Goal: Transaction & Acquisition: Purchase product/service

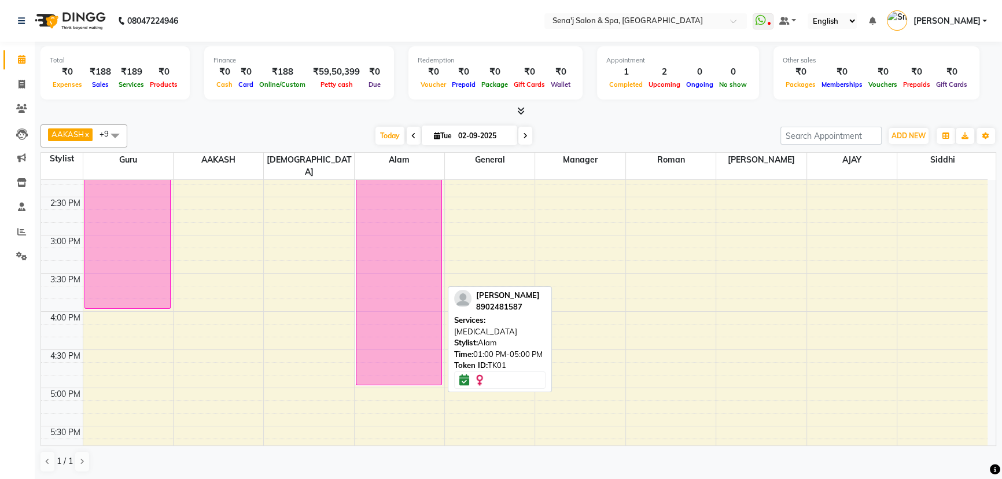
scroll to position [368, 0]
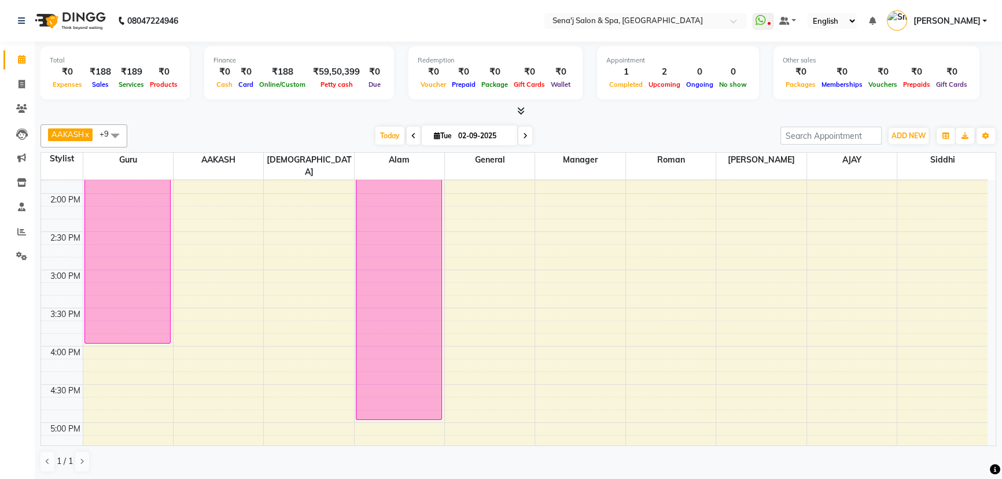
click at [412, 136] on icon at bounding box center [413, 136] width 5 height 7
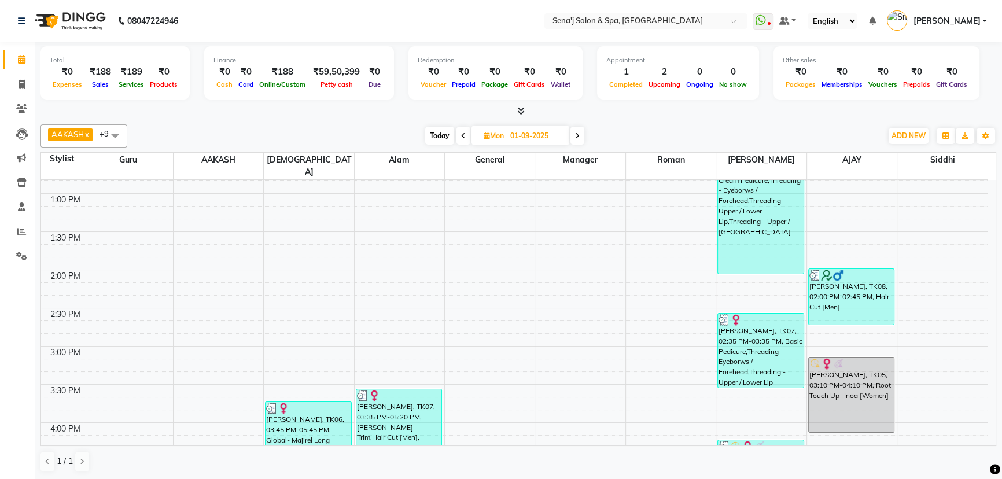
scroll to position [210, 0]
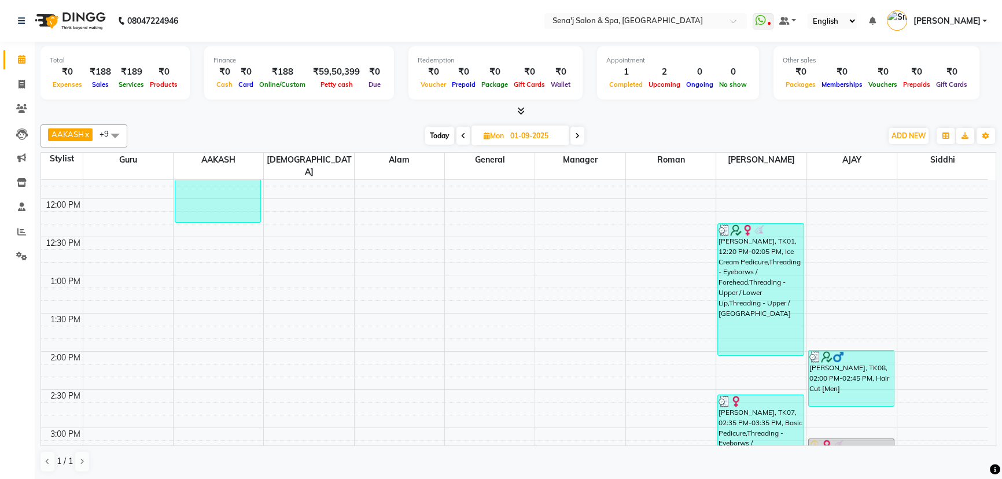
click at [580, 135] on span at bounding box center [578, 136] width 14 height 18
type input "02-09-2025"
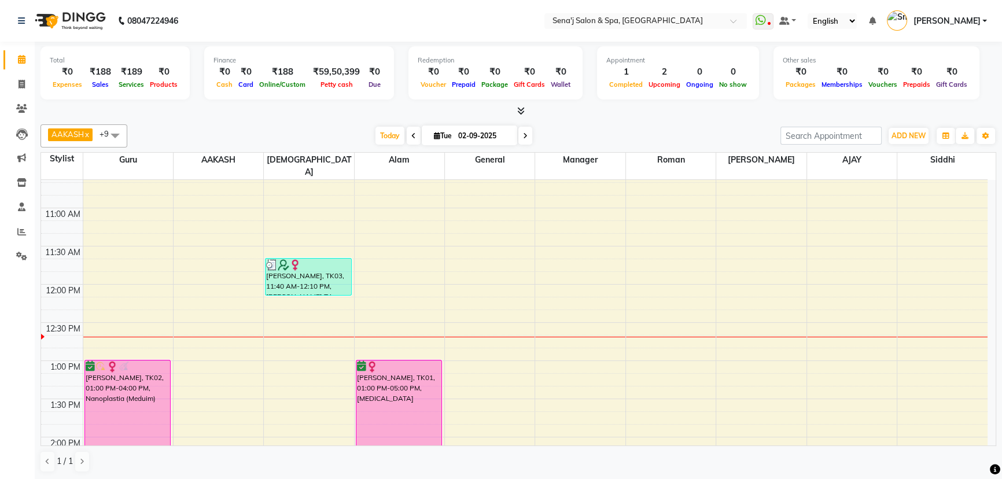
scroll to position [124, 0]
click at [29, 227] on span at bounding box center [22, 232] width 20 height 13
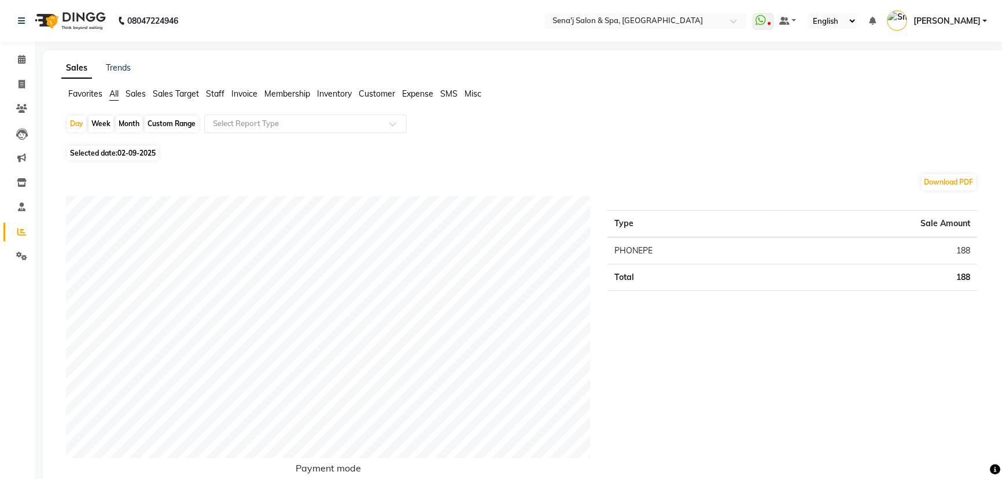
click at [124, 123] on div "Month" at bounding box center [129, 124] width 27 height 16
select select "9"
select select "2025"
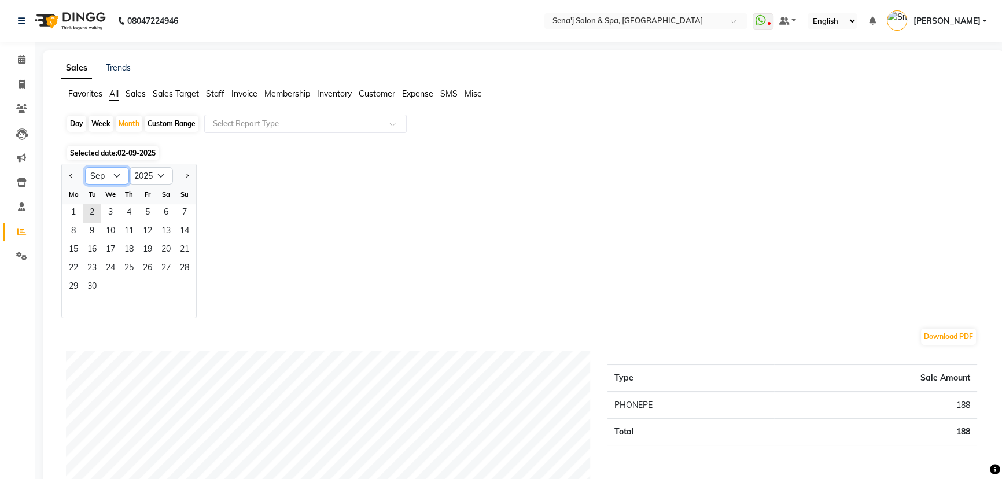
click at [113, 179] on select "Jan Feb Mar Apr May Jun Jul Aug Sep Oct Nov Dec" at bounding box center [107, 175] width 44 height 17
select select "8"
click at [85, 167] on select "Jan Feb Mar Apr May Jun Jul Aug Sep Oct Nov Dec" at bounding box center [107, 175] width 44 height 17
click at [148, 214] on span "1" at bounding box center [147, 213] width 19 height 19
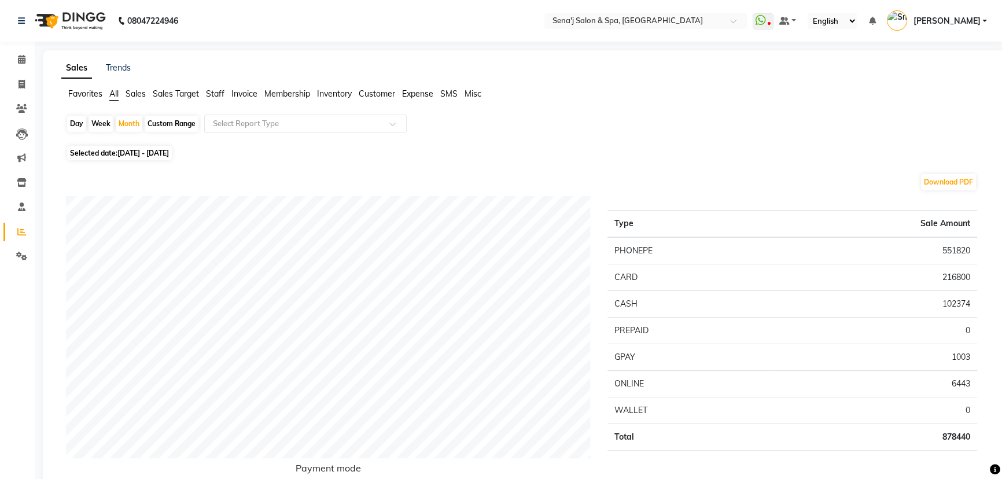
click at [235, 93] on span "Invoice" at bounding box center [244, 94] width 26 height 10
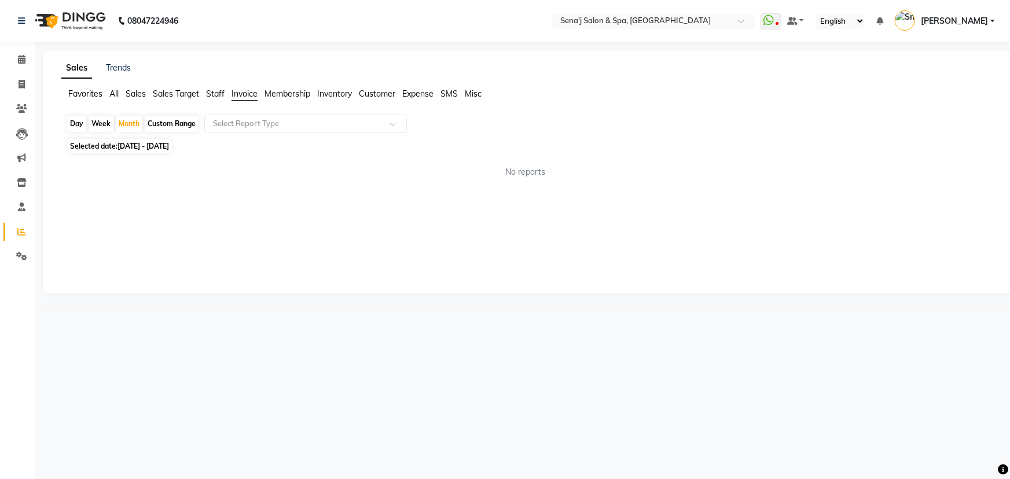
click at [218, 94] on span "Staff" at bounding box center [215, 94] width 19 height 10
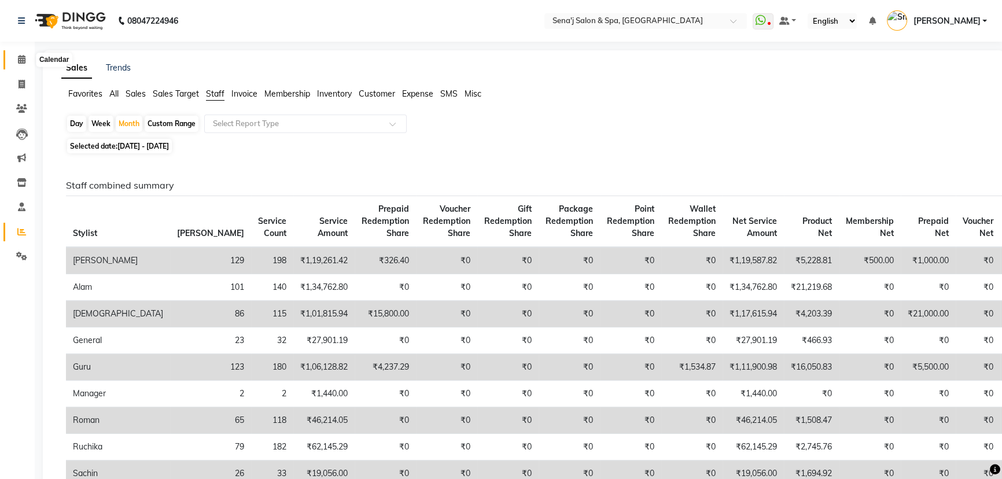
click at [24, 55] on icon at bounding box center [22, 59] width 8 height 9
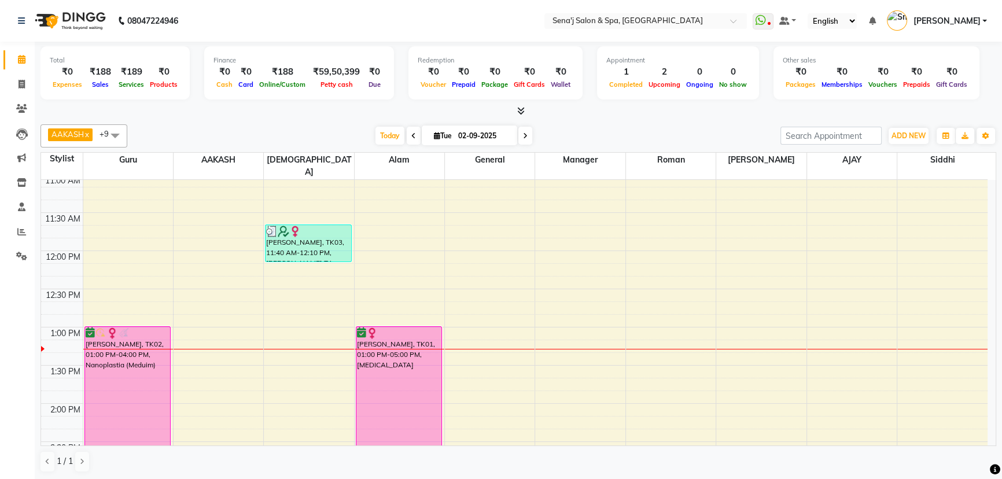
scroll to position [157, 0]
click at [452, 134] on span "Tue" at bounding box center [443, 135] width 24 height 9
select select "9"
select select "2025"
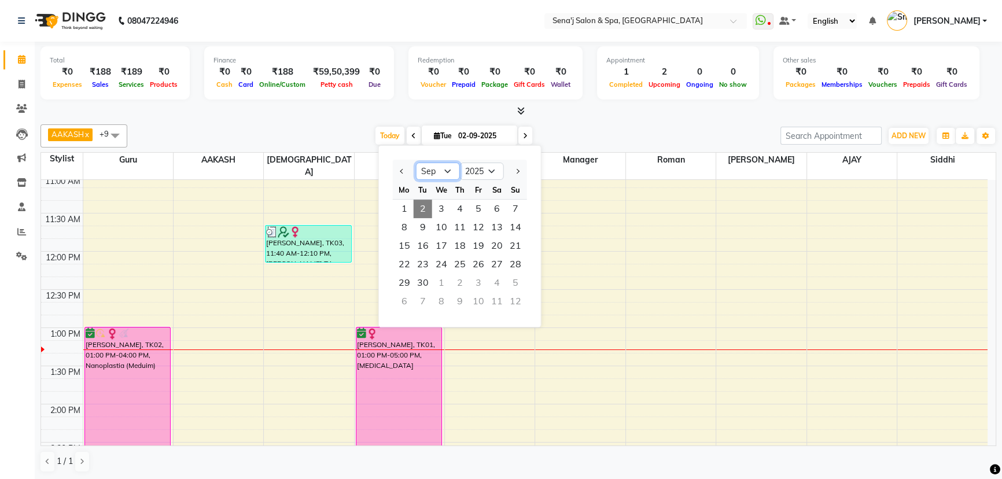
click at [448, 170] on select "Jan Feb Mar Apr May Jun Jul Aug Sep Oct Nov Dec" at bounding box center [438, 171] width 44 height 17
select select "8"
click at [416, 163] on select "Jan Feb Mar Apr May Jun Jul Aug Sep Oct Nov Dec" at bounding box center [438, 171] width 44 height 17
click at [475, 211] on span "1" at bounding box center [478, 209] width 19 height 19
type input "01-08-2025"
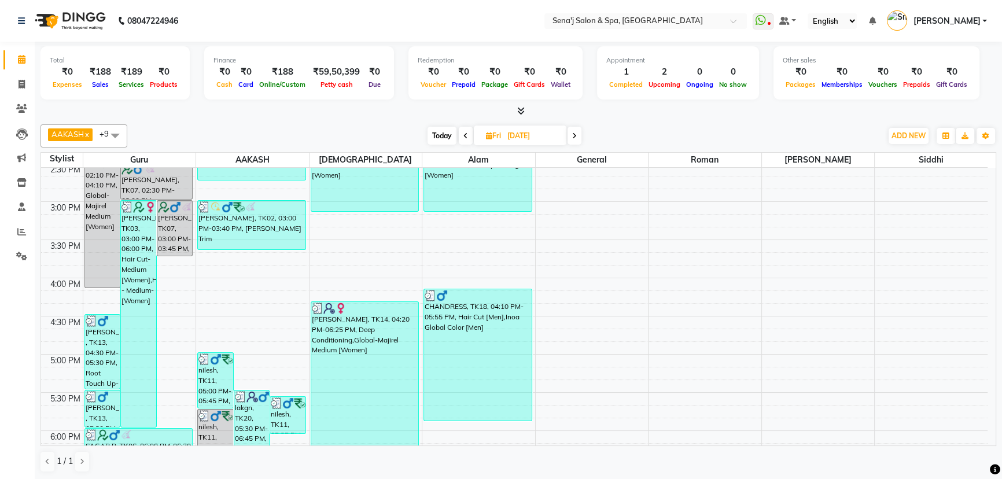
scroll to position [463, 0]
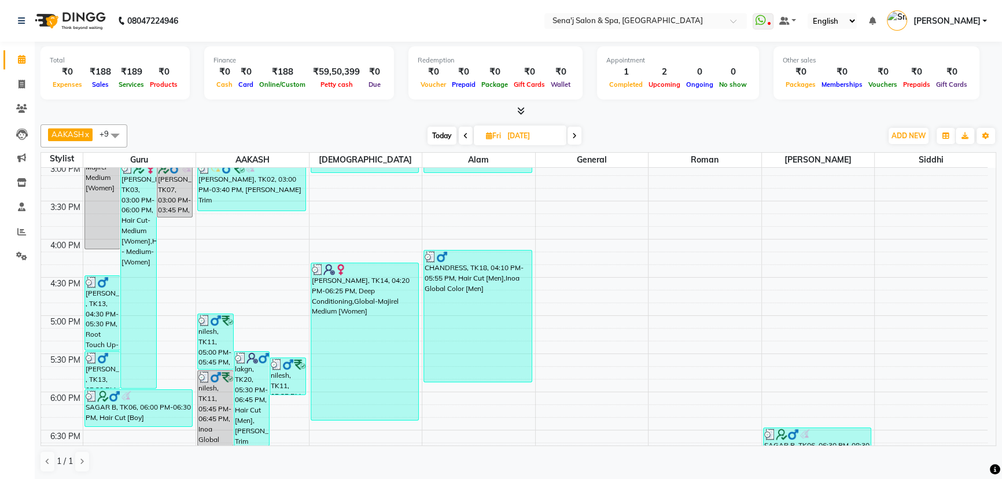
click at [520, 143] on input "01-08-2025" at bounding box center [533, 135] width 58 height 17
select select "8"
select select "2025"
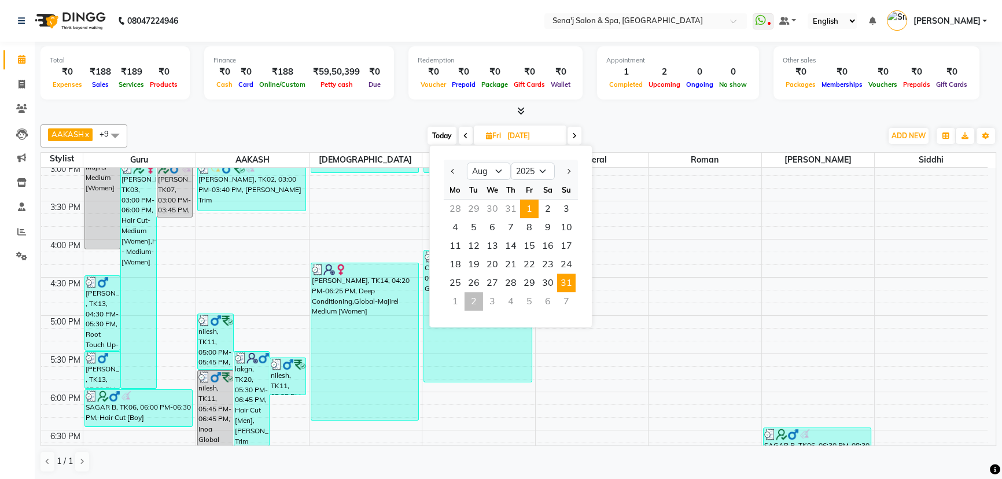
click at [571, 278] on span "31" at bounding box center [566, 283] width 19 height 19
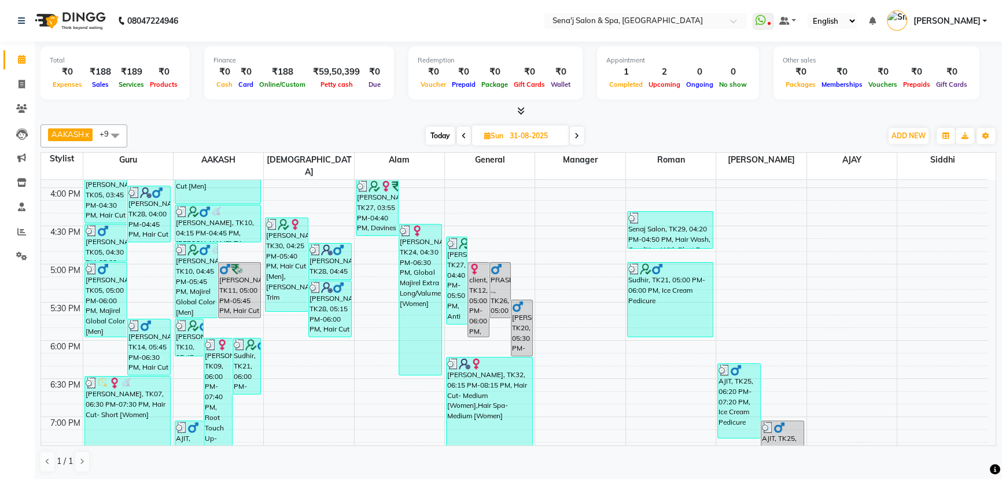
scroll to position [515, 0]
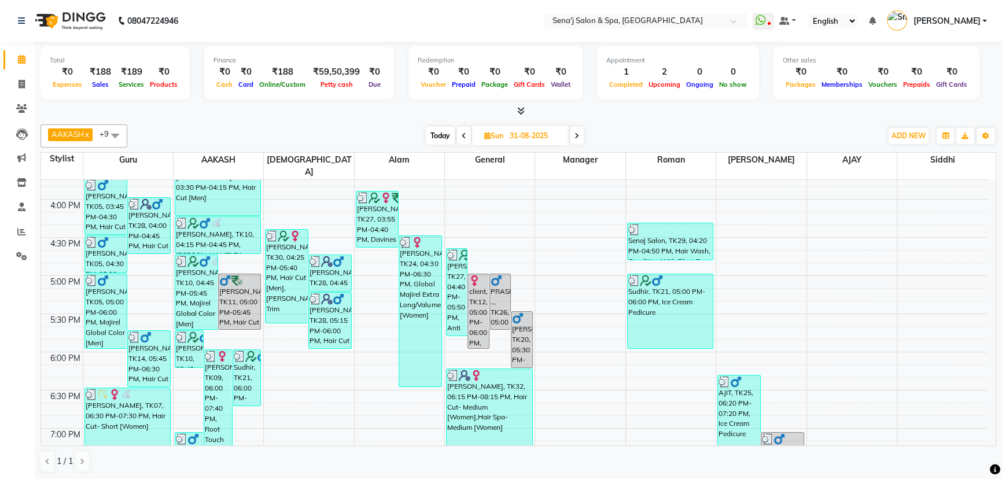
click at [576, 133] on icon at bounding box center [577, 136] width 5 height 7
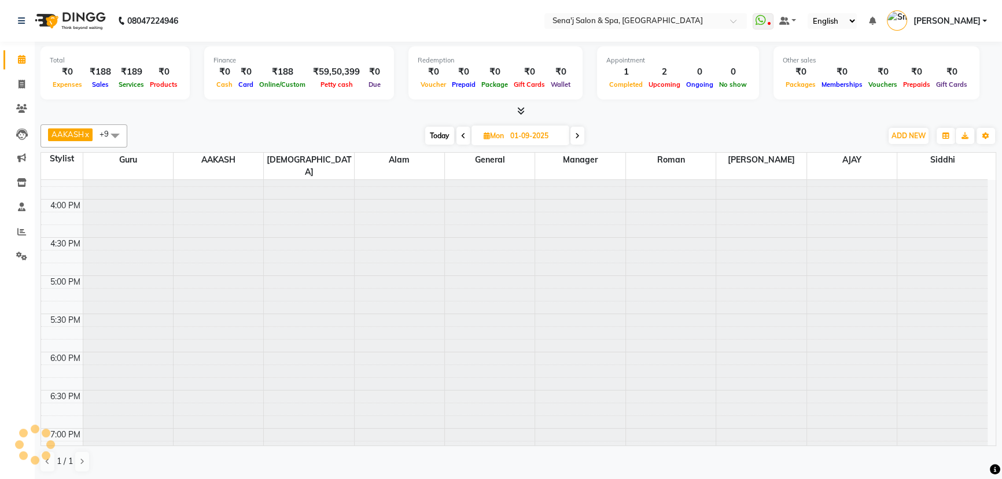
scroll to position [305, 0]
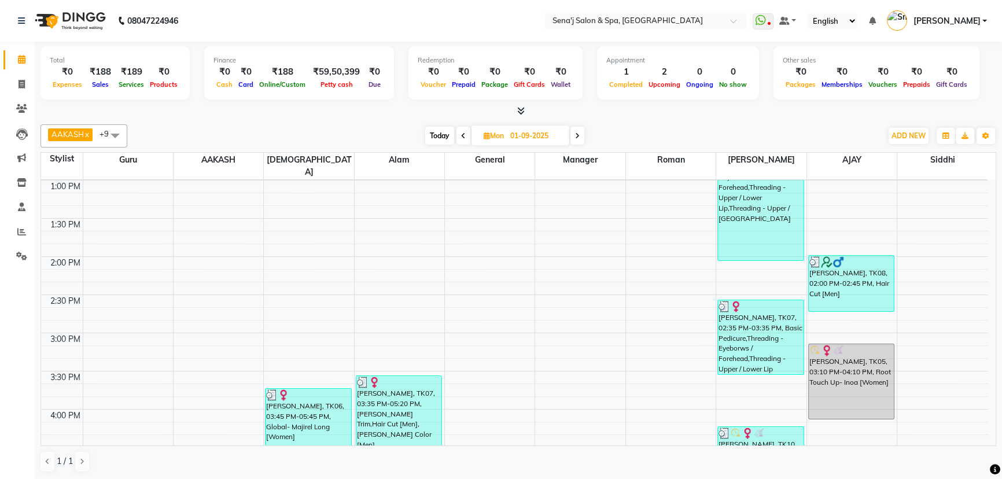
click at [571, 138] on div "Today Mon 01-09-2025" at bounding box center [504, 135] width 161 height 17
click at [578, 138] on icon at bounding box center [577, 136] width 5 height 7
type input "02-09-2025"
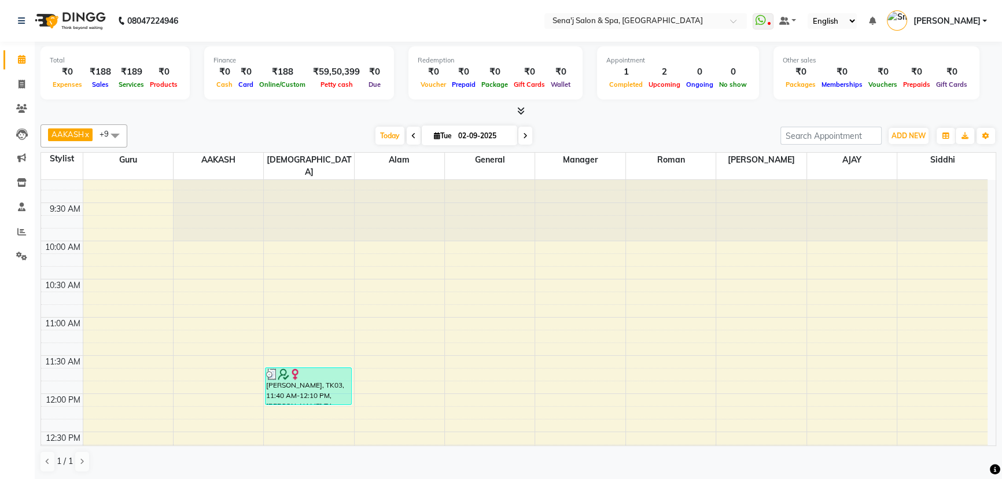
scroll to position [0, 0]
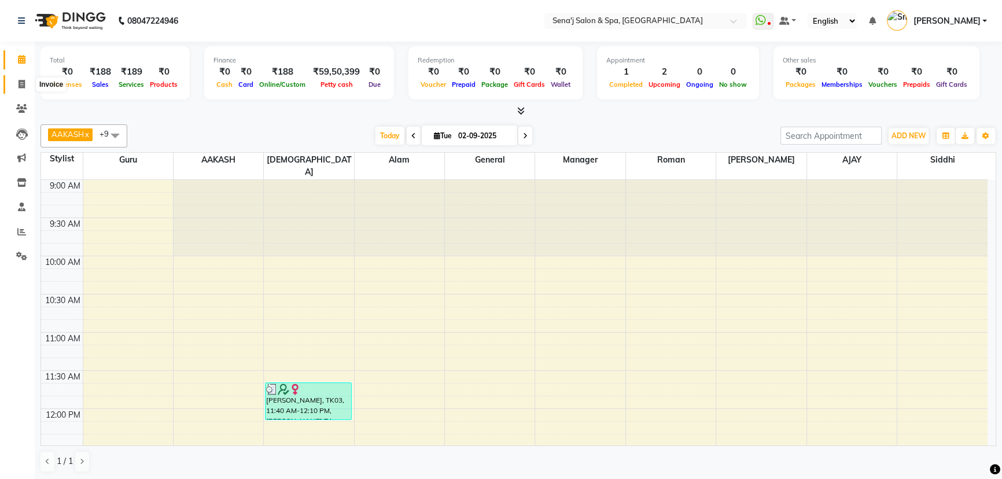
click at [20, 86] on icon at bounding box center [22, 84] width 6 height 9
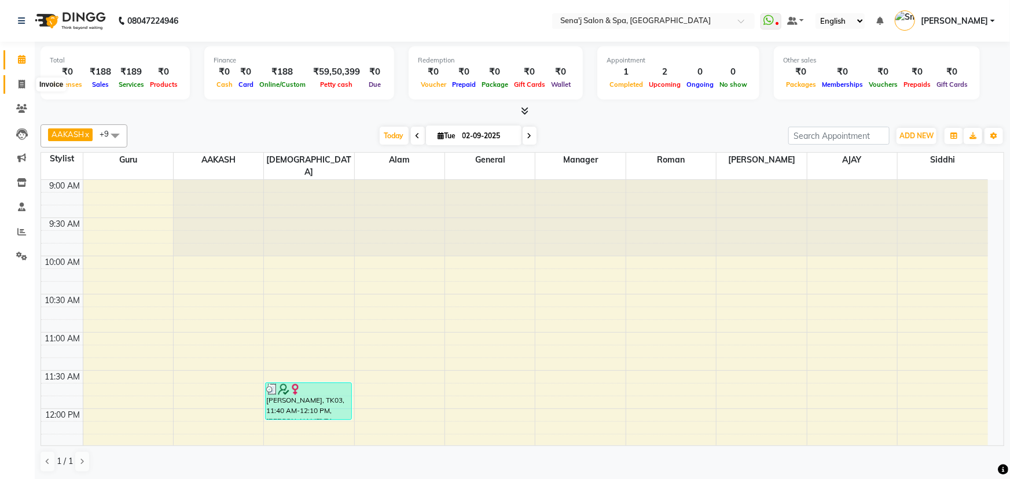
select select "447"
select select "service"
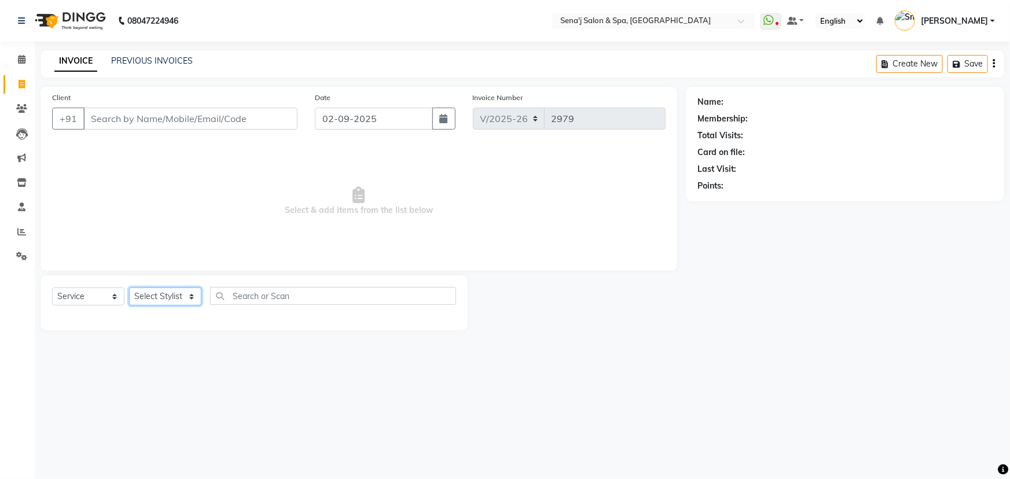
click at [142, 296] on select "Select Stylist" at bounding box center [165, 297] width 72 height 18
select select "83144"
click at [129, 288] on select "Select Stylist [PERSON_NAME] [PERSON_NAME] [PERSON_NAME] [PERSON_NAME] General …" at bounding box center [165, 297] width 72 height 18
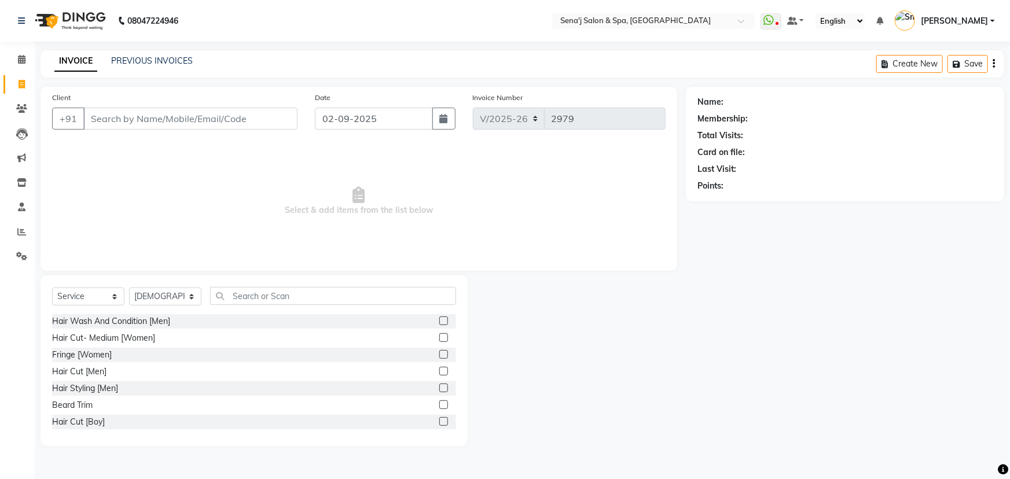
click at [249, 285] on div "Select Service Product Membership Package Voucher Prepaid Gift Card Select Styl…" at bounding box center [254, 360] width 427 height 171
click at [251, 289] on input "text" at bounding box center [333, 296] width 246 height 18
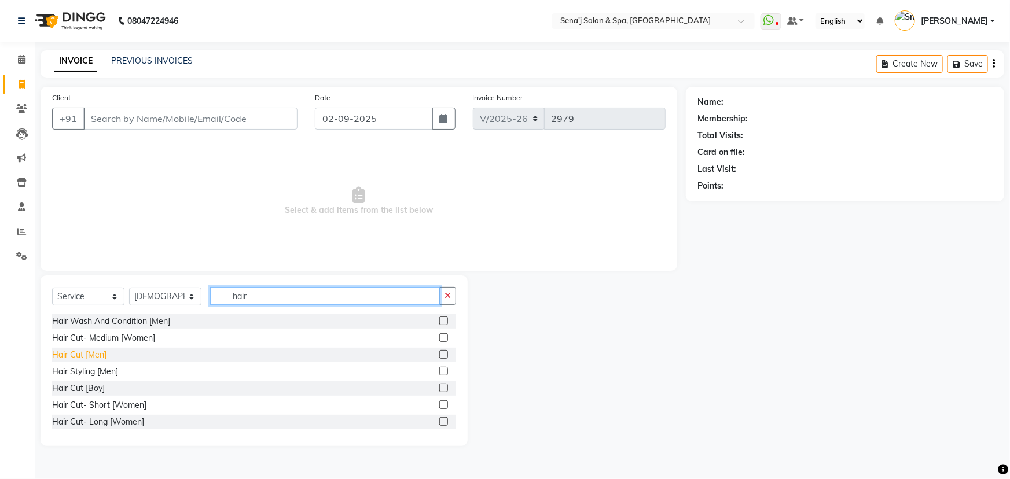
type input "hair"
click at [71, 352] on div "Hair Cut [Men]" at bounding box center [79, 355] width 54 height 12
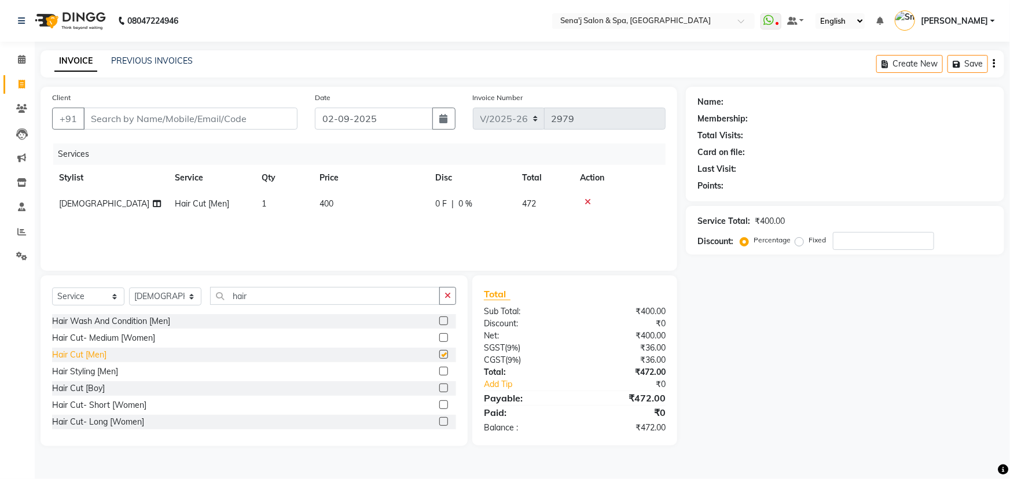
checkbox input "false"
click at [206, 104] on div "Client +91" at bounding box center [174, 114] width 263 height 47
click at [204, 109] on input "Client" at bounding box center [190, 119] width 214 height 22
type input "8"
type input "0"
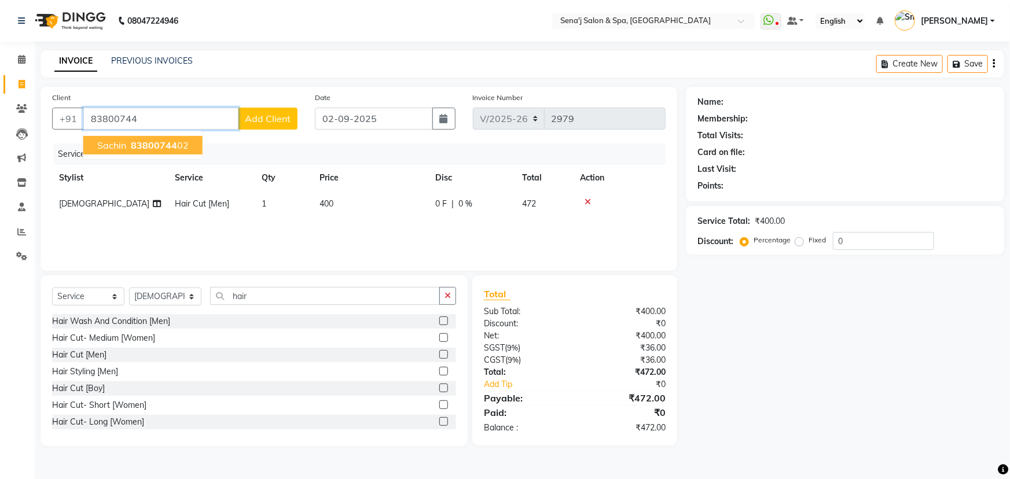
click at [137, 143] on span "83800744" at bounding box center [154, 145] width 46 height 12
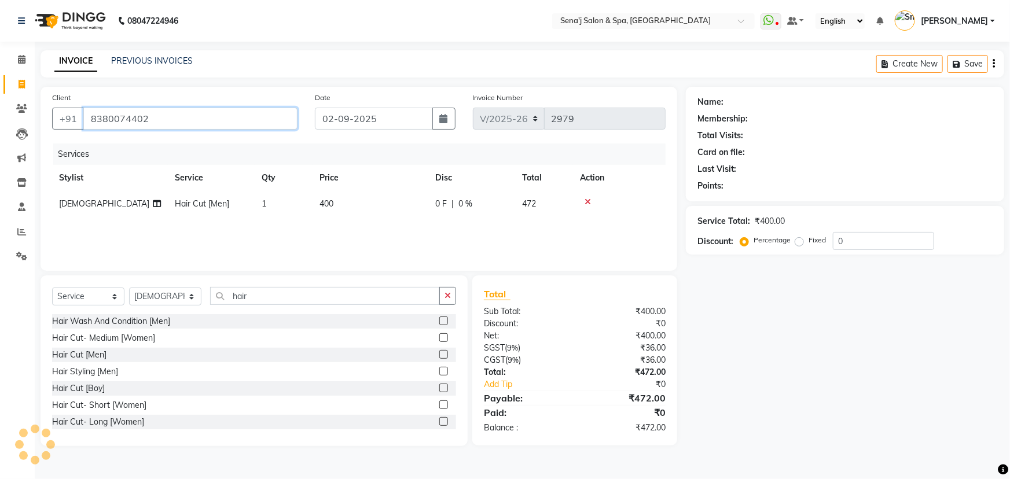
type input "8380074402"
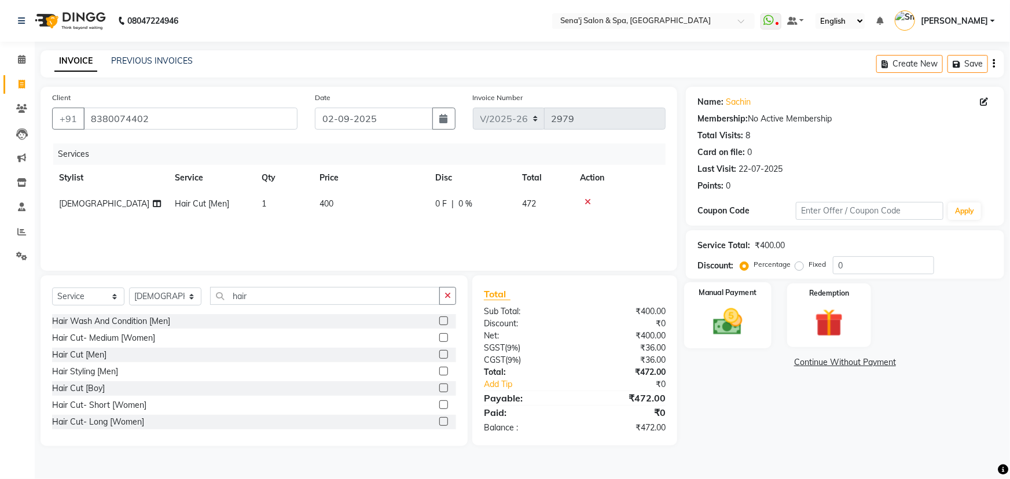
click at [730, 343] on div "Manual Payment" at bounding box center [727, 315] width 87 height 67
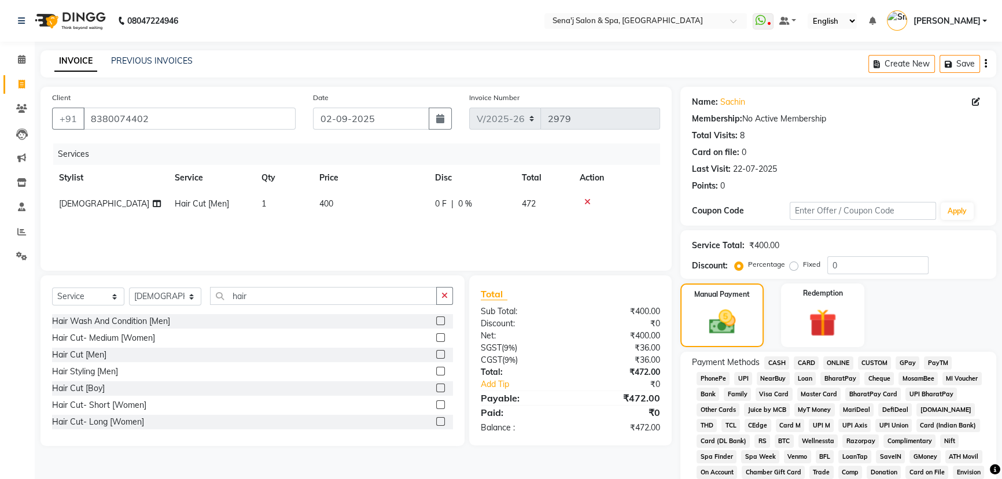
click at [720, 380] on span "PhonePe" at bounding box center [713, 378] width 33 height 13
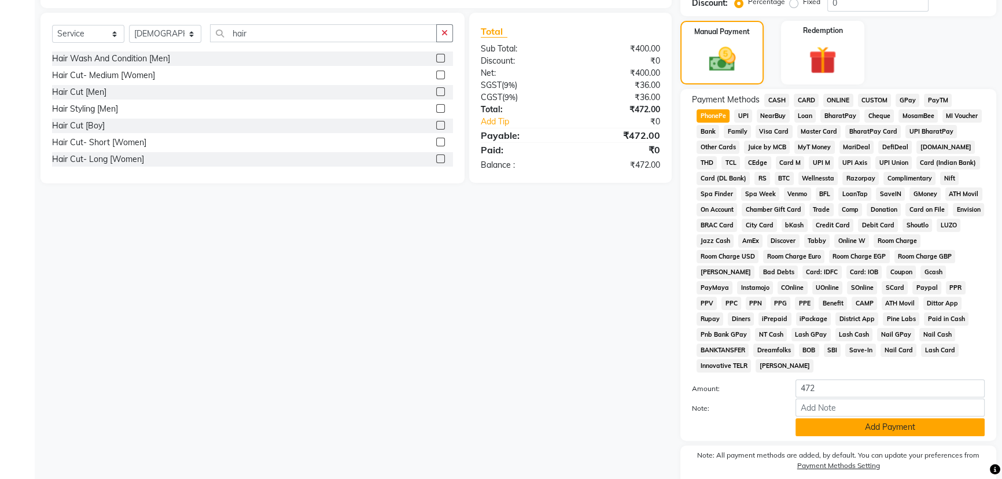
click at [836, 420] on button "Add Payment" at bounding box center [890, 427] width 189 height 18
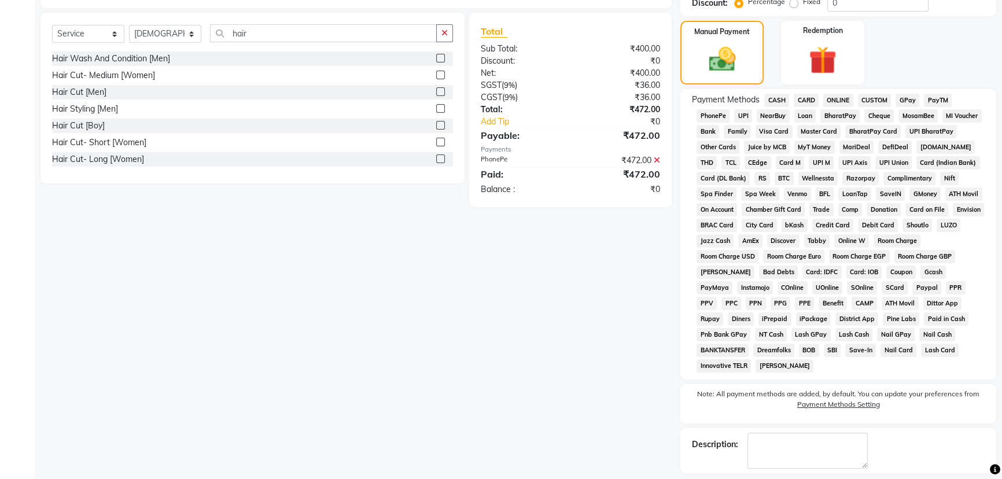
scroll to position [312, 0]
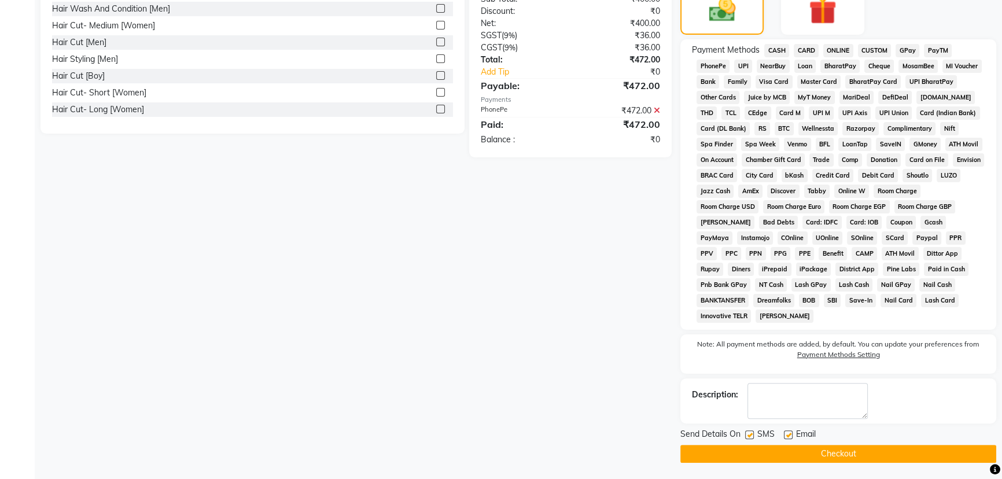
click at [825, 462] on main "INVOICE PREVIOUS INVOICES Create New Save Client +91 8380074402 Date 02-09-2025…" at bounding box center [519, 109] width 968 height 742
click at [821, 454] on button "Checkout" at bounding box center [839, 454] width 316 height 18
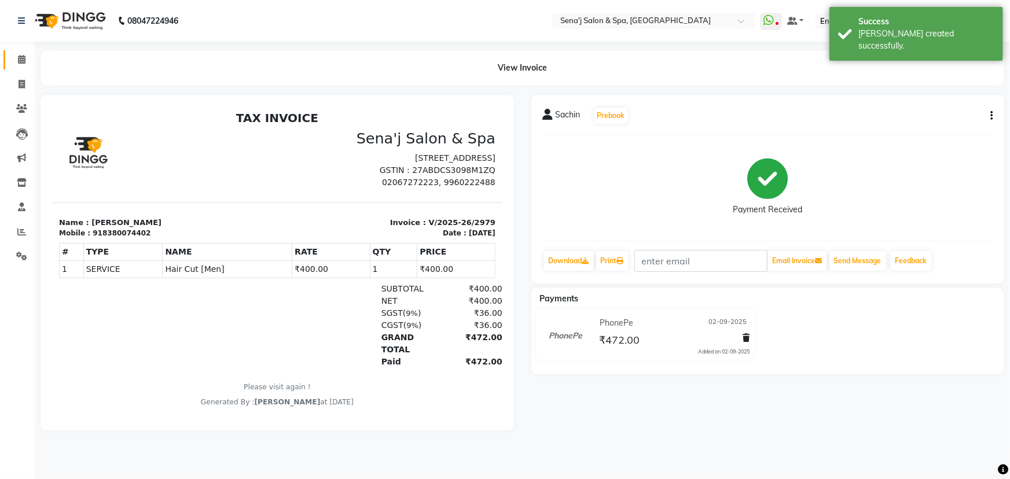
click at [24, 52] on link "Calendar" at bounding box center [17, 59] width 28 height 19
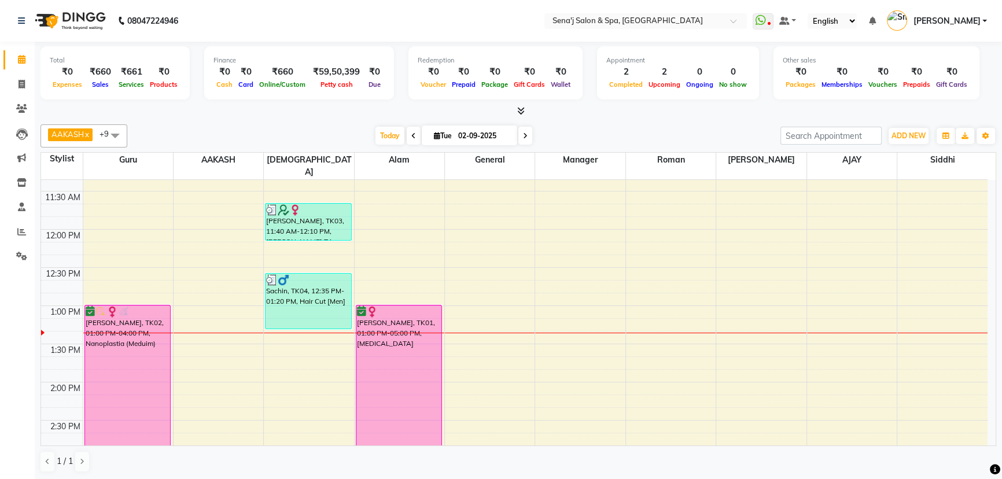
scroll to position [210, 0]
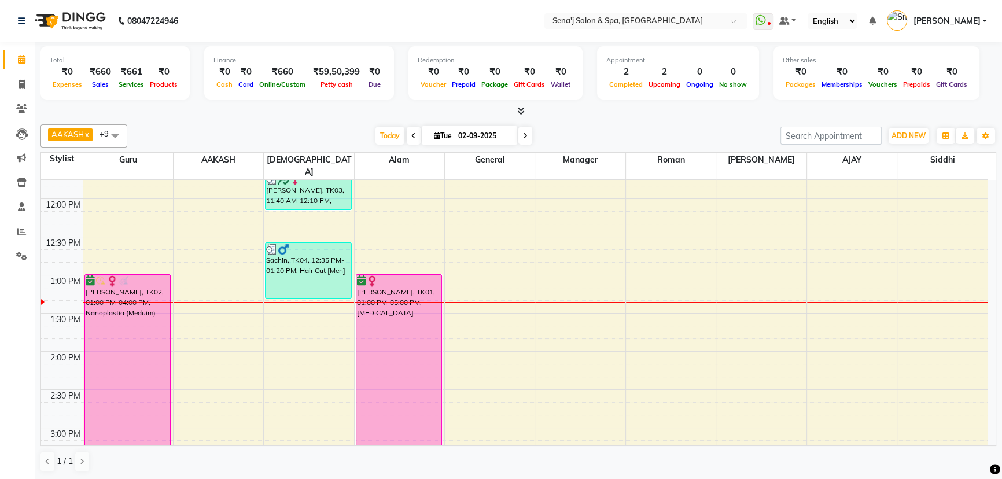
click at [466, 135] on input "02-09-2025" at bounding box center [484, 135] width 58 height 17
select select "9"
select select "2025"
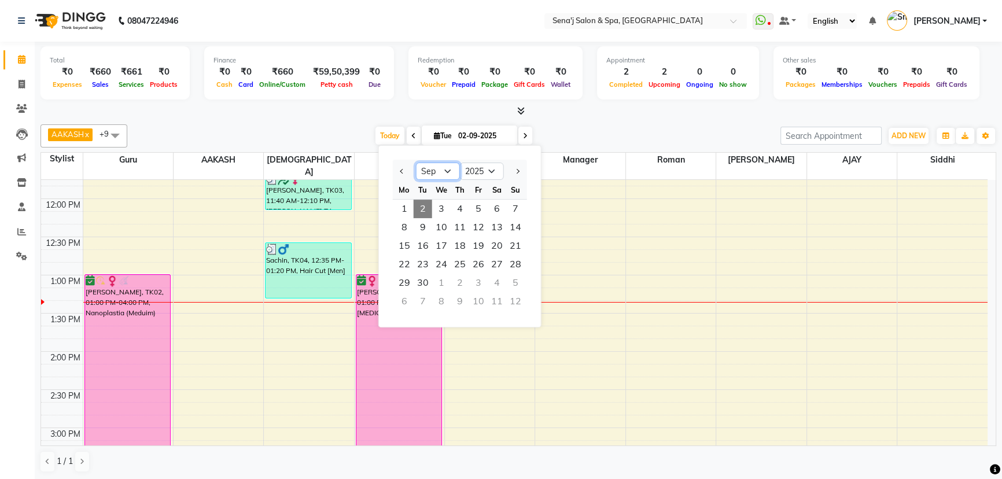
click at [451, 169] on select "Jan Feb Mar Apr May Jun Jul Aug Sep Oct Nov Dec" at bounding box center [438, 171] width 44 height 17
select select "8"
click at [416, 163] on select "Jan Feb Mar Apr May Jun Jul Aug Sep Oct Nov Dec" at bounding box center [438, 171] width 44 height 17
click at [474, 277] on span "29" at bounding box center [478, 283] width 19 height 19
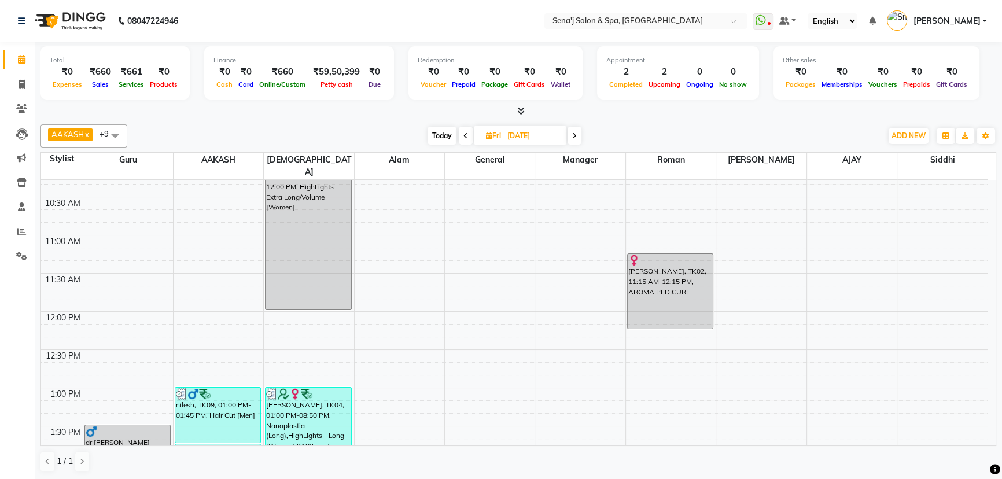
scroll to position [94, 0]
click at [466, 136] on icon at bounding box center [466, 136] width 5 height 7
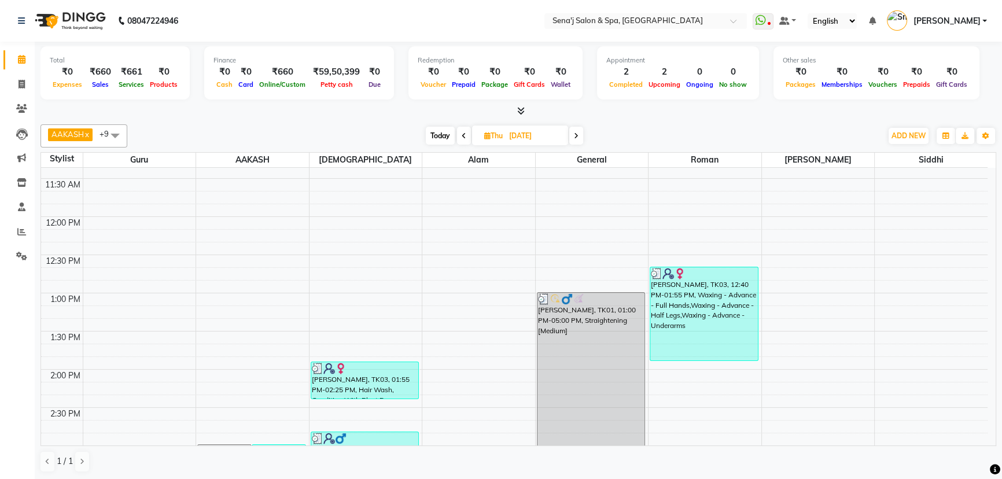
scroll to position [179, 0]
click at [462, 138] on icon at bounding box center [464, 136] width 5 height 7
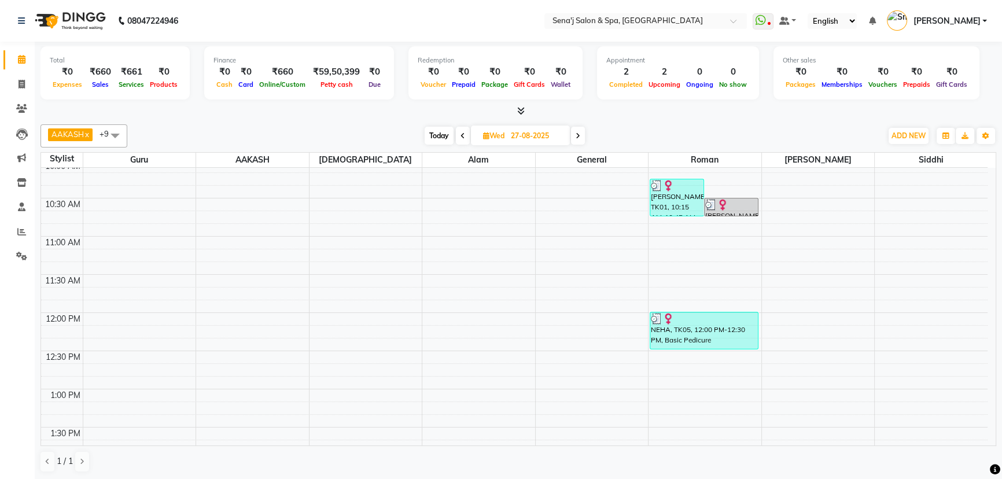
scroll to position [0, 0]
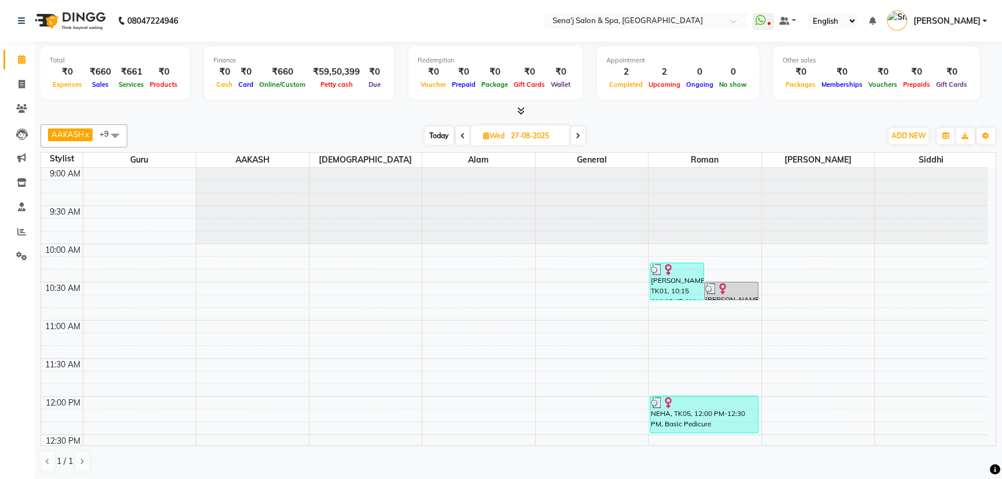
click at [461, 134] on icon at bounding box center [463, 136] width 5 height 7
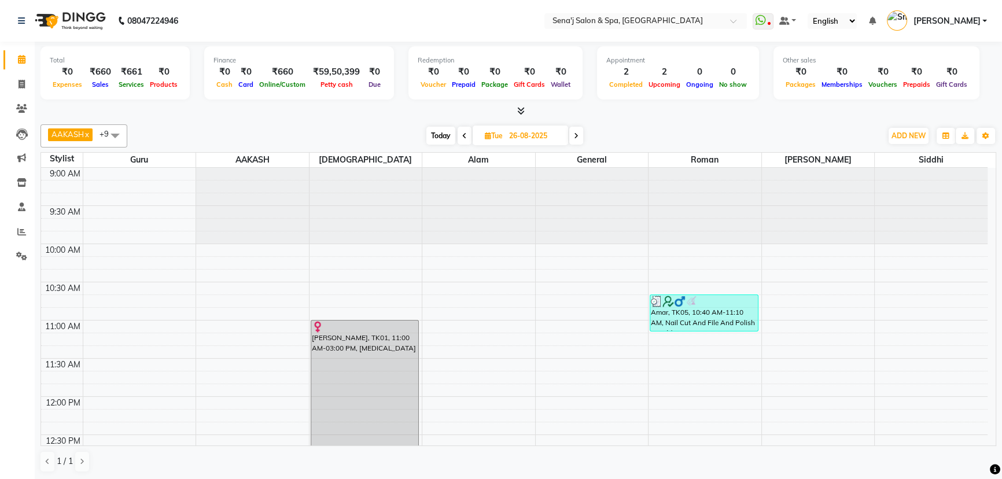
click at [464, 133] on icon at bounding box center [464, 136] width 5 height 7
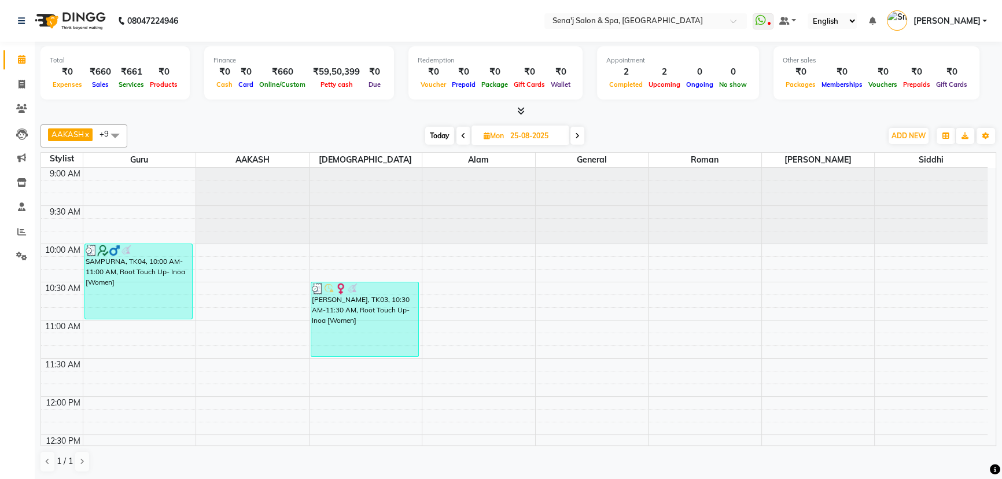
click at [459, 135] on span at bounding box center [464, 136] width 14 height 18
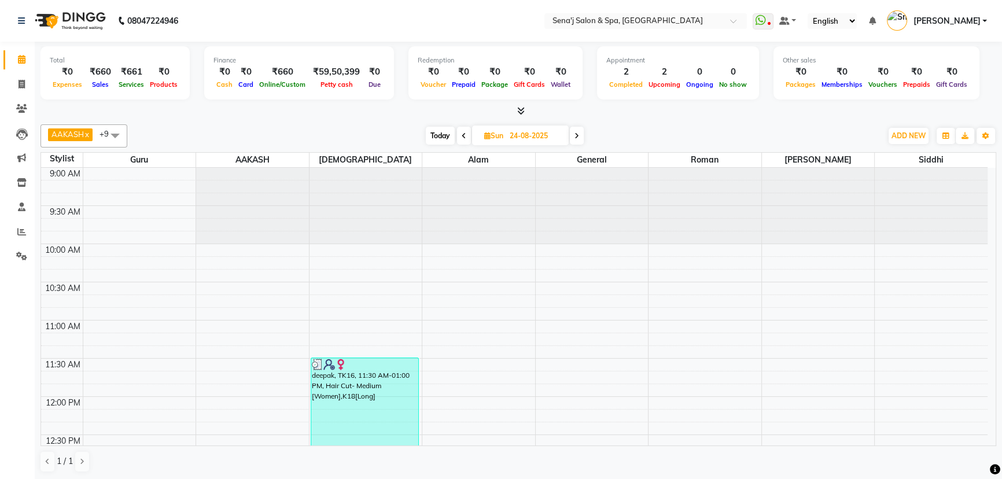
click at [466, 135] on span at bounding box center [464, 136] width 14 height 18
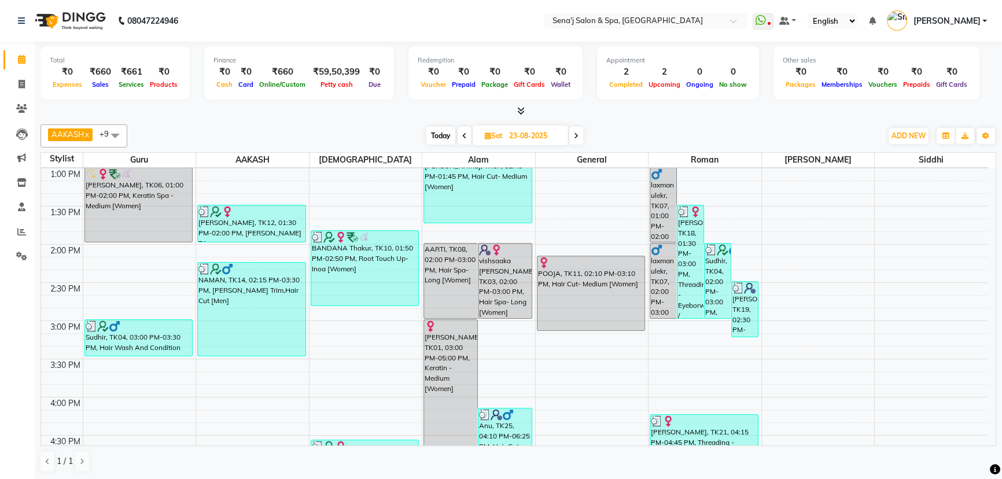
click at [433, 141] on span "Today" at bounding box center [440, 136] width 29 height 18
type input "02-09-2025"
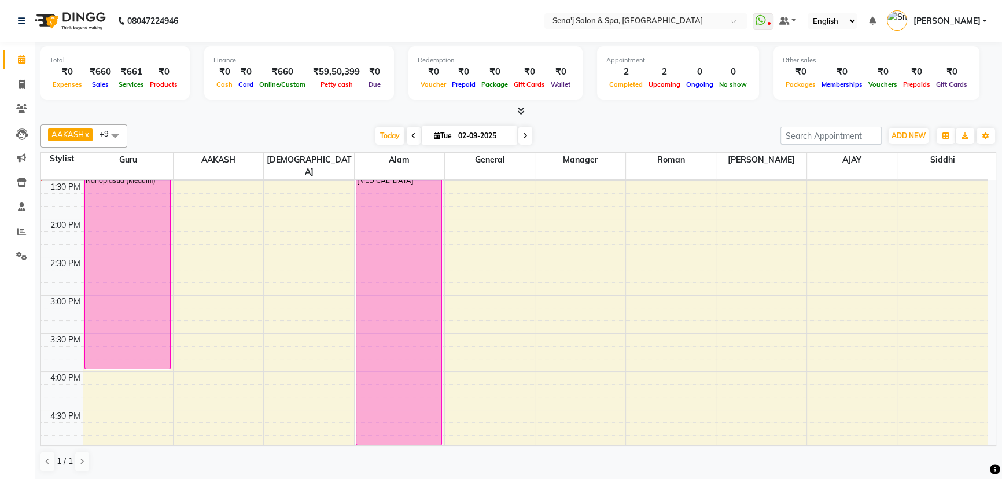
scroll to position [284, 0]
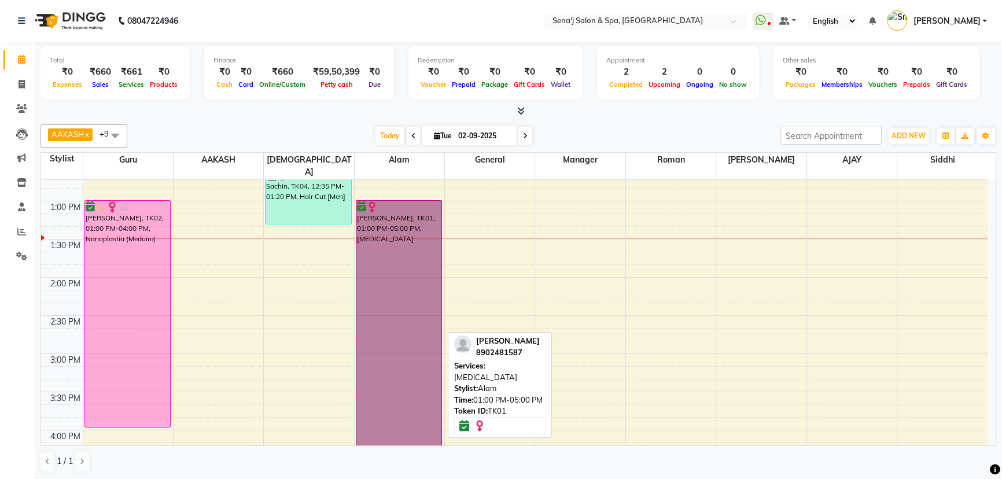
drag, startPoint x: 392, startPoint y: 263, endPoint x: 336, endPoint y: 274, distance: 57.8
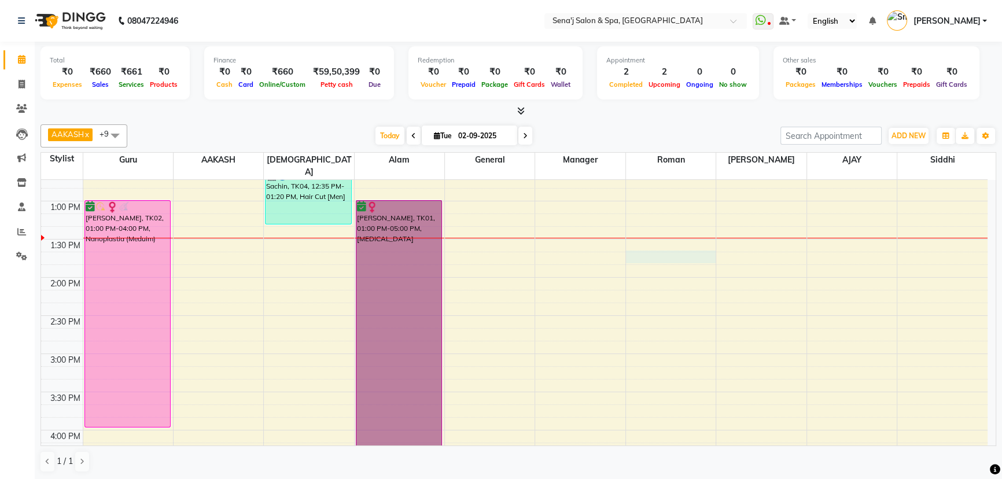
click at [646, 245] on div "9:00 AM 9:30 AM 10:00 AM 10:30 AM 11:00 AM 11:30 AM 12:00 PM 12:30 PM 1:00 PM 1…" at bounding box center [514, 468] width 947 height 1145
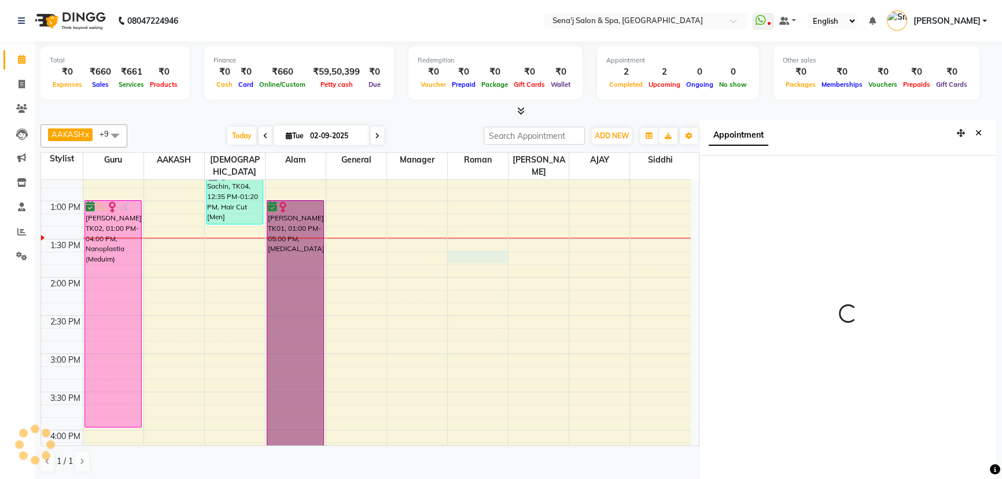
scroll to position [5, 0]
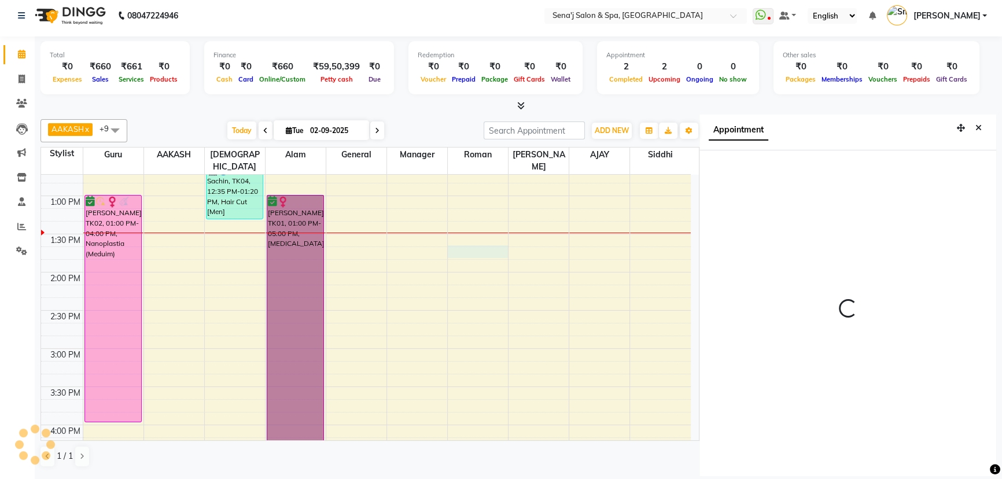
select select "825"
select select "64091"
select select "tentative"
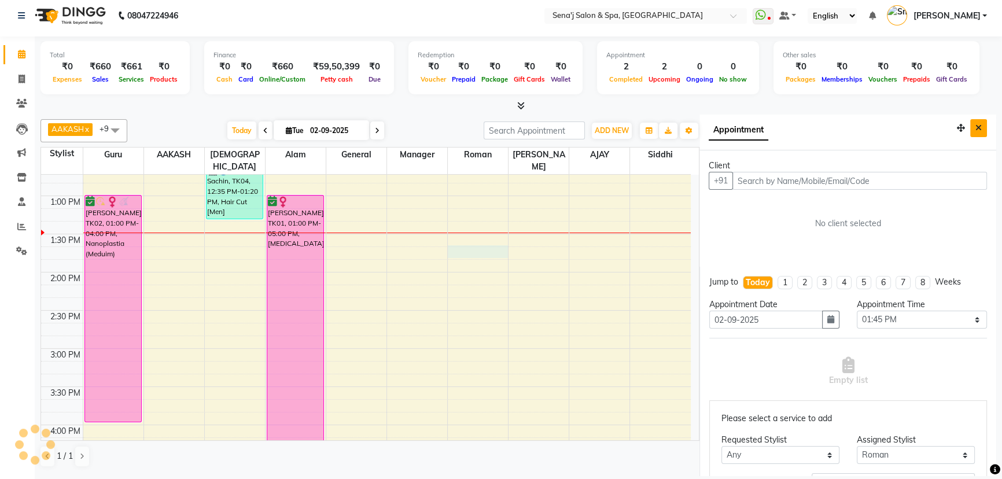
click at [976, 130] on button "Close" at bounding box center [978, 128] width 17 height 18
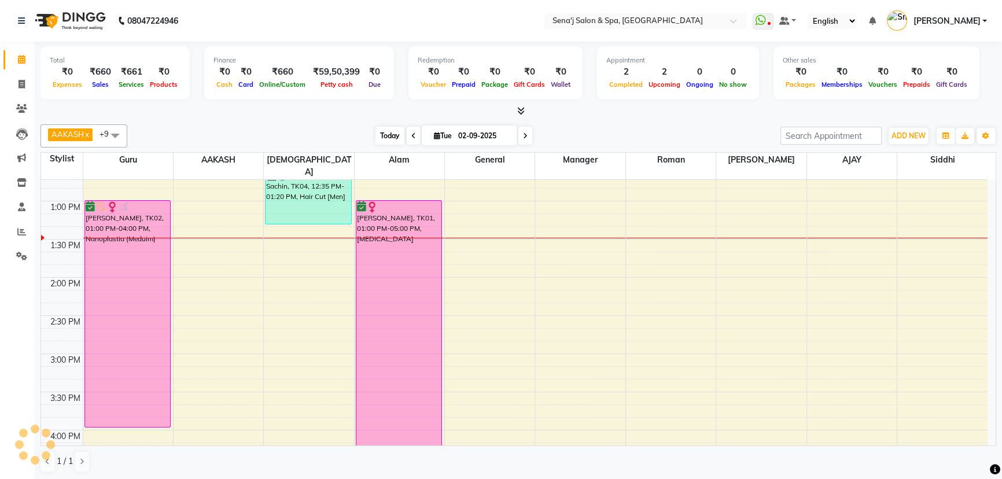
click at [392, 134] on span "Today" at bounding box center [390, 136] width 29 height 18
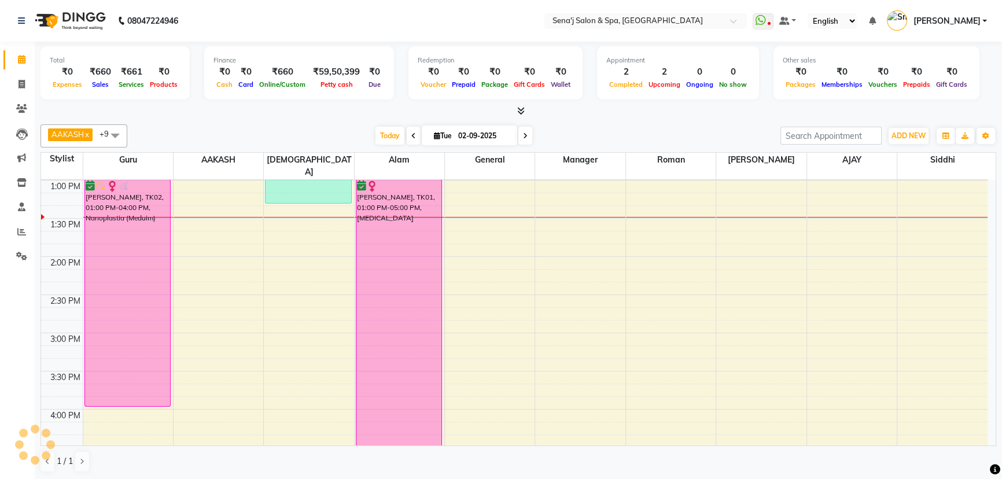
click at [448, 128] on span "Tue 02-09-2025" at bounding box center [469, 136] width 95 height 20
click at [447, 135] on span "Tue" at bounding box center [443, 135] width 24 height 9
select select "9"
select select "2025"
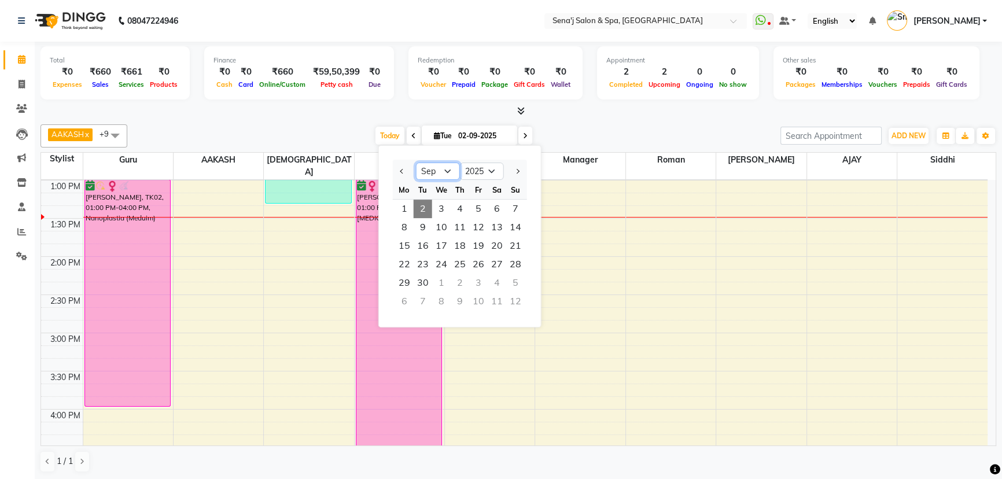
click at [446, 170] on select "Jan Feb Mar Apr May Jun Jul Aug Sep Oct Nov Dec" at bounding box center [438, 171] width 44 height 17
select select "8"
click at [416, 163] on select "Jan Feb Mar Apr May Jun Jul Aug Sep Oct Nov Dec" at bounding box center [438, 171] width 44 height 17
click at [506, 264] on span "24" at bounding box center [515, 264] width 19 height 19
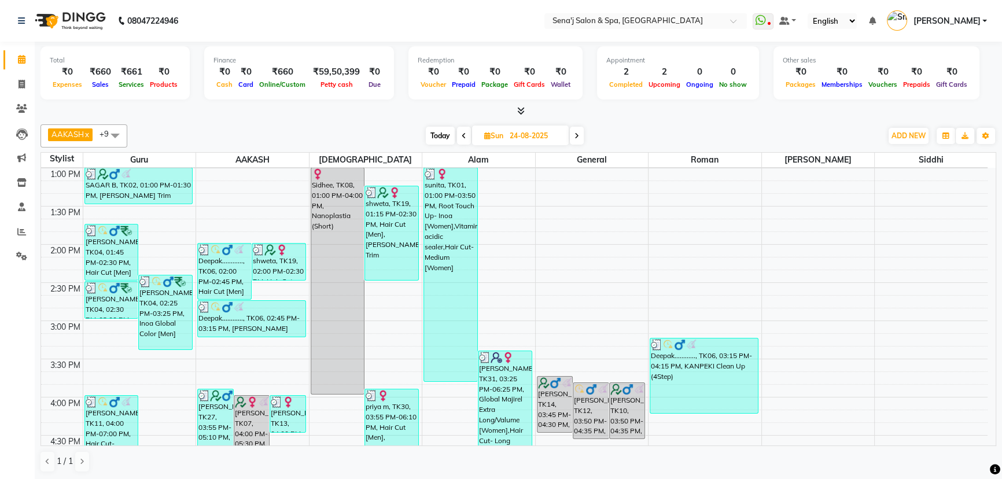
click at [578, 133] on icon at bounding box center [577, 136] width 5 height 7
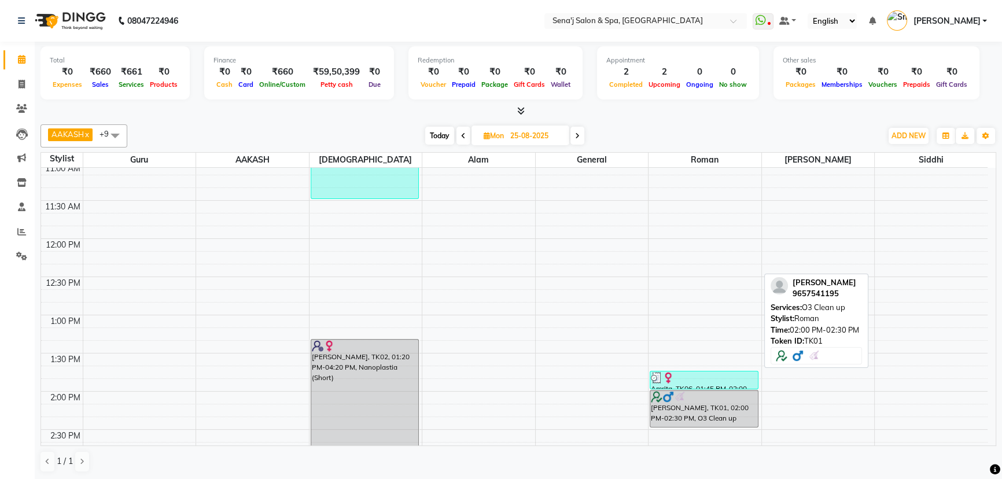
scroll to position [147, 0]
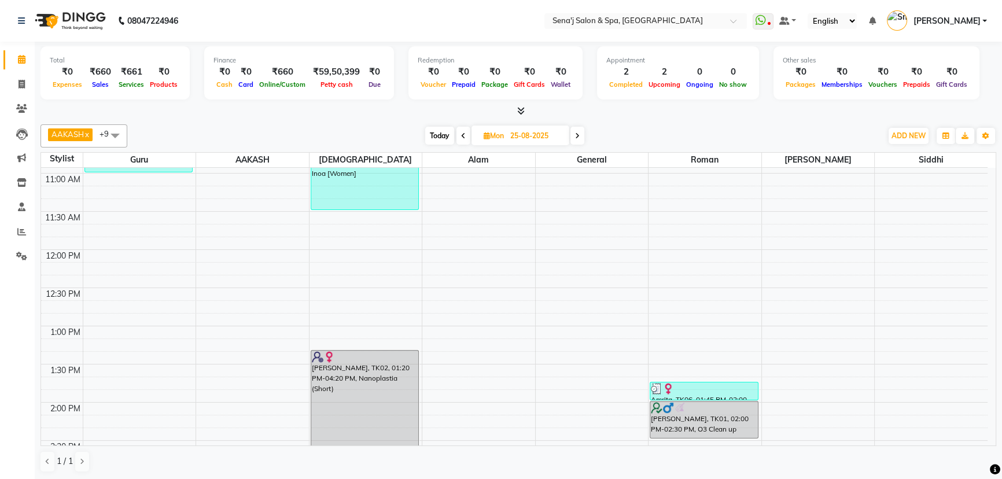
click at [464, 137] on span at bounding box center [464, 136] width 14 height 18
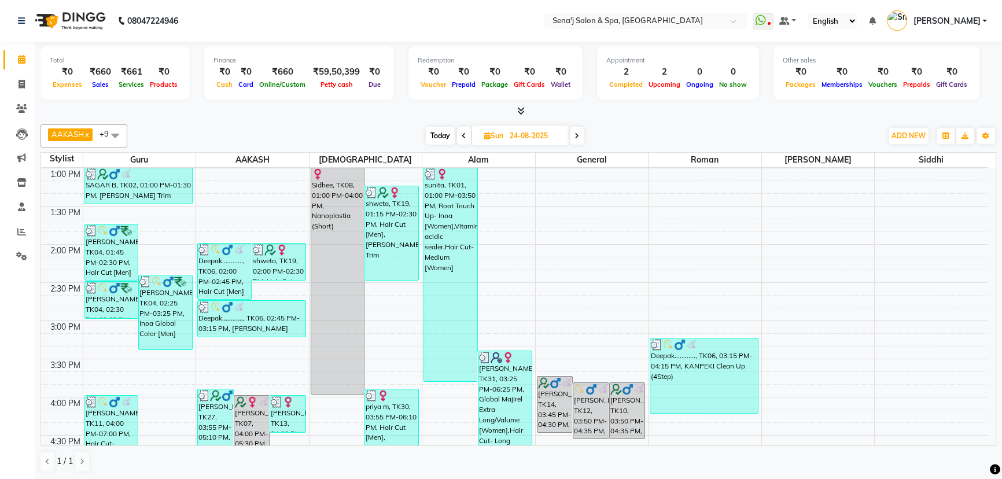
click at [464, 137] on icon at bounding box center [464, 136] width 5 height 7
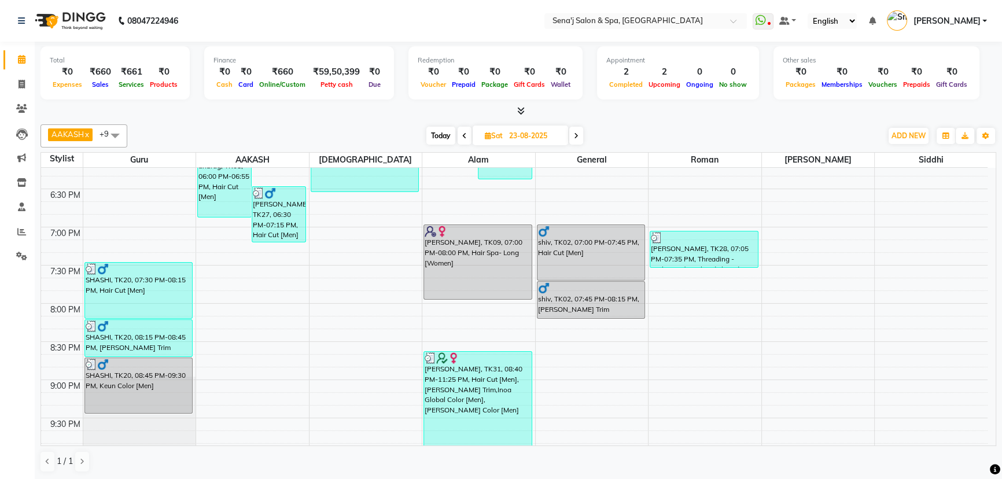
scroll to position [705, 0]
click at [582, 134] on span at bounding box center [576, 136] width 14 height 18
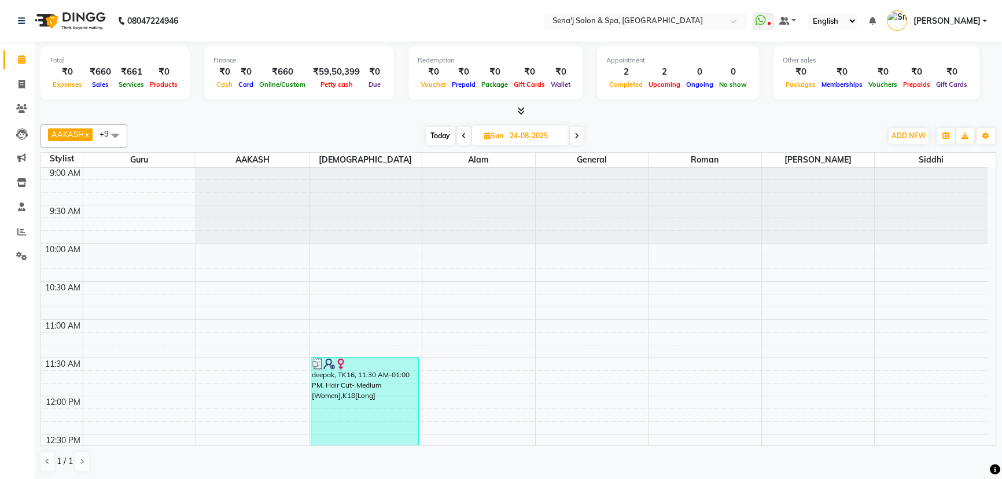
scroll to position [0, 0]
click at [434, 144] on div "Today Sun 24-08-2025" at bounding box center [505, 135] width 160 height 17
click at [436, 138] on span "Today" at bounding box center [440, 136] width 29 height 18
type input "02-09-2025"
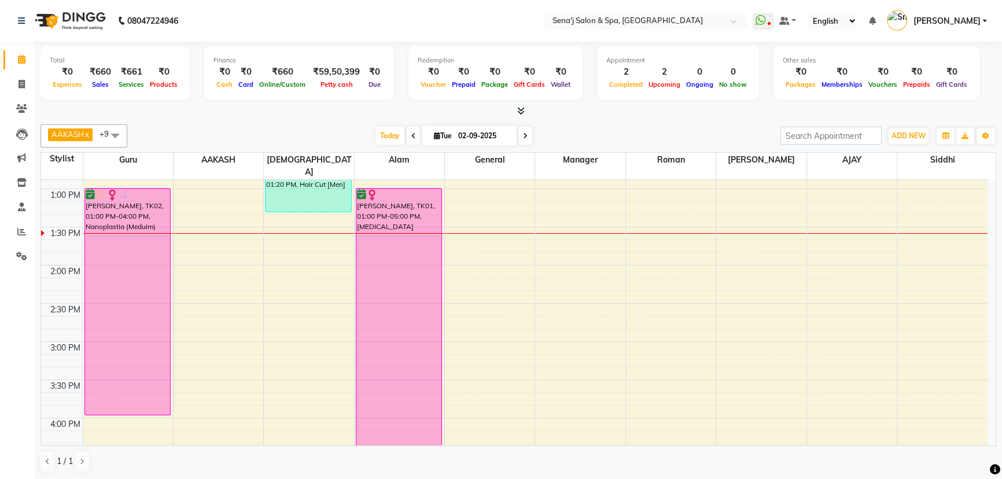
scroll to position [252, 0]
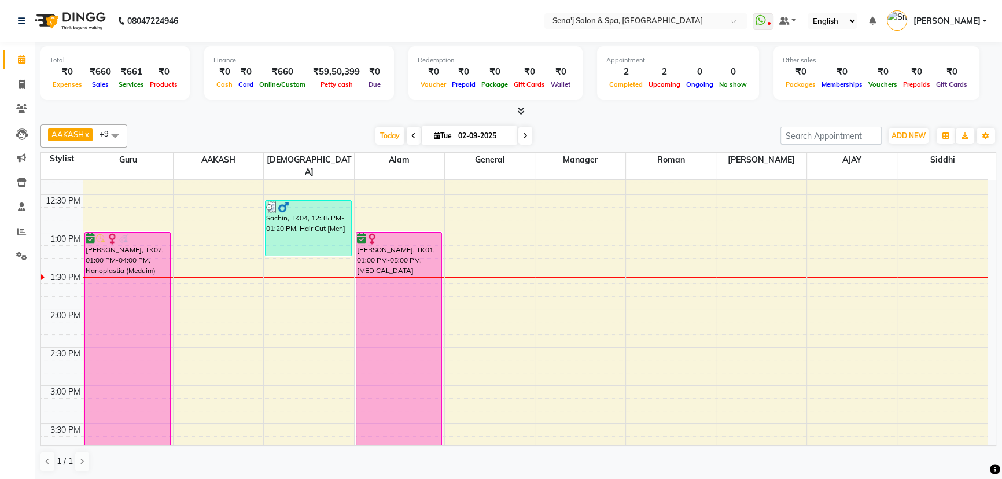
click at [462, 134] on input "02-09-2025" at bounding box center [484, 135] width 58 height 17
select select "9"
select select "2025"
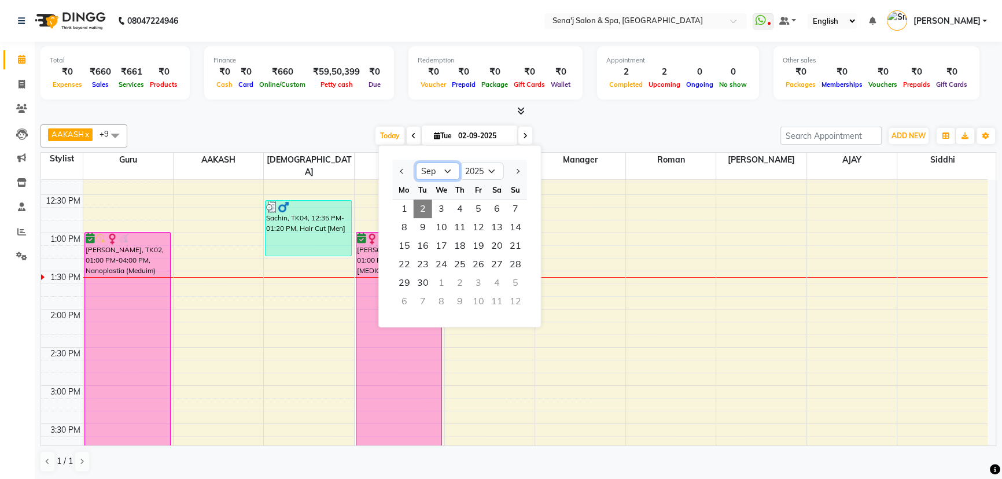
click at [446, 168] on select "Jan Feb Mar Apr May Jun Jul Aug Sep Oct Nov Dec" at bounding box center [438, 171] width 44 height 17
select select "8"
click at [416, 163] on select "Jan Feb Mar Apr May Jun Jul Aug Sep Oct Nov Dec" at bounding box center [438, 171] width 44 height 17
click at [499, 262] on span "23" at bounding box center [497, 264] width 19 height 19
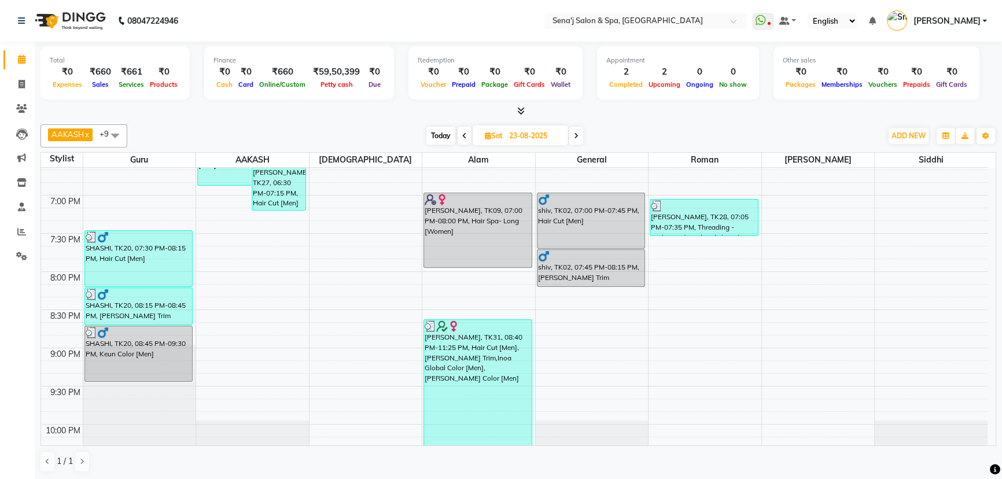
scroll to position [789, 0]
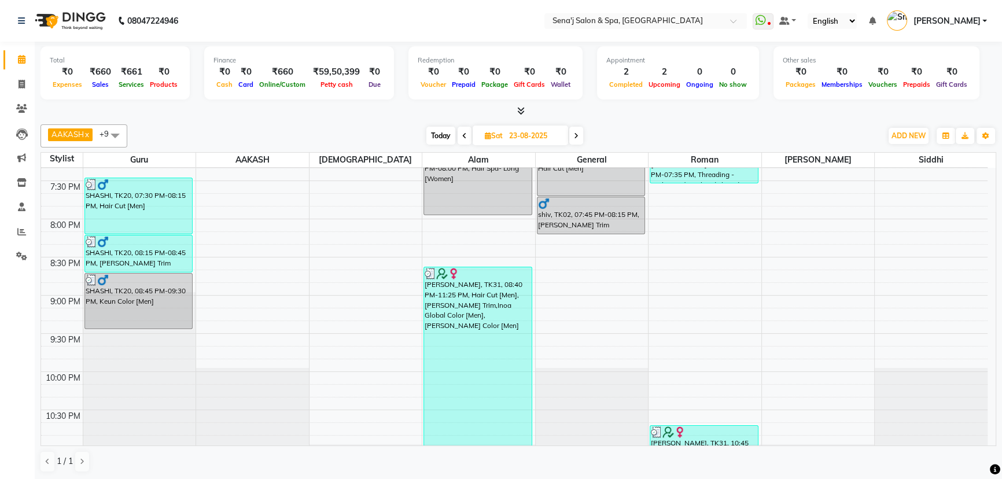
click at [458, 137] on span at bounding box center [465, 136] width 14 height 18
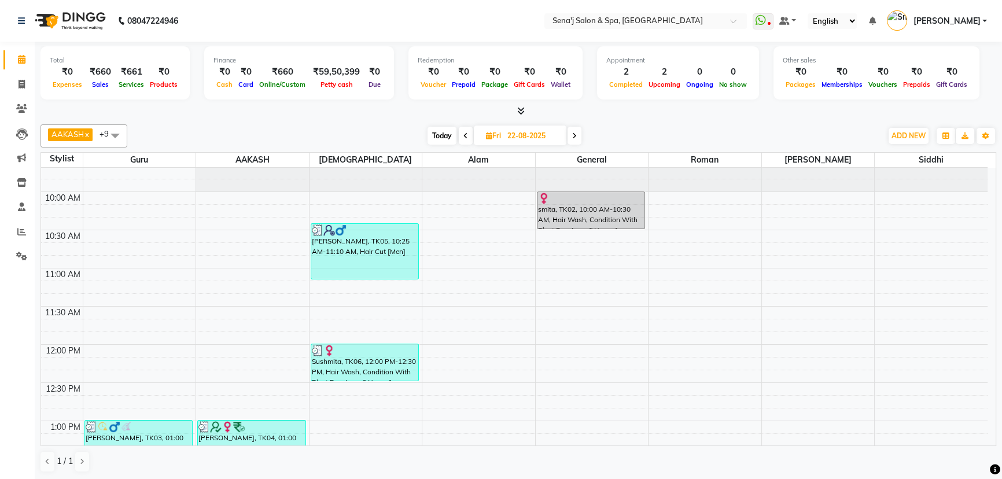
scroll to position [0, 0]
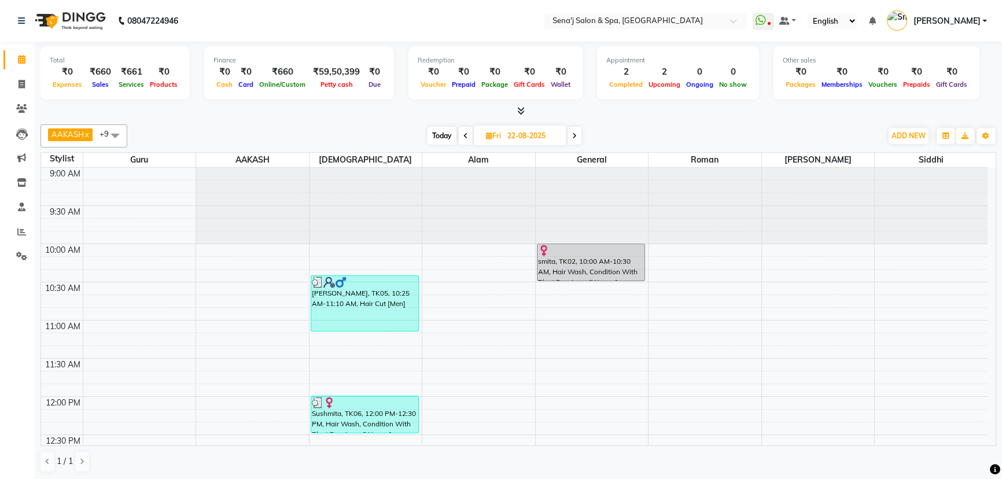
click at [459, 129] on span at bounding box center [466, 136] width 14 height 18
type input "21-08-2025"
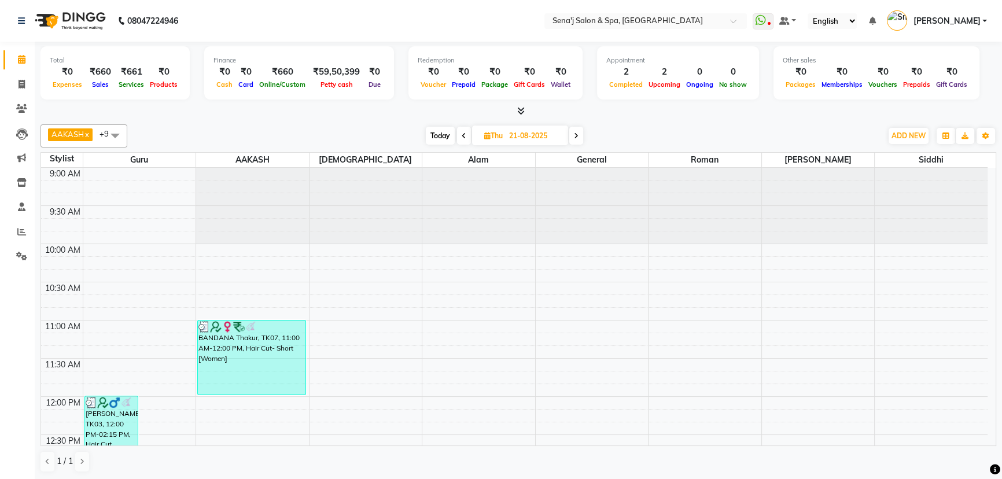
click at [554, 132] on input "21-08-2025" at bounding box center [535, 135] width 58 height 17
select select "8"
select select "2025"
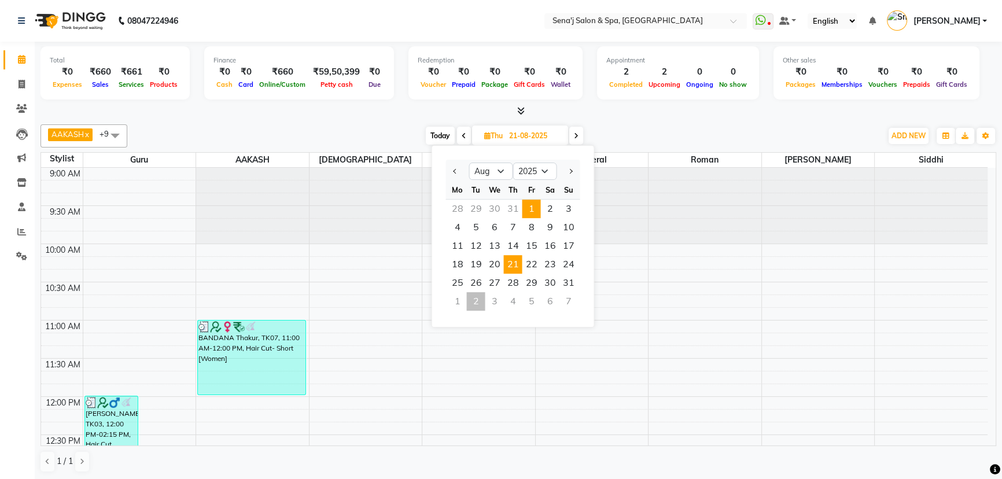
click at [538, 206] on span "1" at bounding box center [531, 209] width 19 height 19
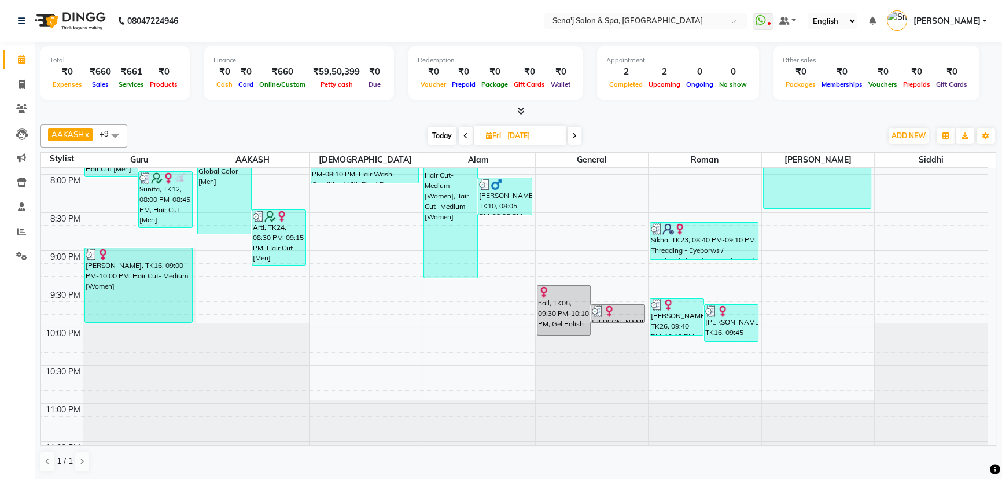
scroll to position [810, 0]
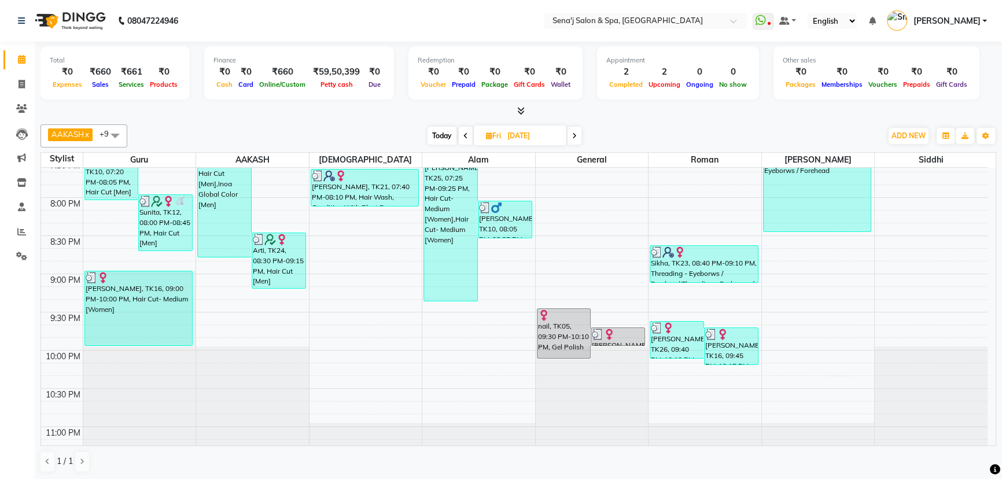
click at [573, 138] on span at bounding box center [575, 136] width 14 height 18
type input "02-08-2025"
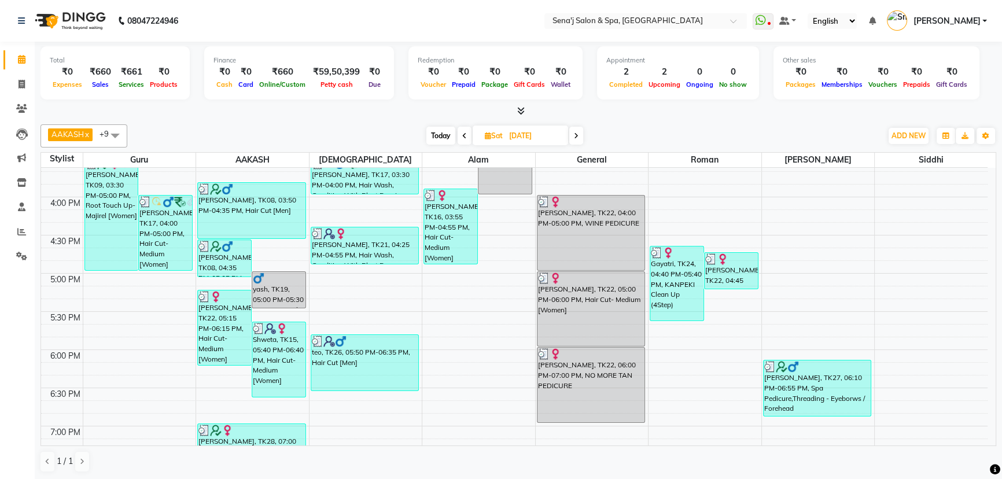
scroll to position [421, 0]
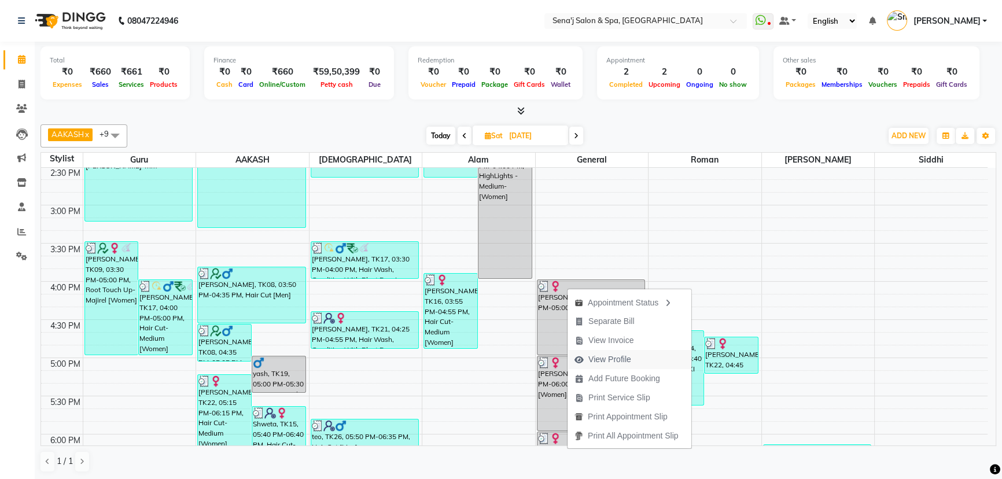
click at [608, 359] on span "View Profile" at bounding box center [610, 360] width 43 height 12
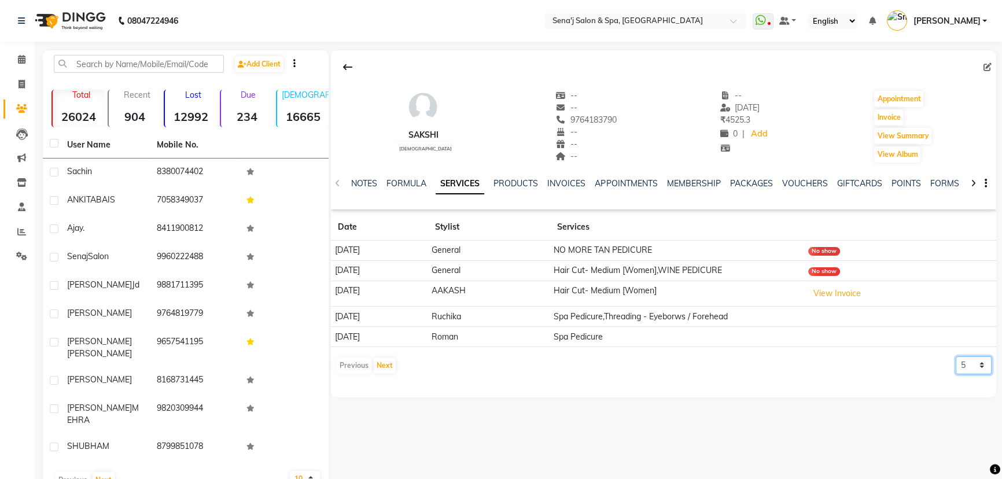
click at [958, 361] on select "5 10 50 100 500" at bounding box center [974, 365] width 36 height 18
select select "100"
click at [956, 356] on select "5 10 50 100 500" at bounding box center [974, 365] width 36 height 18
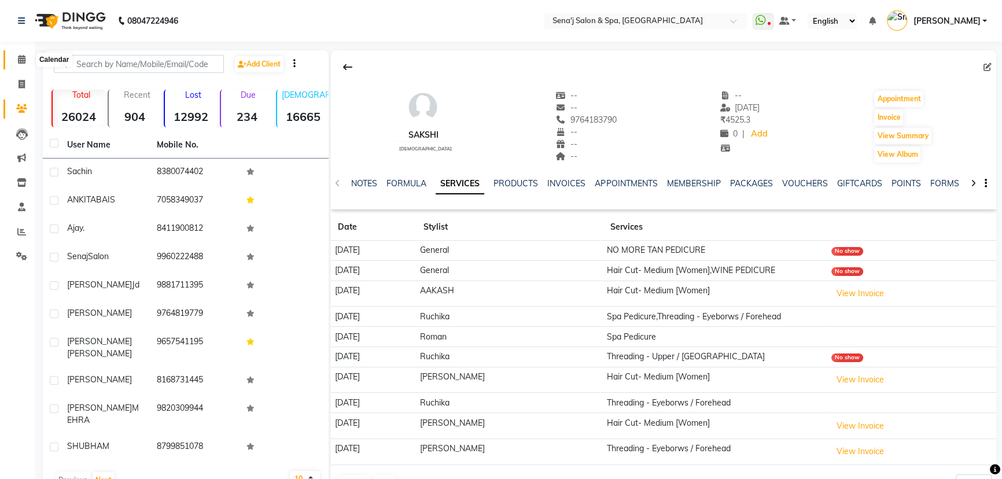
click at [27, 58] on span at bounding box center [22, 59] width 20 height 13
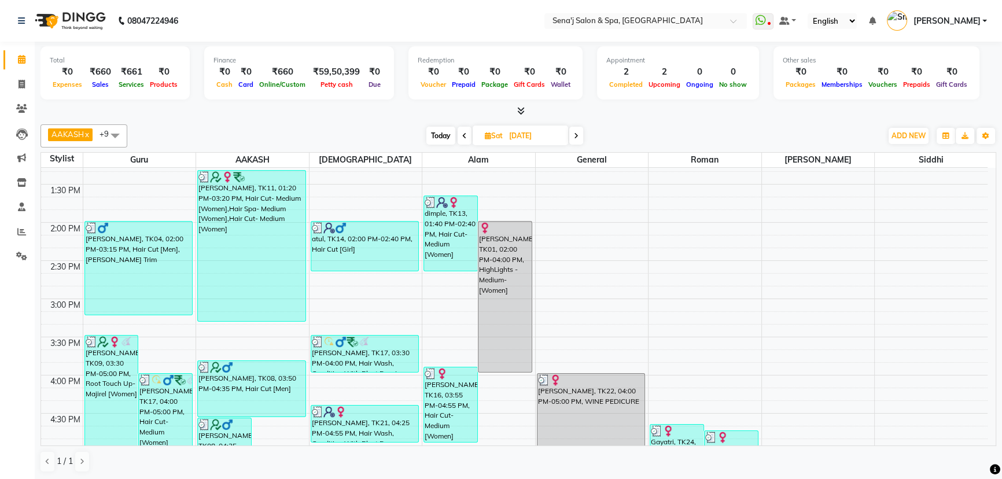
scroll to position [368, 0]
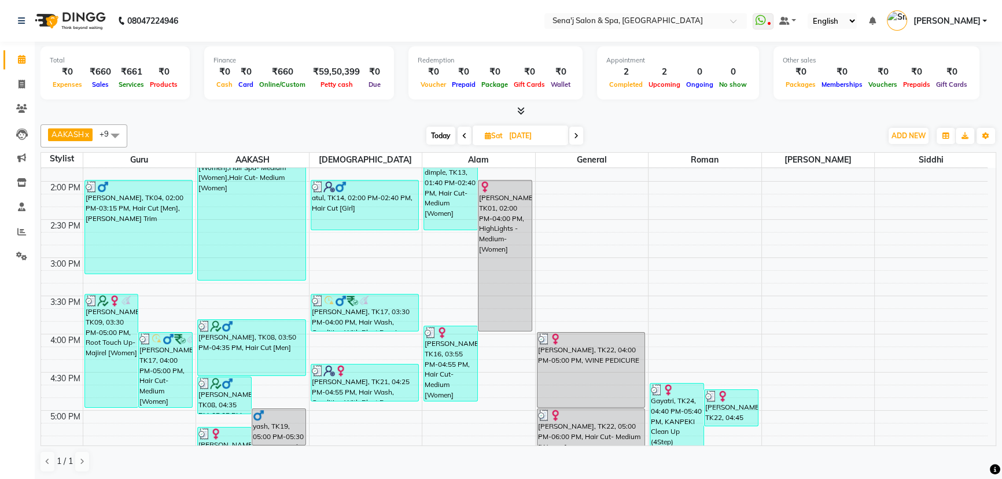
click at [574, 138] on icon at bounding box center [576, 136] width 5 height 7
type input "03-08-2025"
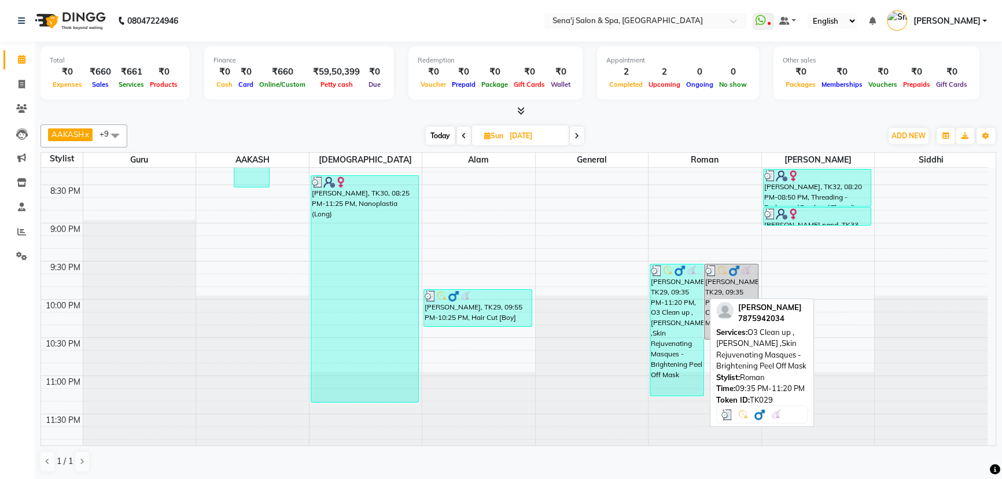
scroll to position [863, 0]
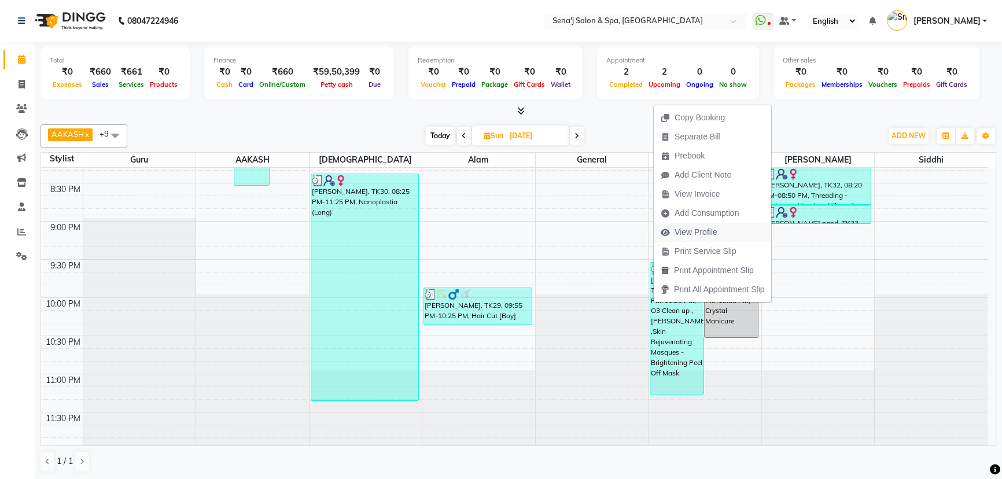
click at [693, 231] on span "View Profile" at bounding box center [696, 232] width 43 height 12
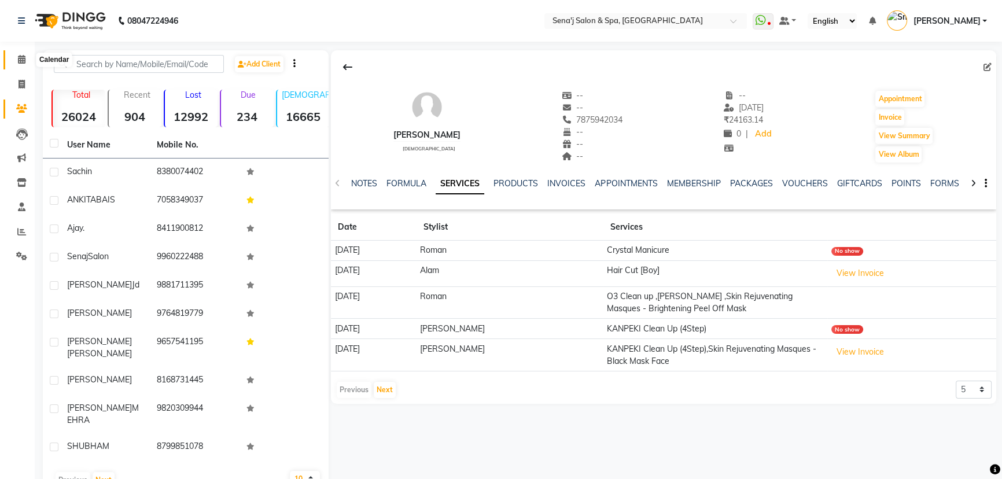
click at [22, 65] on span at bounding box center [22, 59] width 20 height 13
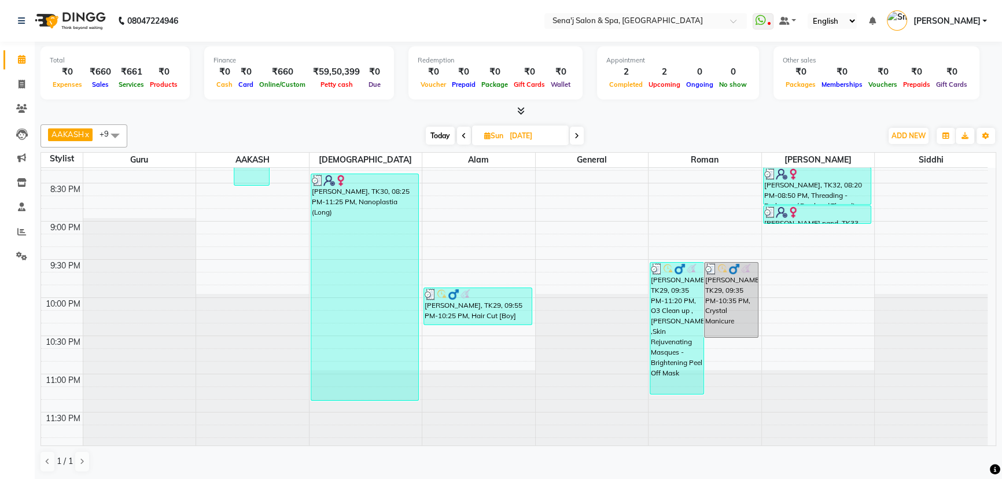
click at [578, 133] on icon at bounding box center [577, 136] width 5 height 7
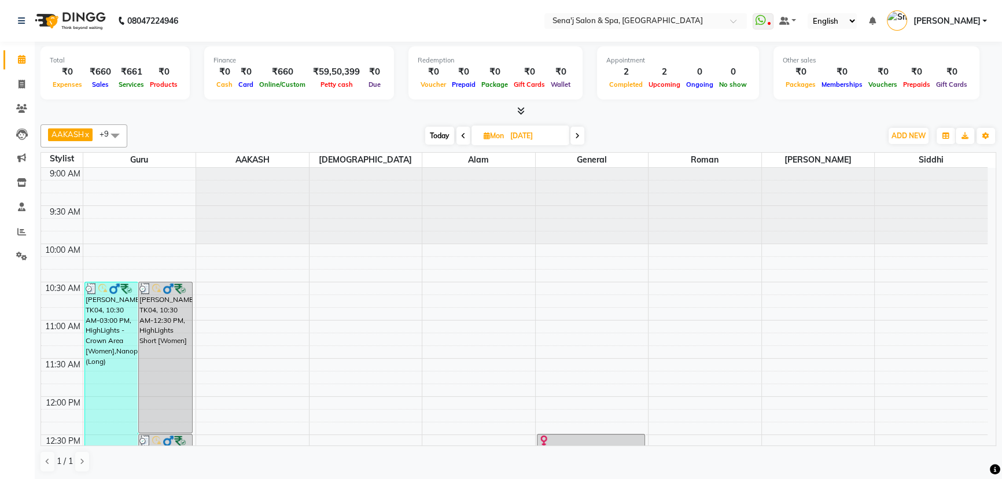
click at [575, 135] on icon at bounding box center [577, 136] width 5 height 7
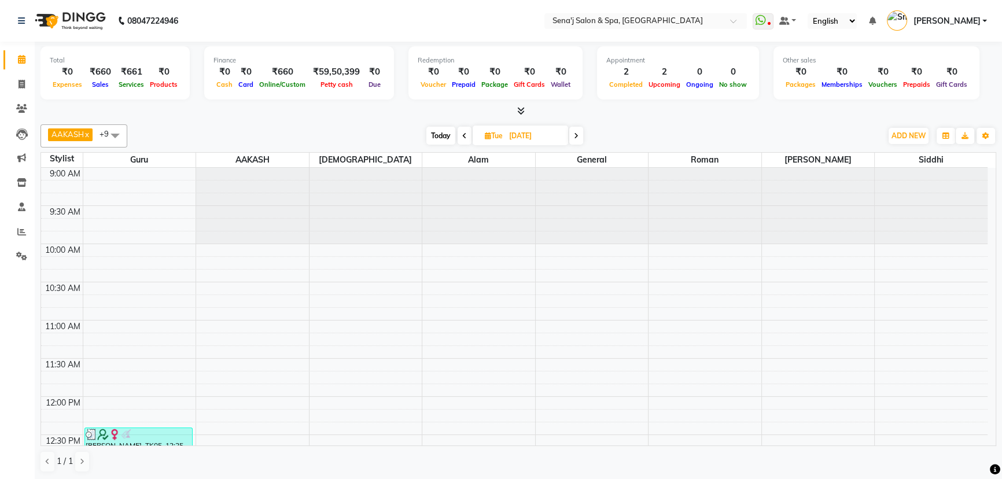
click at [575, 136] on icon at bounding box center [576, 136] width 5 height 7
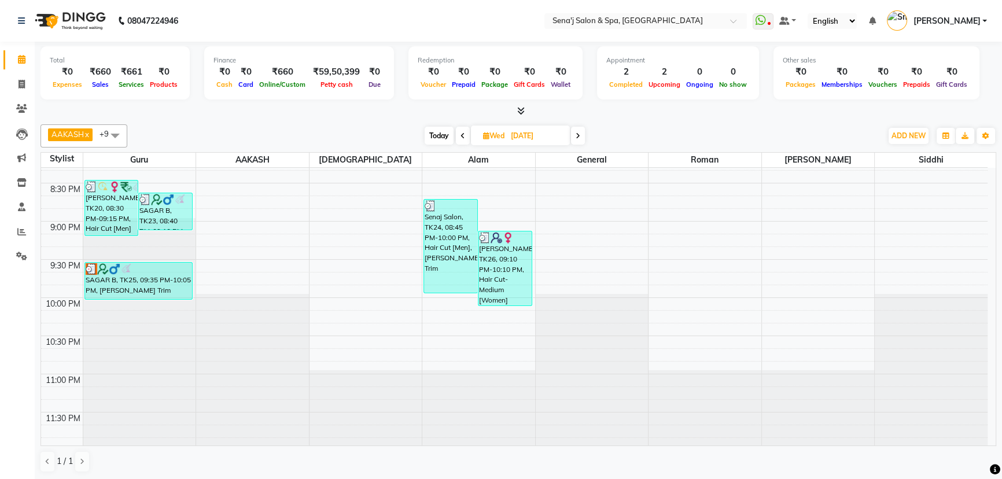
click at [575, 137] on span at bounding box center [578, 136] width 14 height 18
type input "07-08-2025"
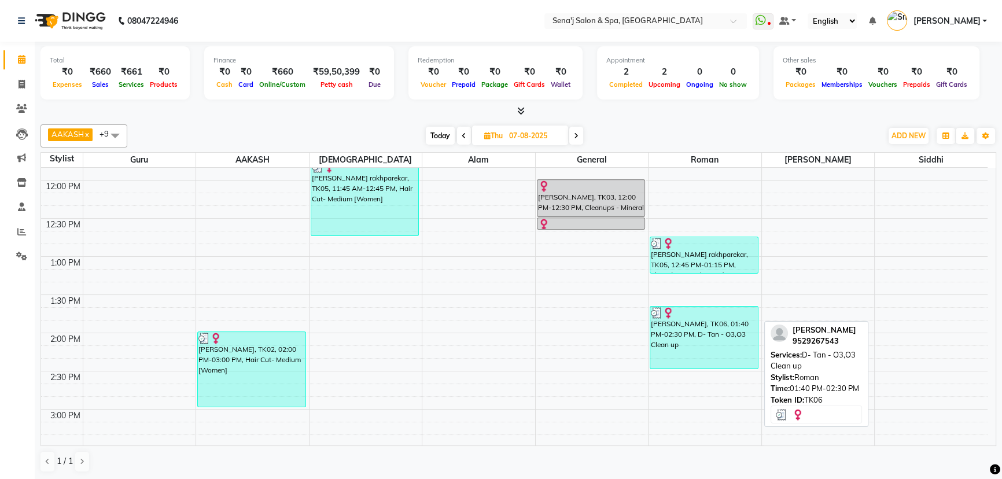
scroll to position [210, 0]
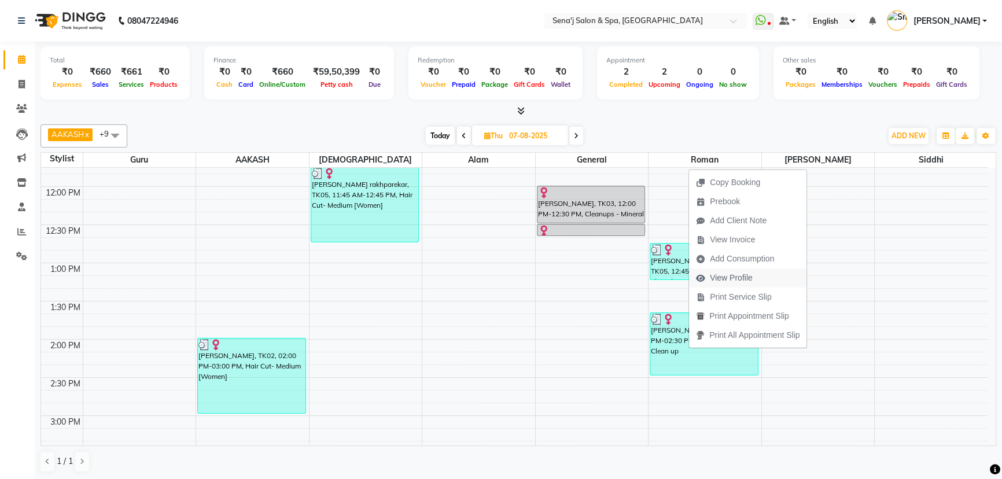
click at [712, 280] on span "View Profile" at bounding box center [731, 278] width 43 height 12
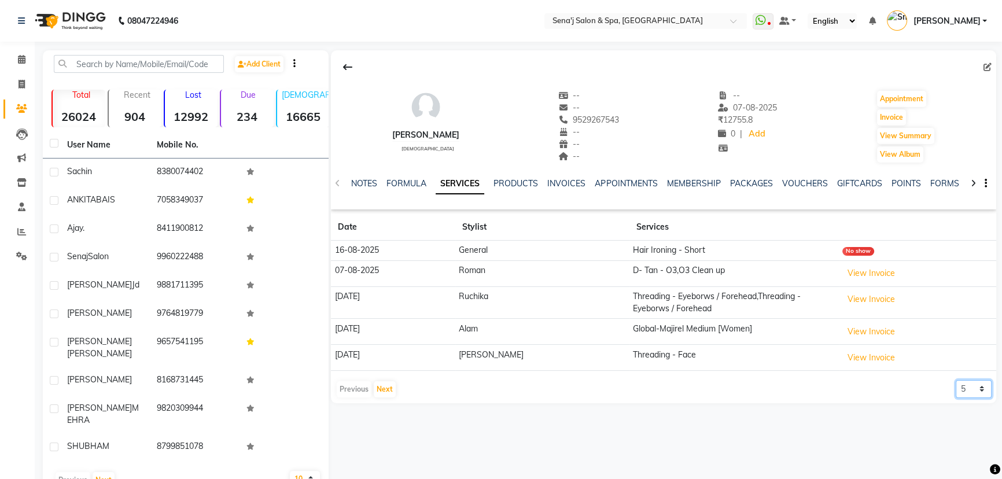
click at [956, 386] on select "5 10 50 100 500" at bounding box center [974, 389] width 36 height 18
select select "100"
click at [956, 380] on select "5 10 50 100 500" at bounding box center [974, 389] width 36 height 18
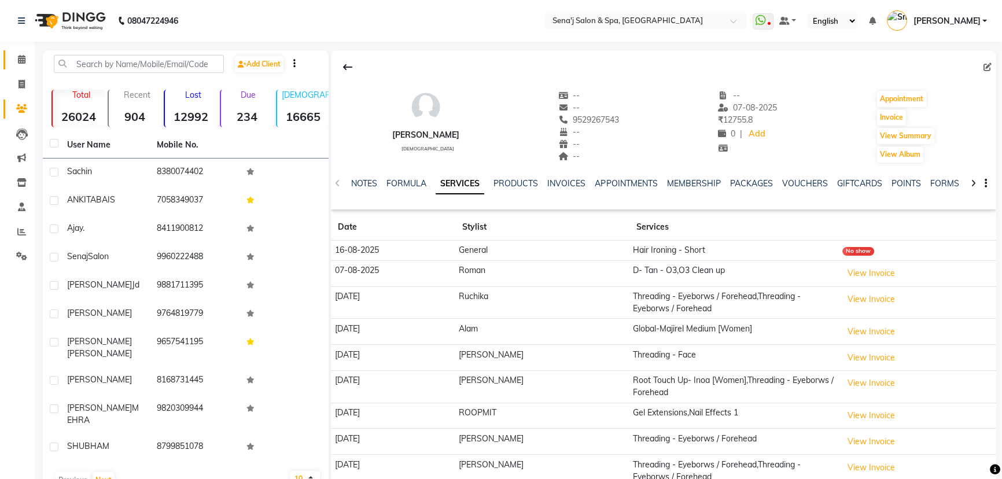
click at [16, 52] on link "Calendar" at bounding box center [17, 59] width 28 height 19
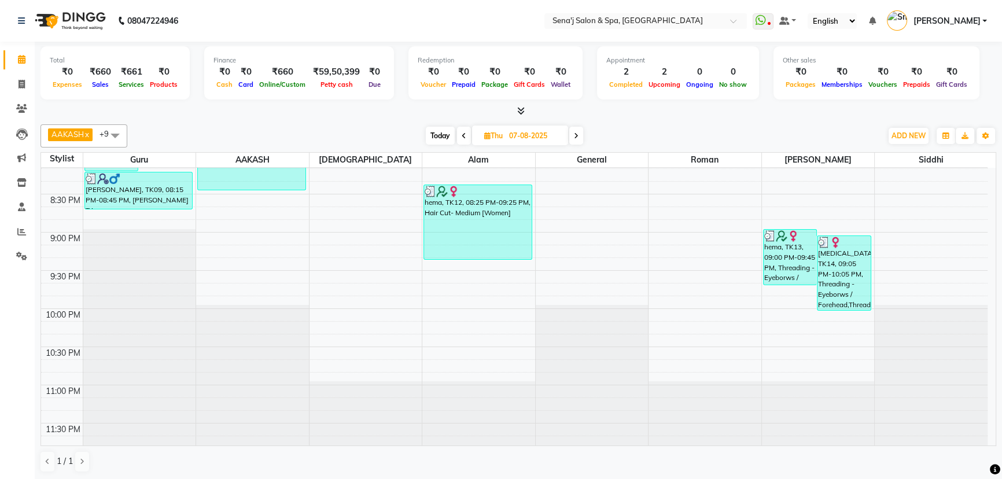
scroll to position [863, 0]
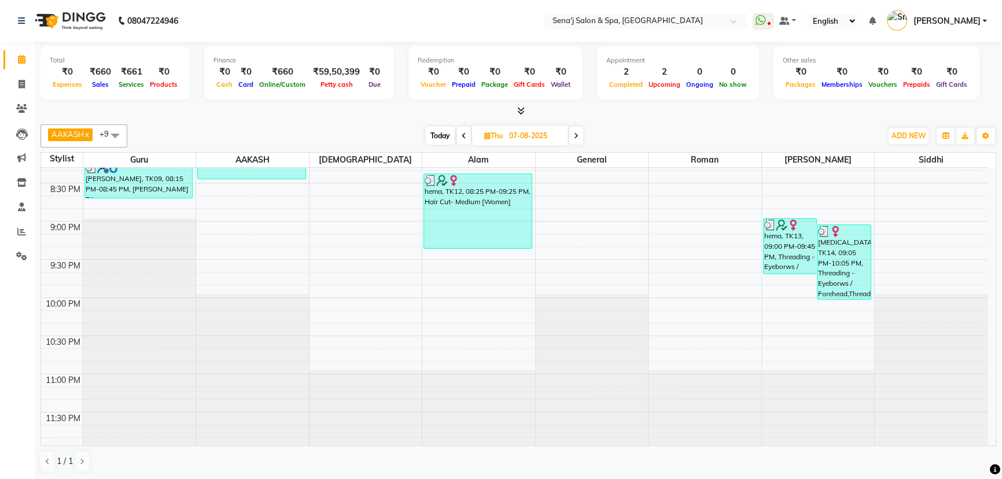
click at [582, 141] on span at bounding box center [576, 136] width 14 height 18
type input "08-08-2025"
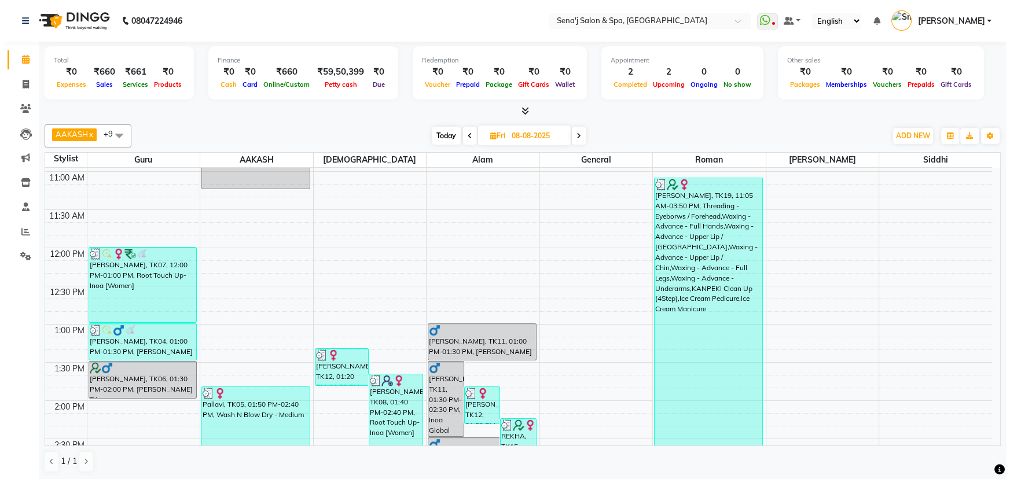
scroll to position [157, 0]
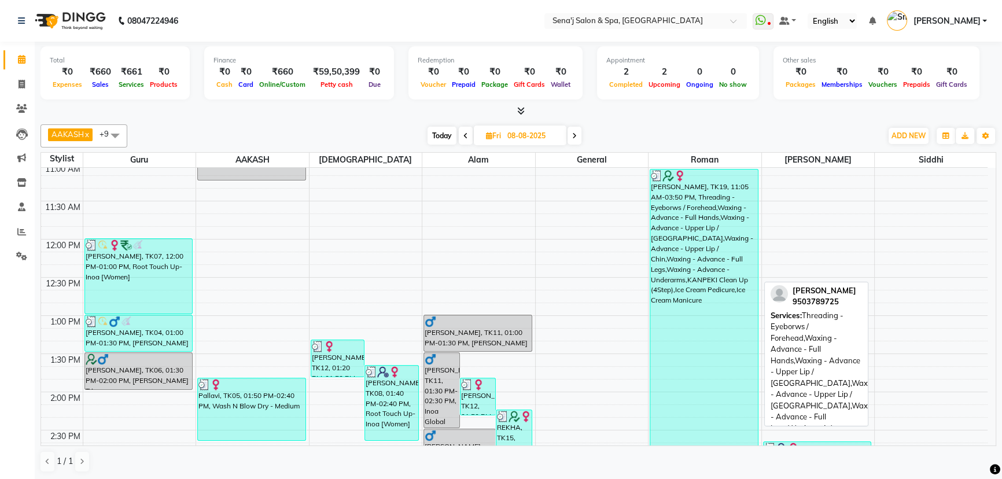
click at [668, 258] on div "snehal, TK19, 11:05 AM-03:50 PM, Threading - Eyeborws / Forehead,Waxing - Advan…" at bounding box center [704, 349] width 108 height 359
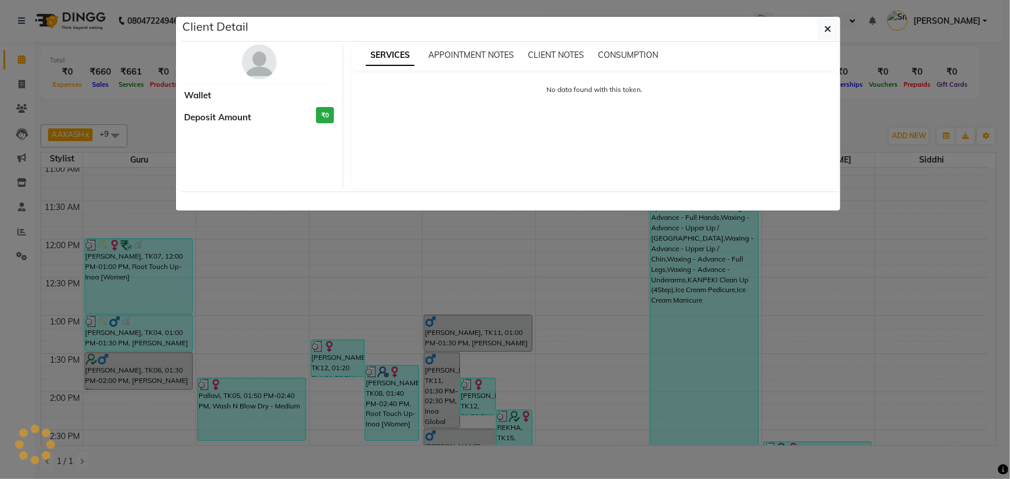
select select "3"
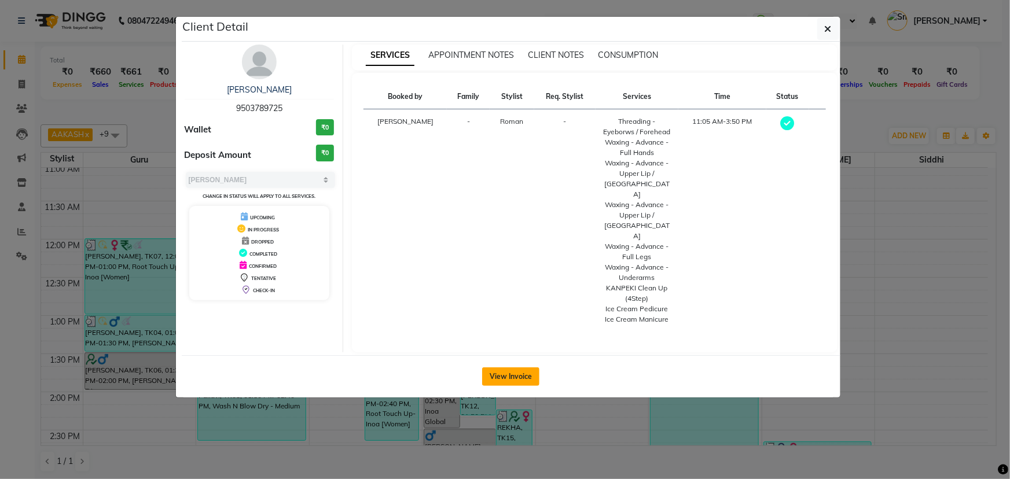
click at [520, 367] on button "View Invoice" at bounding box center [510, 376] width 57 height 19
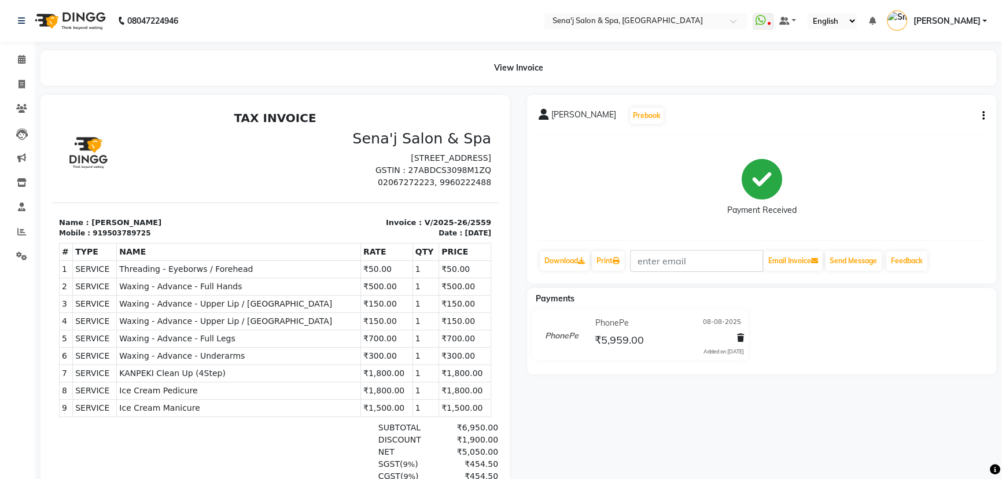
scroll to position [9, 0]
click at [21, 58] on icon at bounding box center [22, 59] width 8 height 9
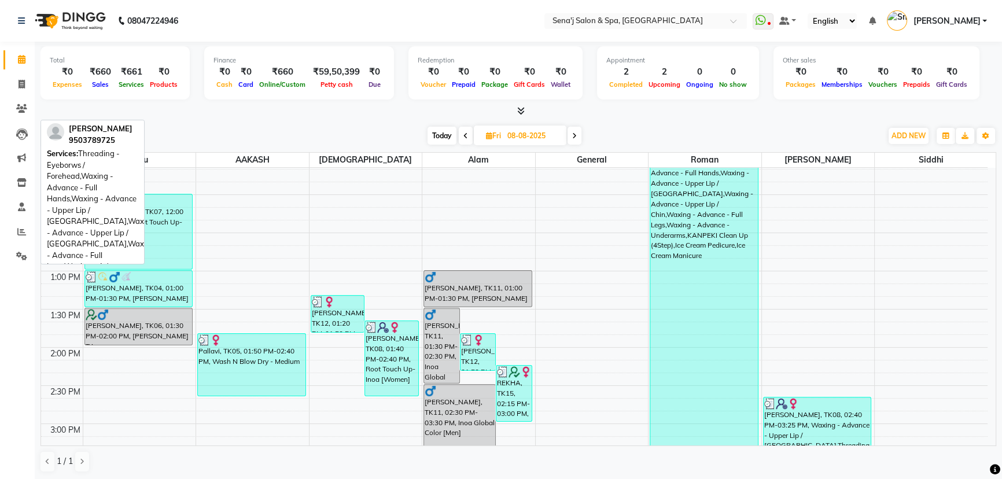
scroll to position [210, 0]
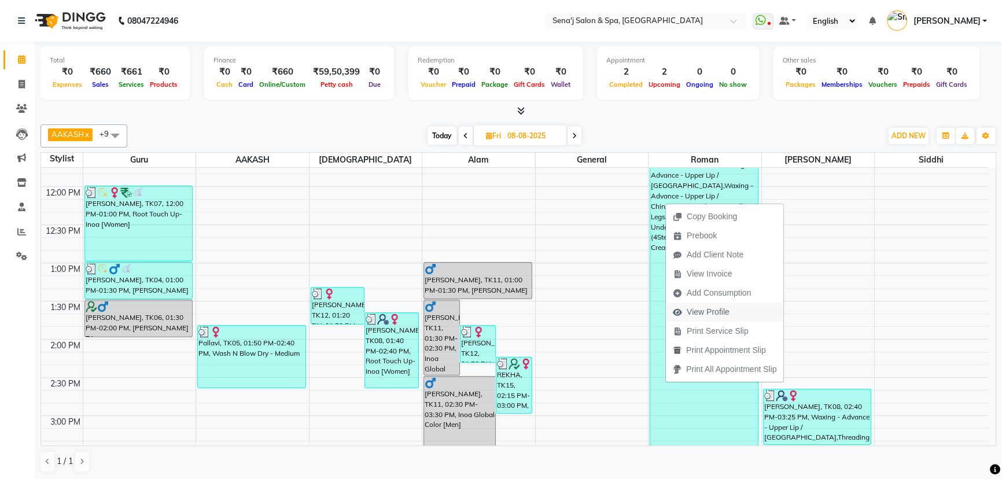
click at [706, 316] on span "View Profile" at bounding box center [708, 312] width 43 height 12
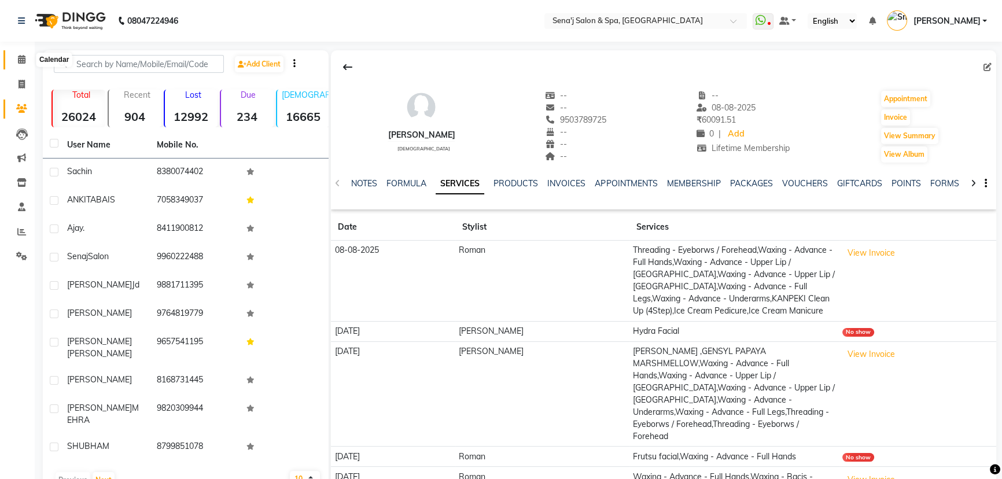
click at [18, 62] on icon at bounding box center [22, 59] width 8 height 9
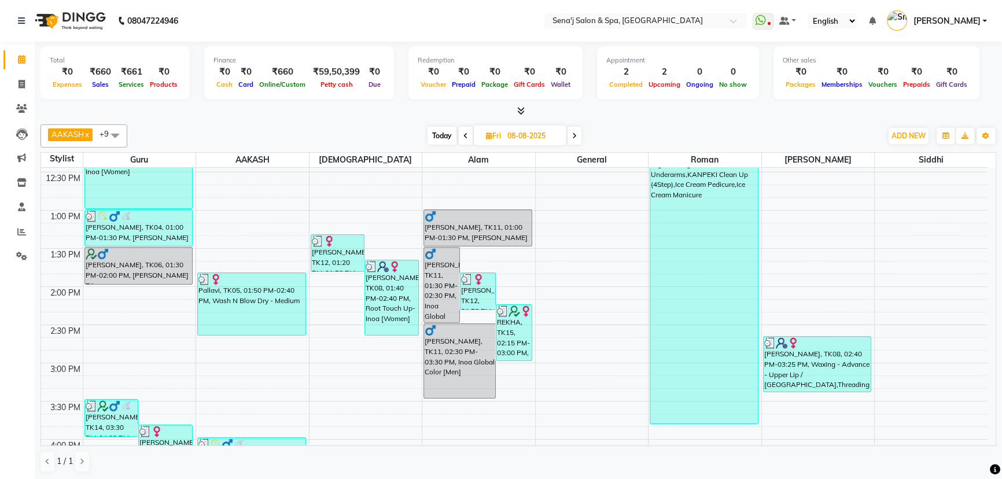
scroll to position [210, 0]
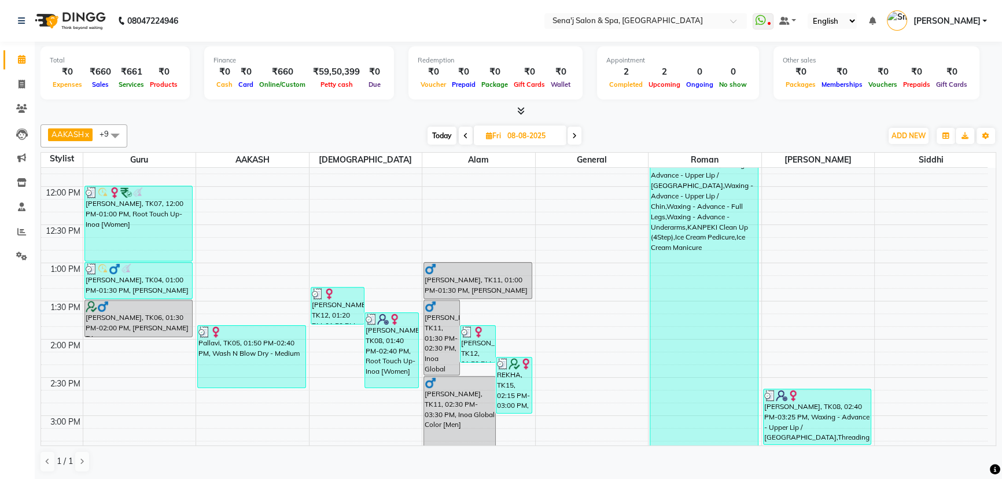
click at [572, 133] on icon at bounding box center [574, 136] width 5 height 7
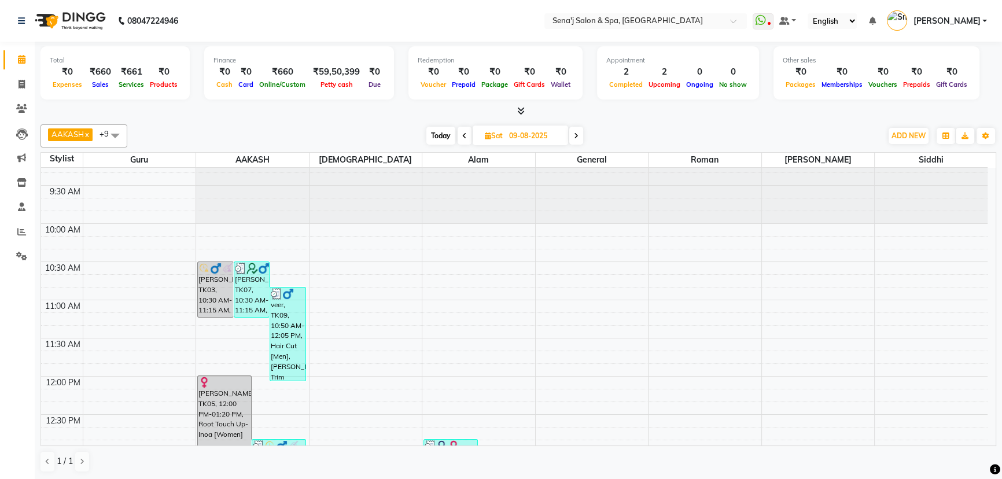
scroll to position [0, 0]
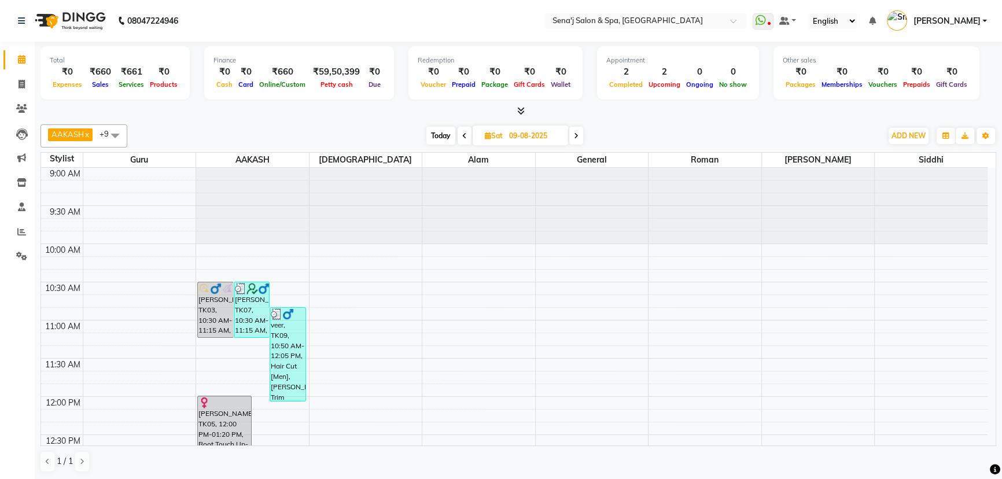
click at [576, 138] on icon at bounding box center [576, 136] width 5 height 7
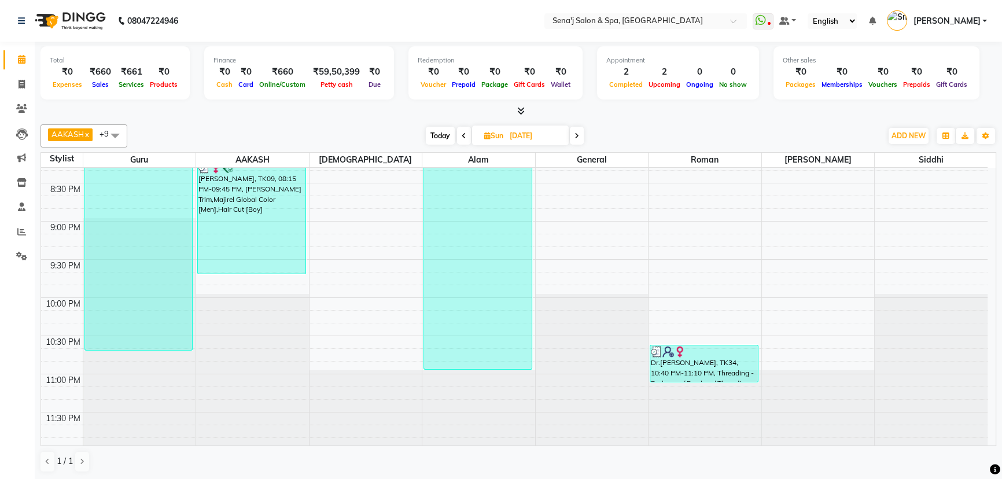
click at [579, 134] on span at bounding box center [577, 136] width 14 height 18
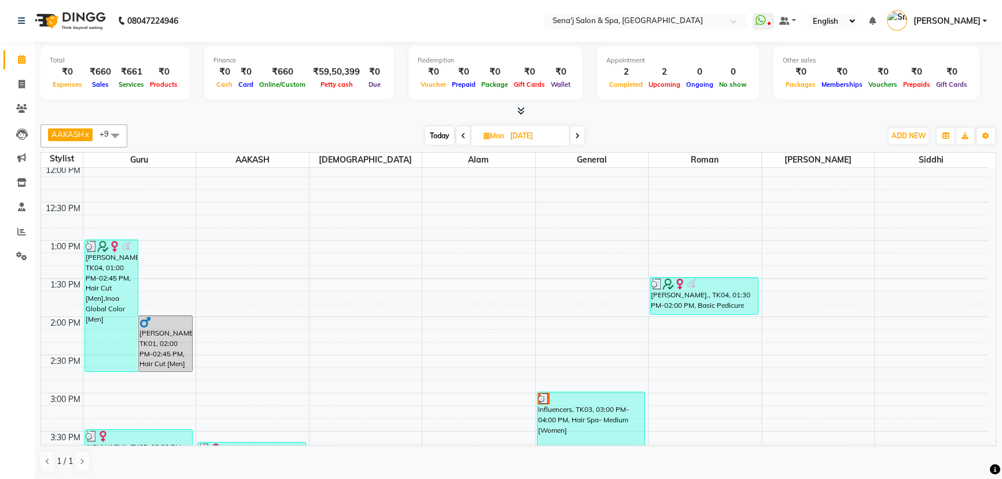
scroll to position [231, 0]
click at [576, 133] on icon at bounding box center [577, 136] width 5 height 7
type input "12-08-2025"
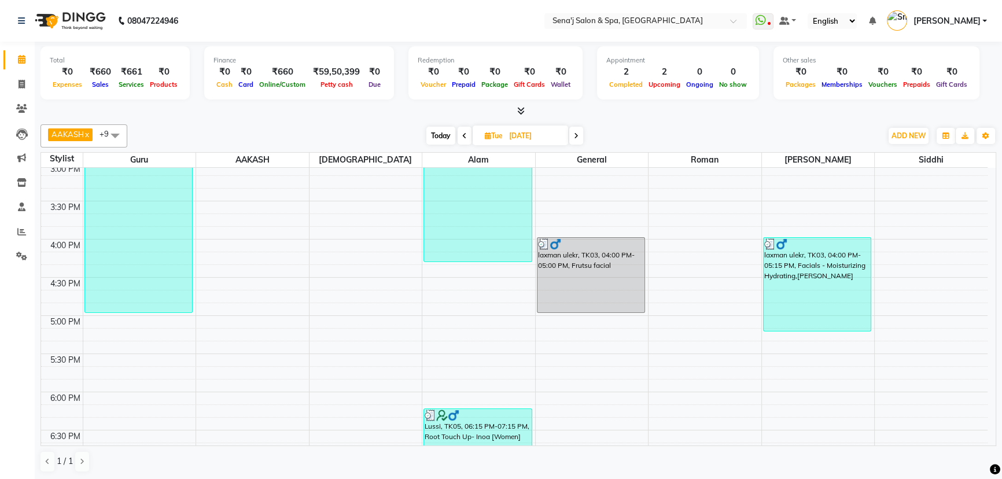
scroll to position [515, 0]
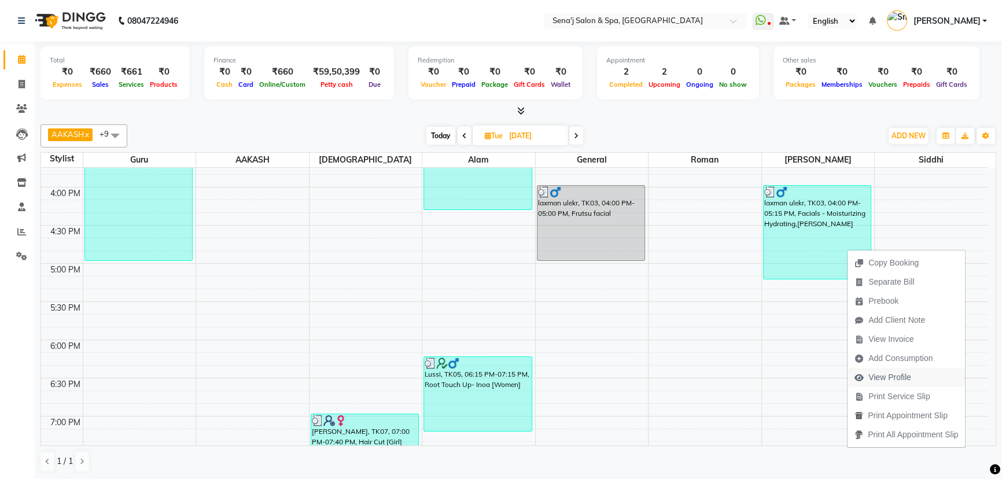
click at [870, 378] on span "View Profile" at bounding box center [890, 378] width 43 height 12
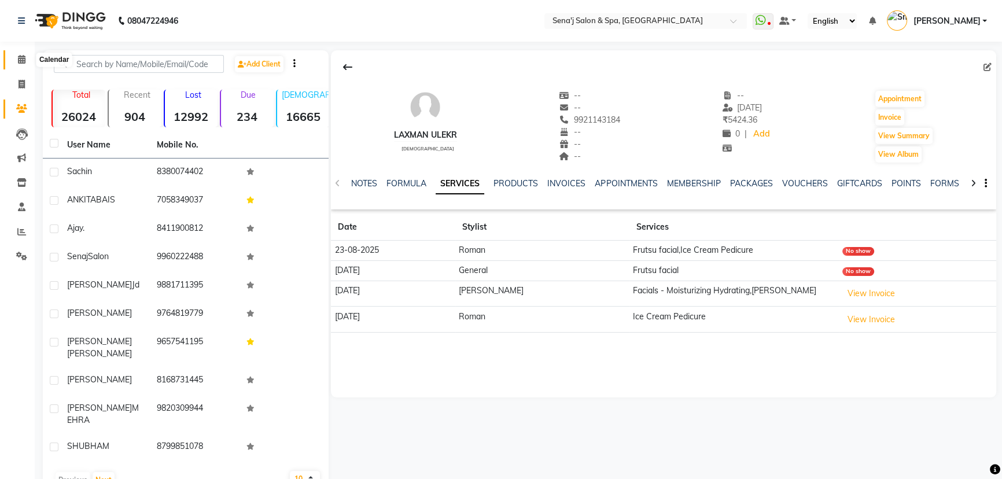
click at [16, 56] on span at bounding box center [22, 59] width 20 height 13
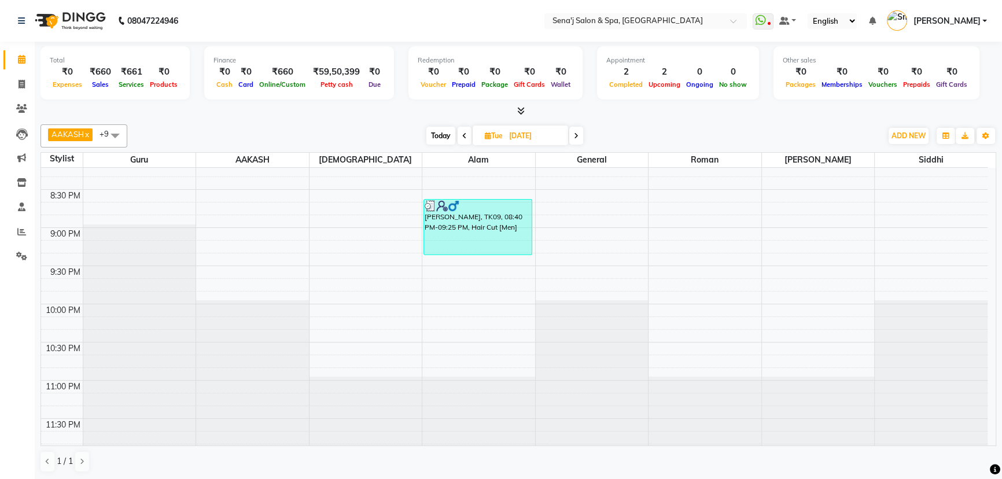
scroll to position [863, 0]
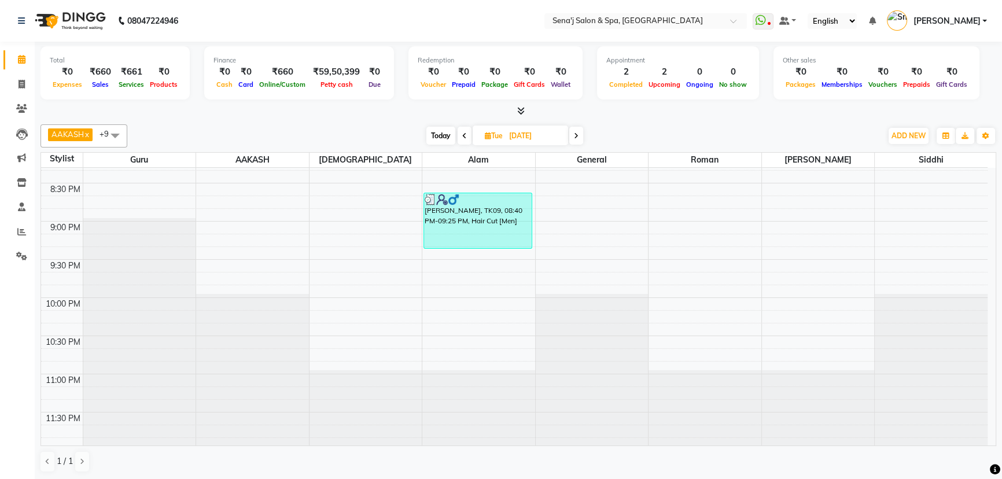
click at [575, 131] on span at bounding box center [576, 136] width 14 height 18
type input "13-08-2025"
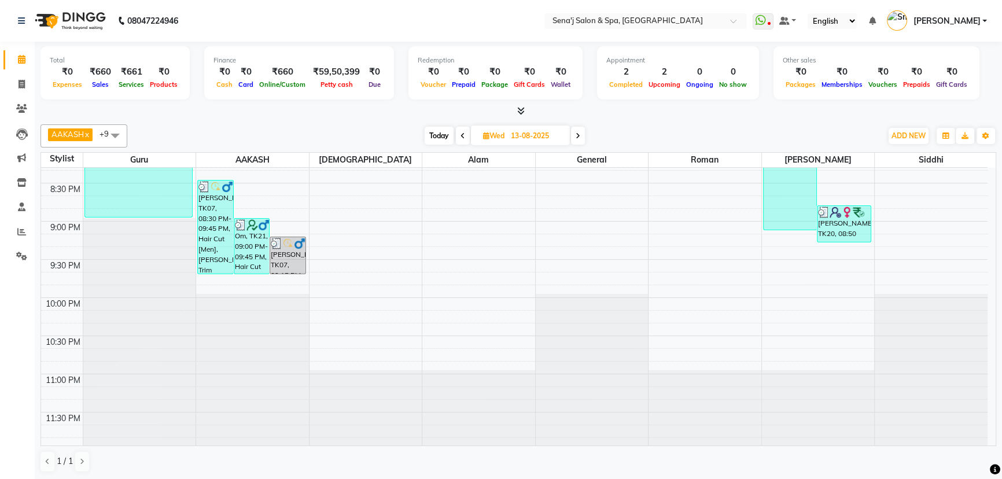
click at [518, 138] on input "13-08-2025" at bounding box center [537, 135] width 58 height 17
select select "8"
select select "2025"
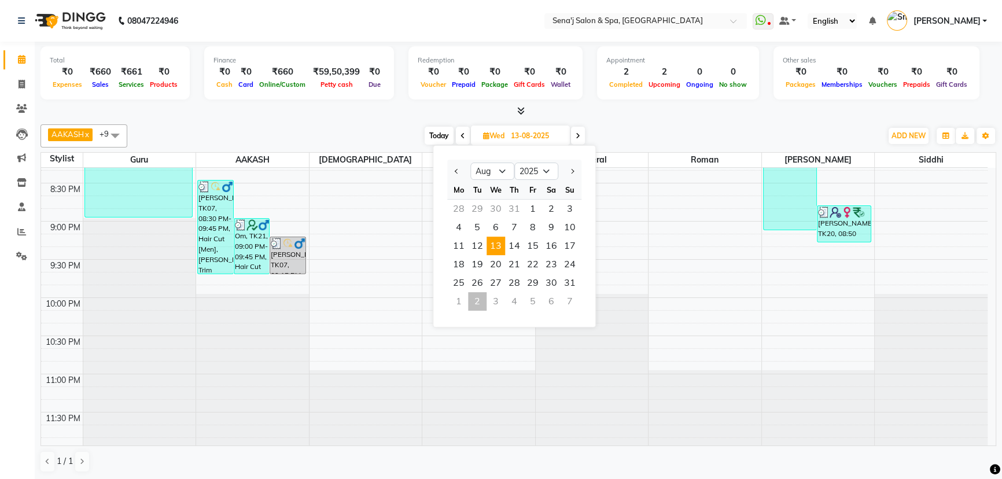
click at [458, 134] on span at bounding box center [463, 136] width 14 height 18
type input "12-08-2025"
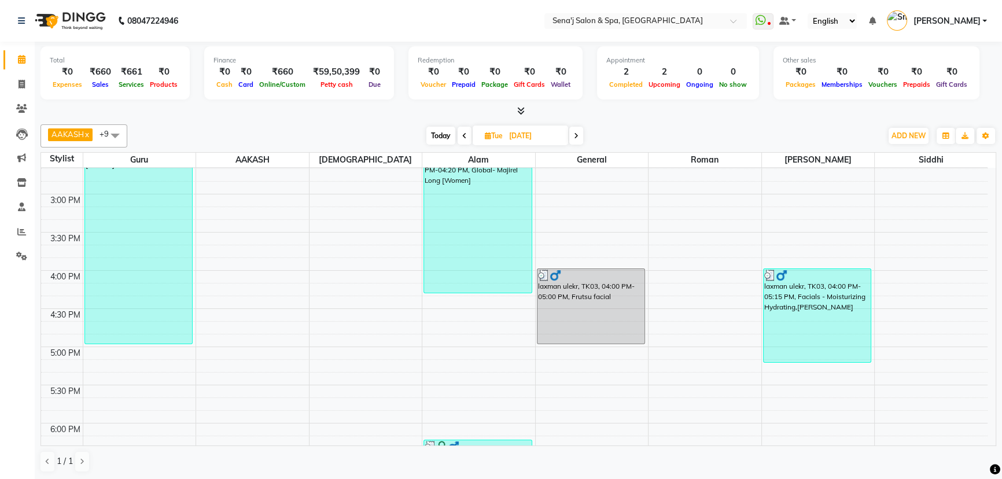
scroll to position [442, 0]
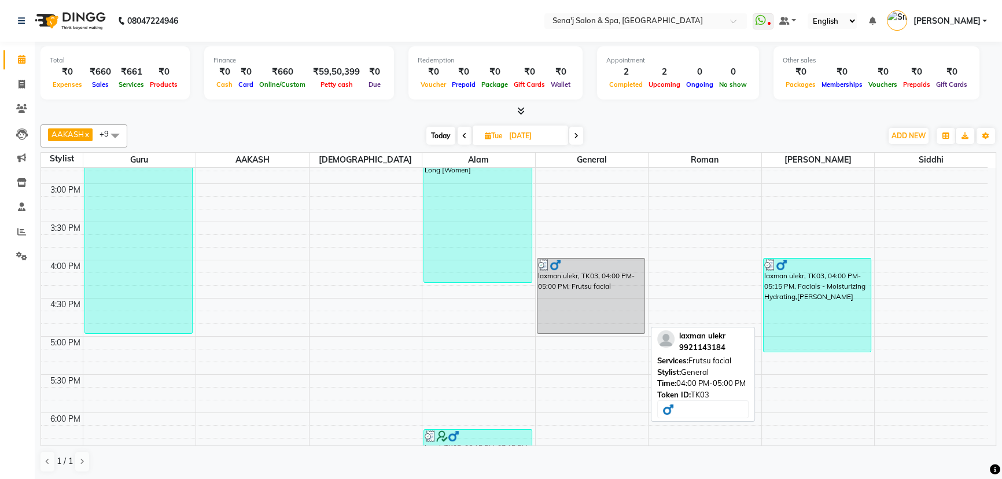
click at [593, 321] on div "laxman ulekr, TK03, 04:00 PM-05:00 PM, Frutsu facial" at bounding box center [592, 296] width 108 height 75
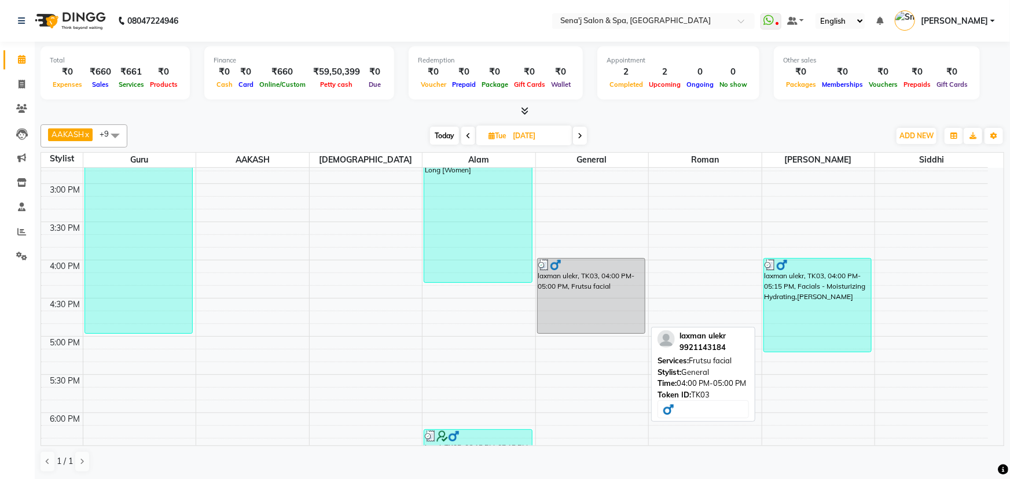
select select "3"
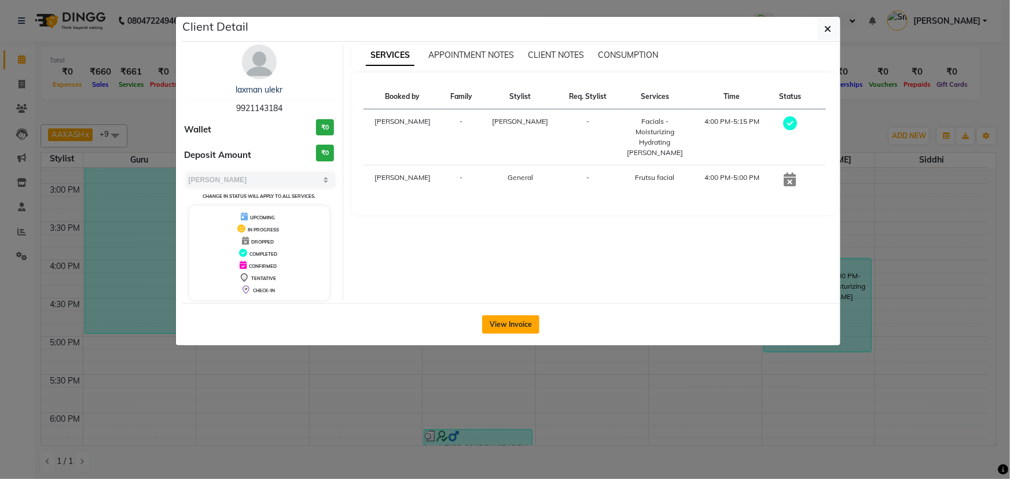
click at [523, 324] on button "View Invoice" at bounding box center [510, 324] width 57 height 19
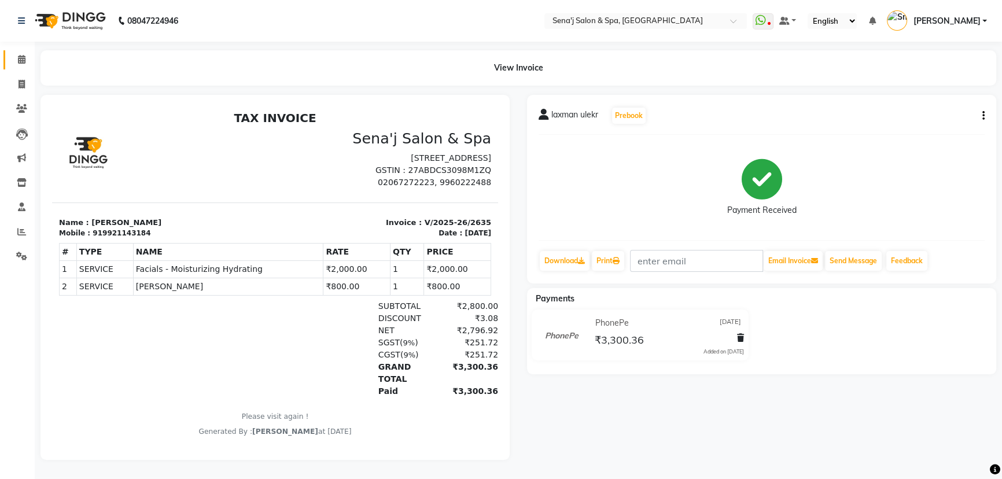
click at [23, 67] on link "Calendar" at bounding box center [17, 59] width 28 height 19
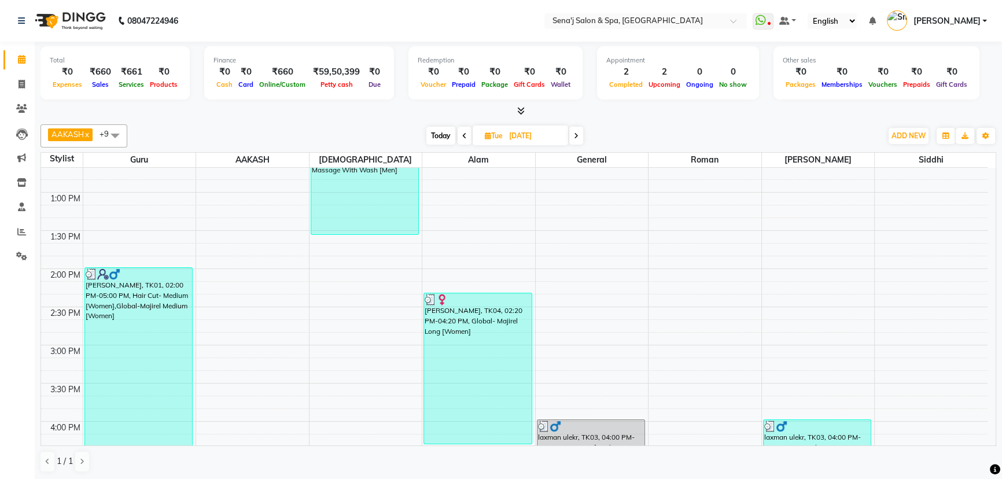
scroll to position [368, 0]
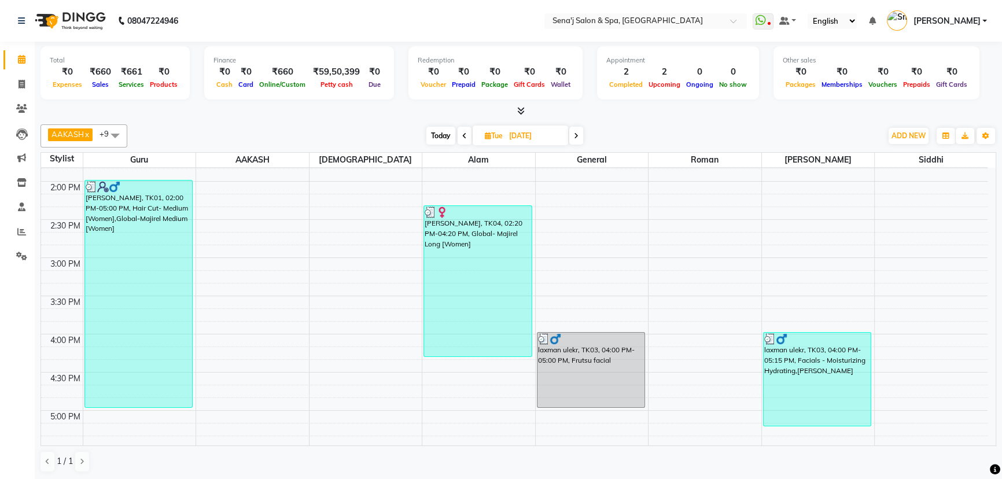
click at [436, 133] on span "Today" at bounding box center [440, 136] width 29 height 18
type input "02-09-2025"
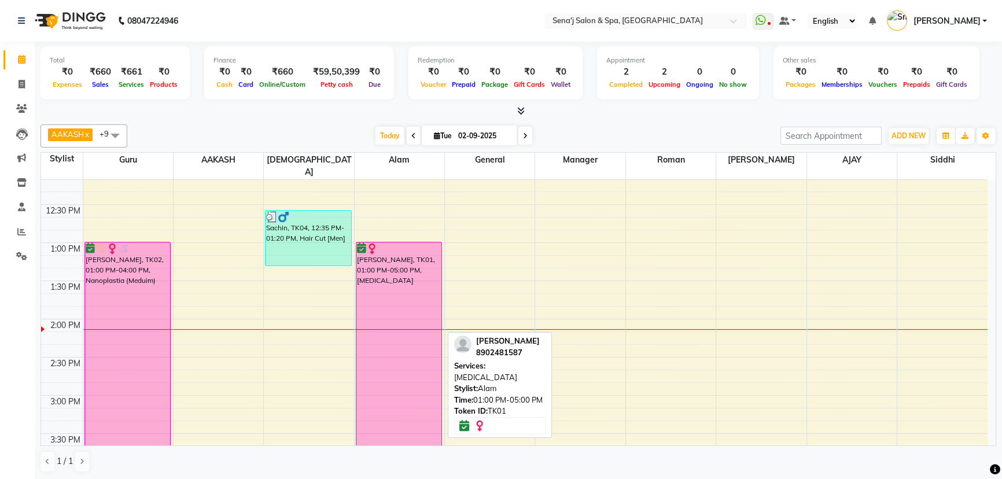
scroll to position [223, 0]
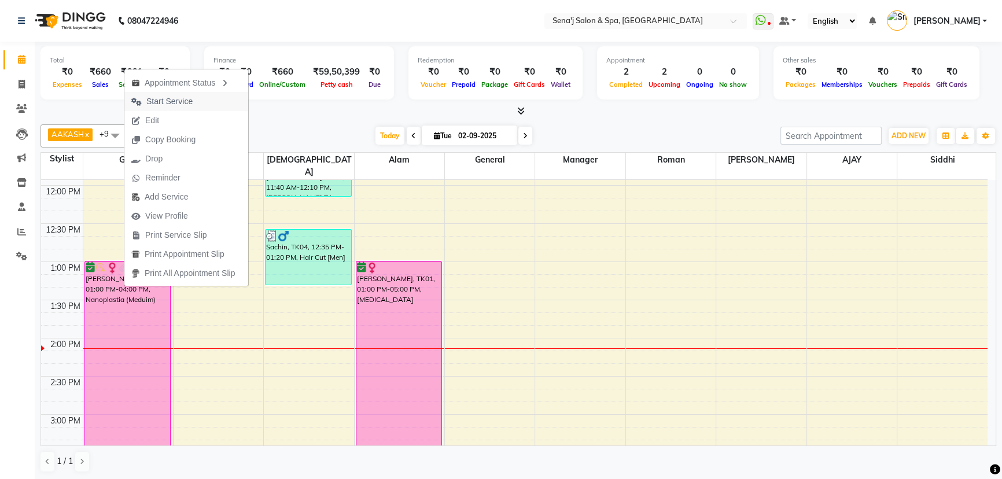
click at [171, 101] on span "Start Service" at bounding box center [169, 101] width 46 height 12
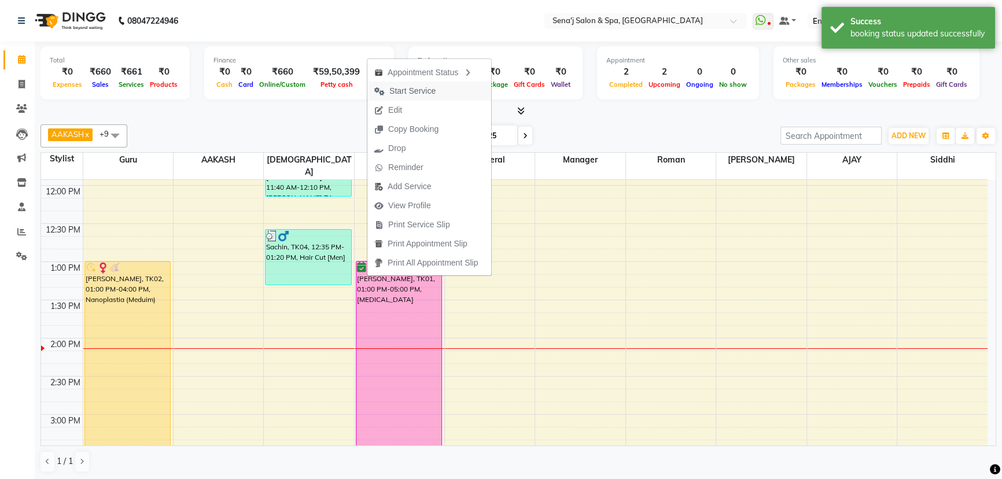
click at [413, 93] on span "Start Service" at bounding box center [412, 91] width 46 height 12
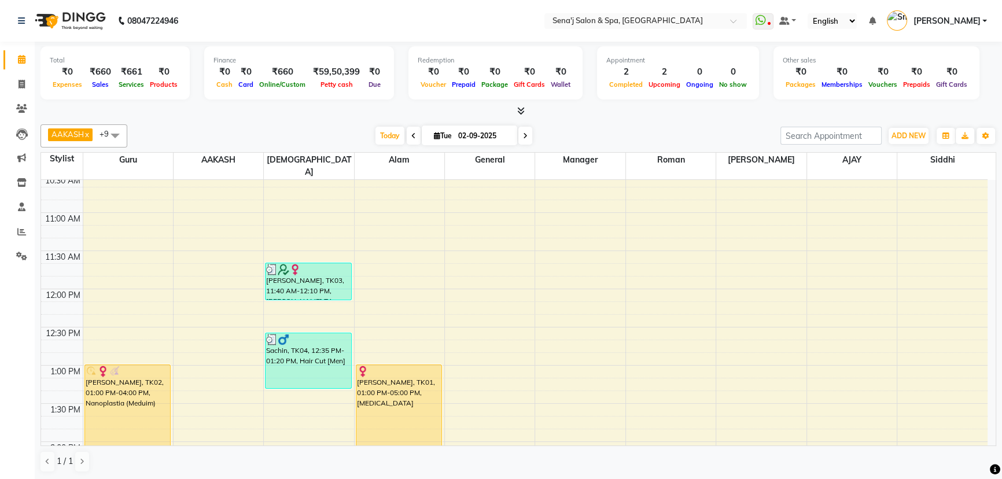
scroll to position [118, 0]
drag, startPoint x: 181, startPoint y: 322, endPoint x: 296, endPoint y: 32, distance: 311.2
click at [296, 32] on nav "08047224946 Select Location × Sena'j Salon & Spa, Amanora Mall WhatsApp Status …" at bounding box center [501, 21] width 1002 height 42
click at [19, 84] on icon at bounding box center [22, 84] width 6 height 9
select select "447"
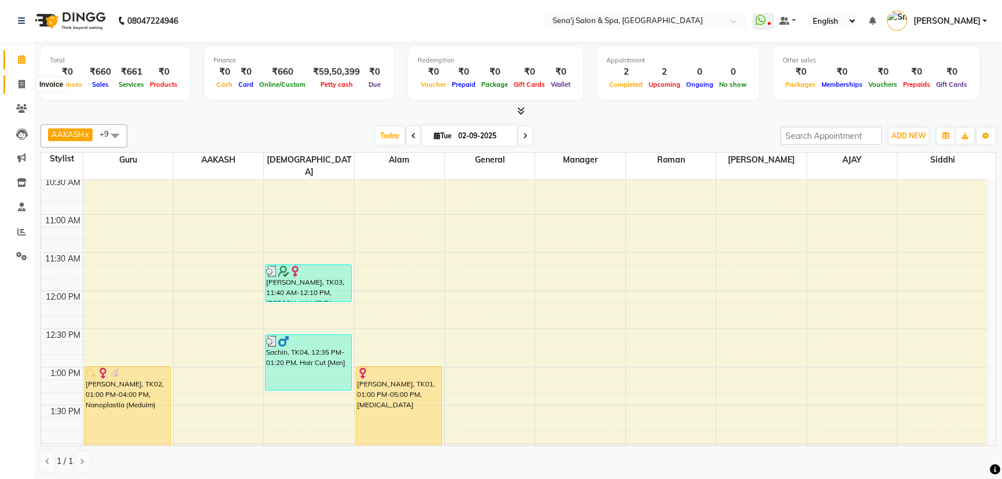
select select "service"
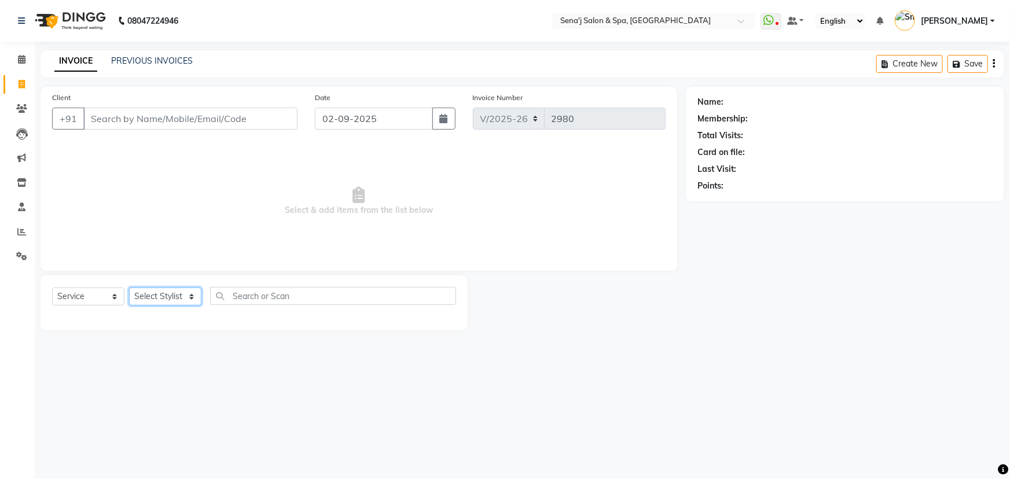
click at [189, 295] on select "Select Stylist [PERSON_NAME] [PERSON_NAME] [PERSON_NAME] [PERSON_NAME] General …" at bounding box center [165, 297] width 72 height 18
select select "11468"
click at [129, 288] on select "Select Stylist [PERSON_NAME] [PERSON_NAME] [PERSON_NAME] [PERSON_NAME] General …" at bounding box center [165, 297] width 72 height 18
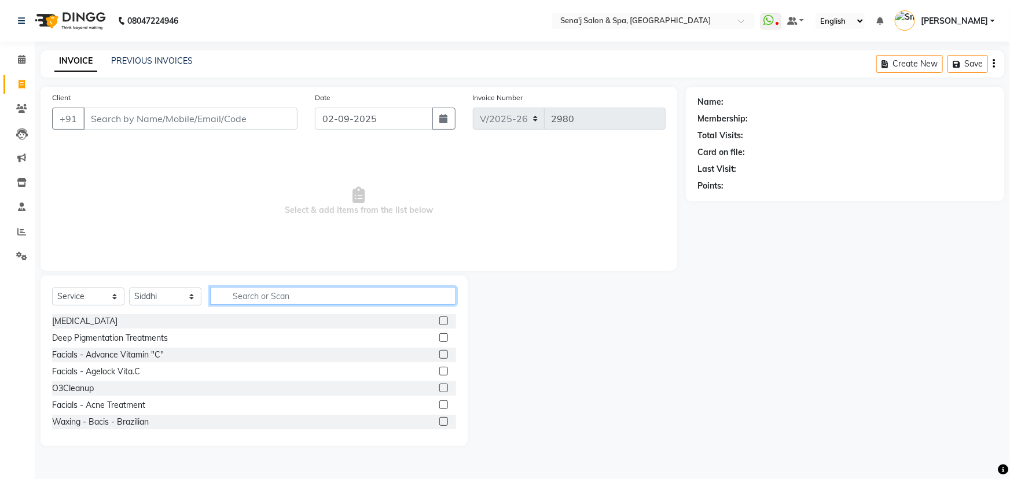
click at [233, 296] on input "text" at bounding box center [333, 296] width 246 height 18
type input "r"
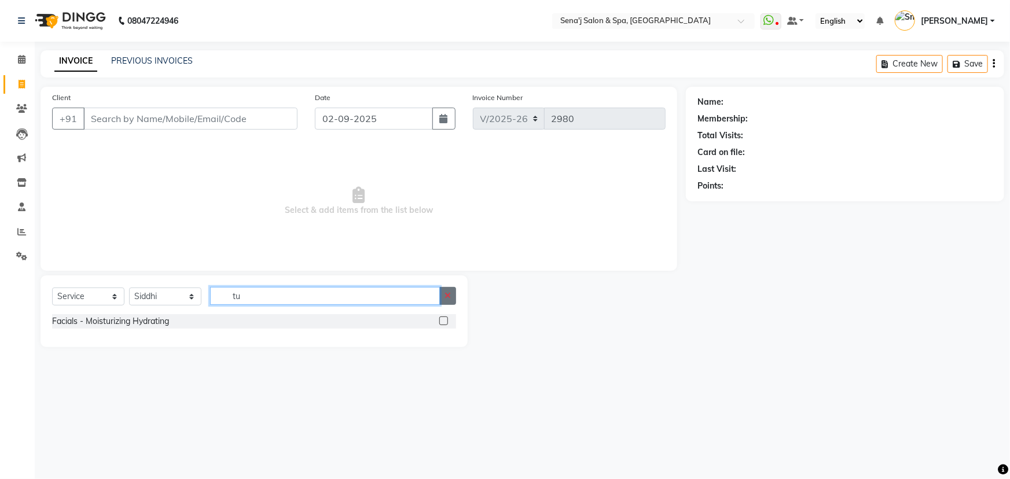
type input "tu"
click at [451, 293] on icon "button" at bounding box center [447, 296] width 6 height 8
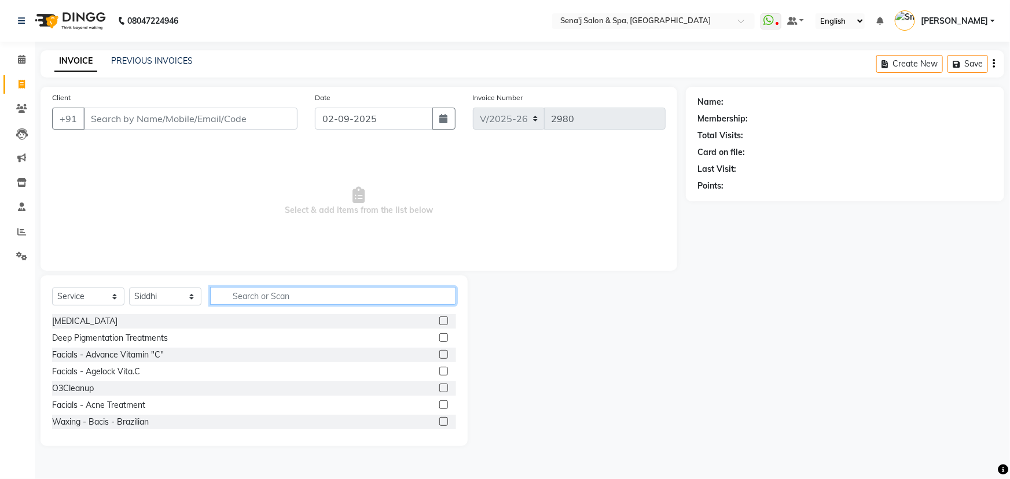
click at [352, 292] on input "text" at bounding box center [333, 296] width 246 height 18
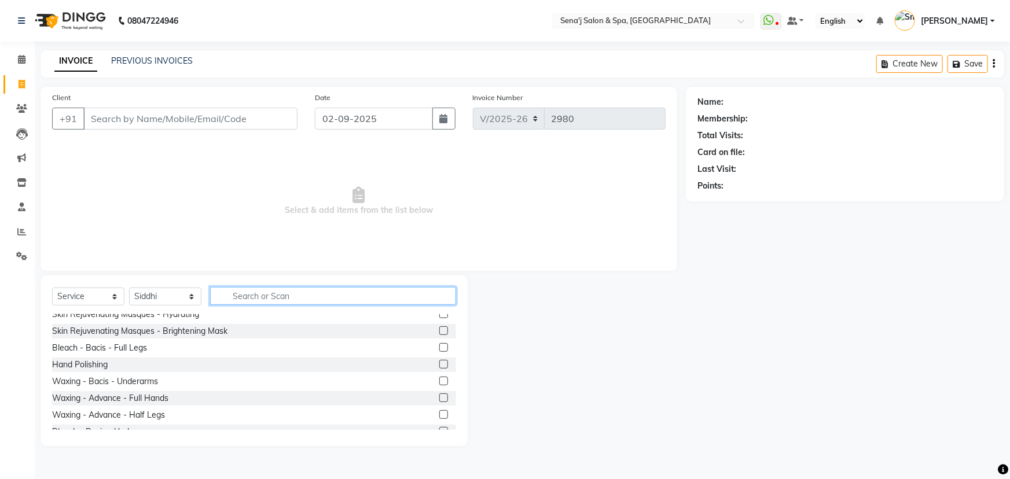
scroll to position [210, 0]
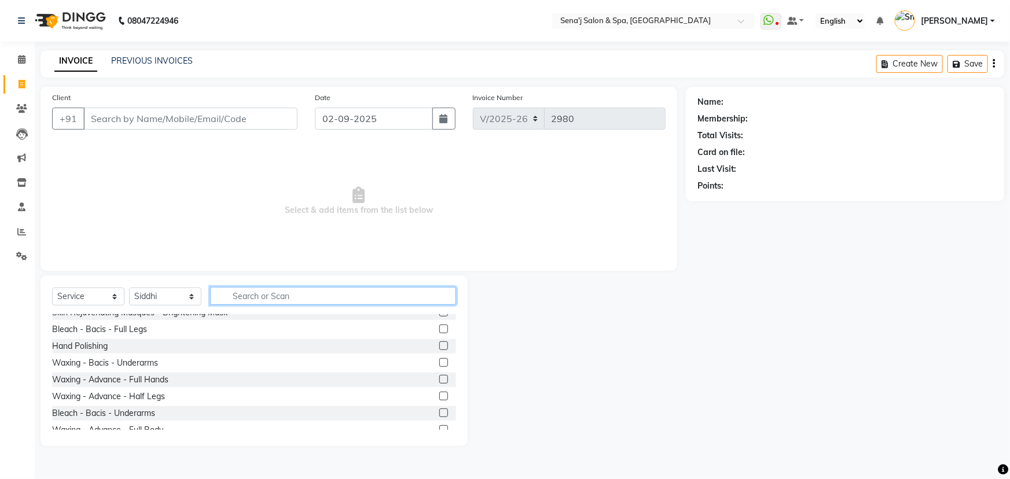
type input "t"
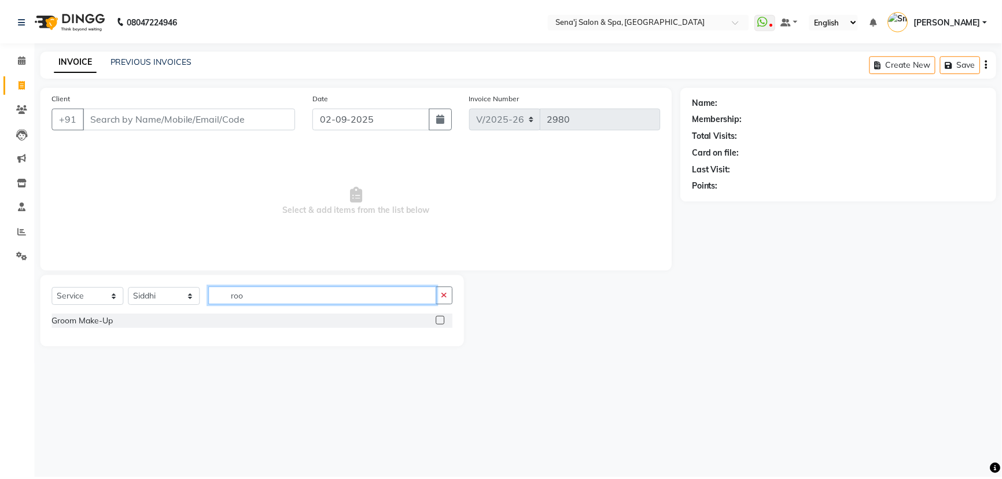
scroll to position [0, 0]
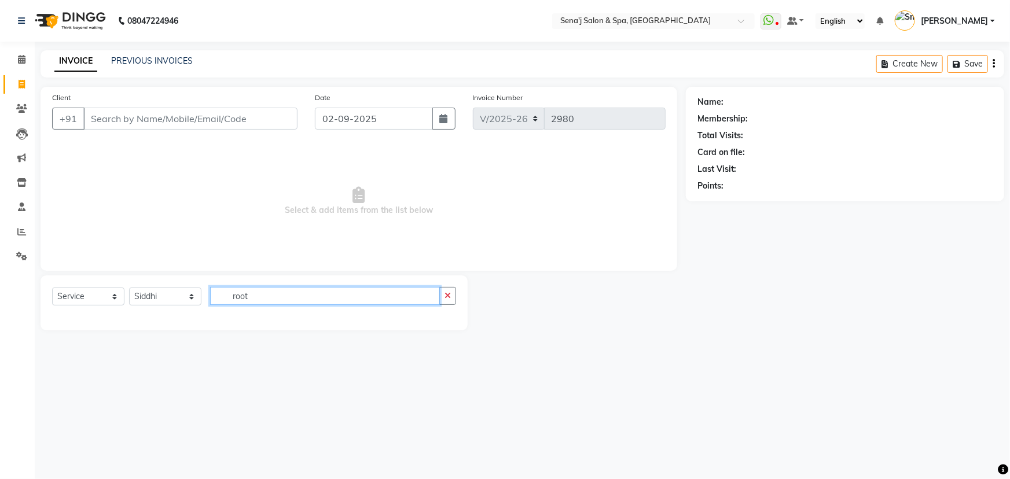
click at [277, 295] on input "root" at bounding box center [325, 296] width 230 height 18
type input "root"
click at [449, 289] on button "button" at bounding box center [447, 296] width 17 height 18
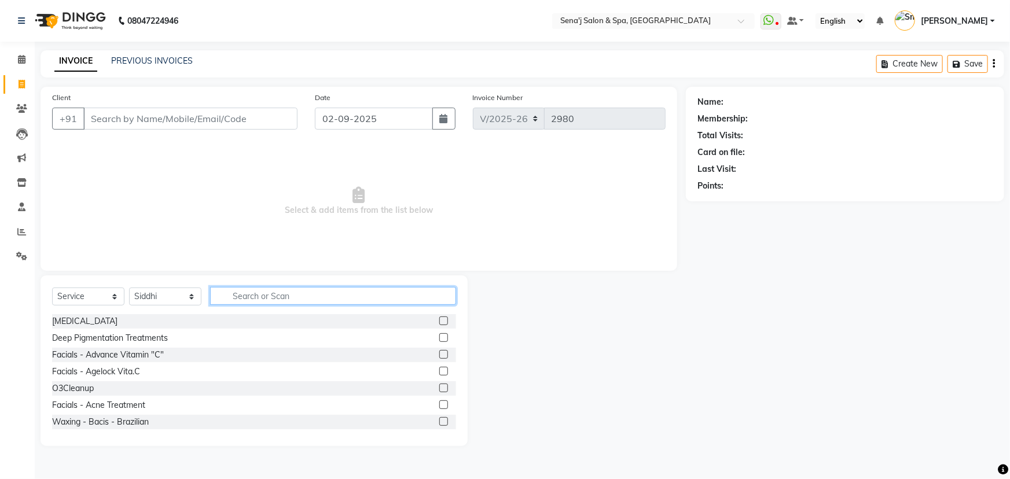
click at [274, 303] on input "text" at bounding box center [333, 296] width 246 height 18
click at [14, 56] on span at bounding box center [22, 59] width 20 height 13
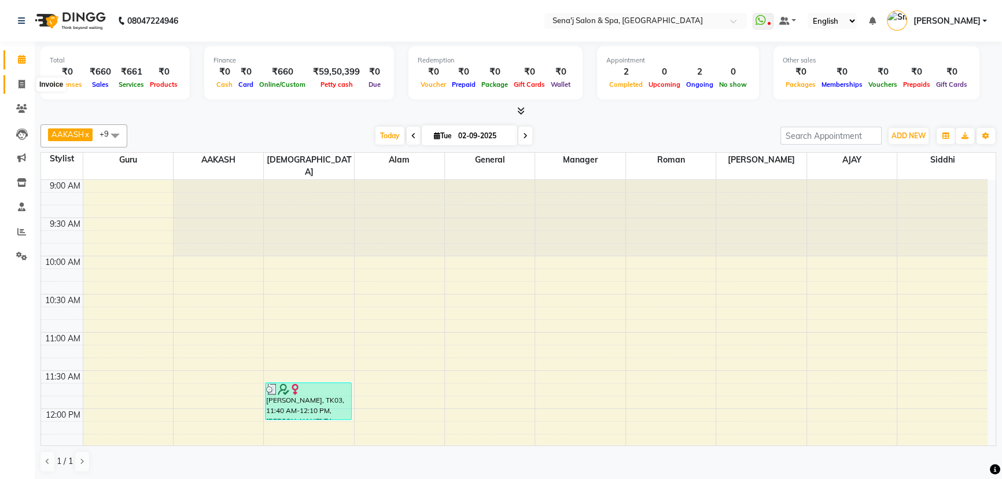
click at [20, 83] on icon at bounding box center [22, 84] width 6 height 9
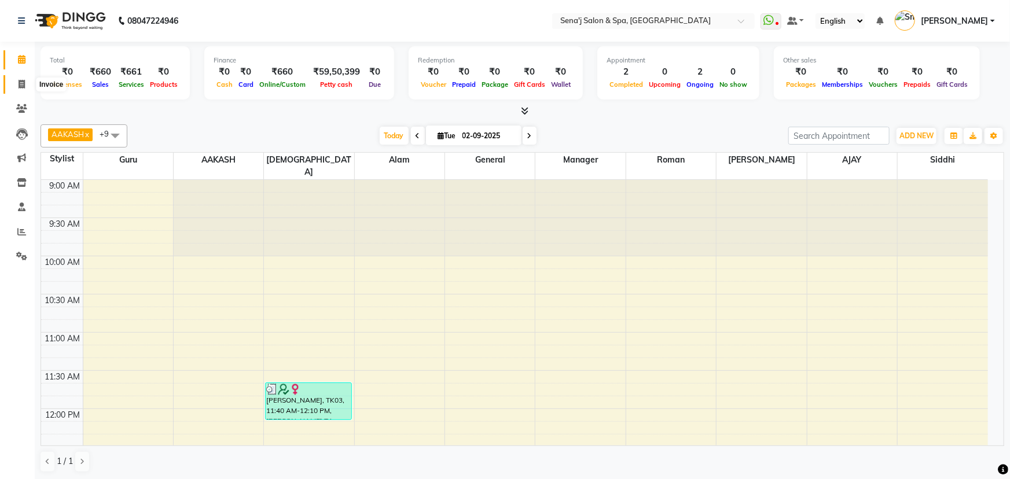
select select "447"
select select "service"
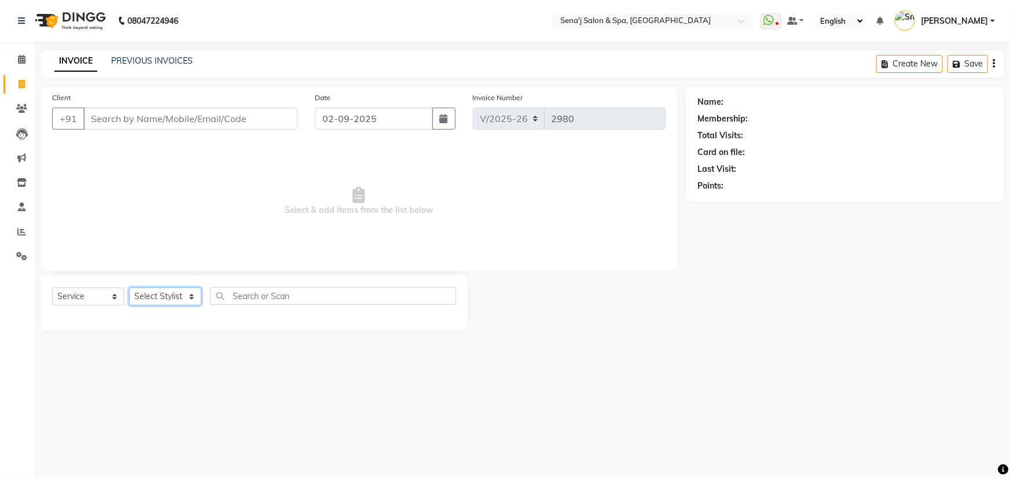
click at [164, 301] on select "Select Stylist [PERSON_NAME] [PERSON_NAME] [PERSON_NAME] [PERSON_NAME] General …" at bounding box center [165, 297] width 72 height 18
select select "11468"
click at [129, 288] on select "Select Stylist [PERSON_NAME] [PERSON_NAME] [PERSON_NAME] [PERSON_NAME] General …" at bounding box center [165, 297] width 72 height 18
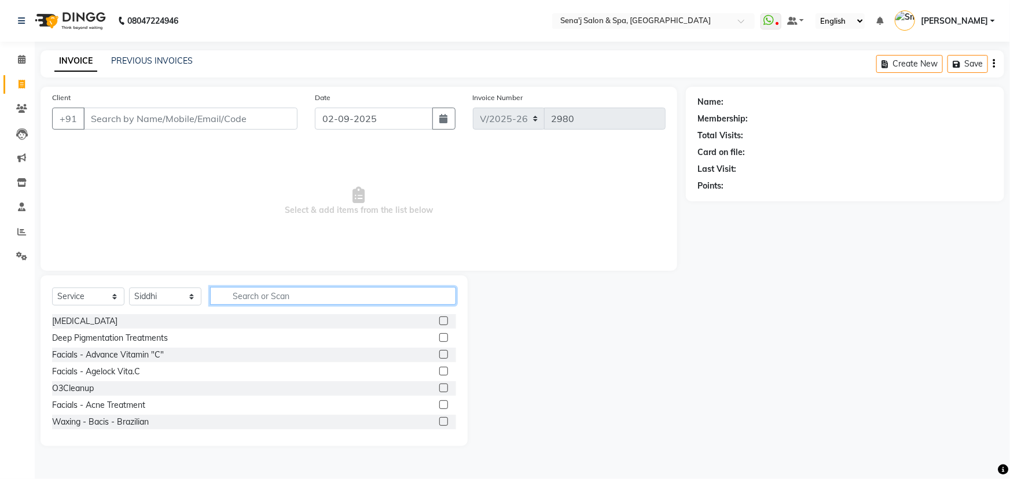
click at [228, 292] on input "text" at bounding box center [333, 296] width 246 height 18
type input "r"
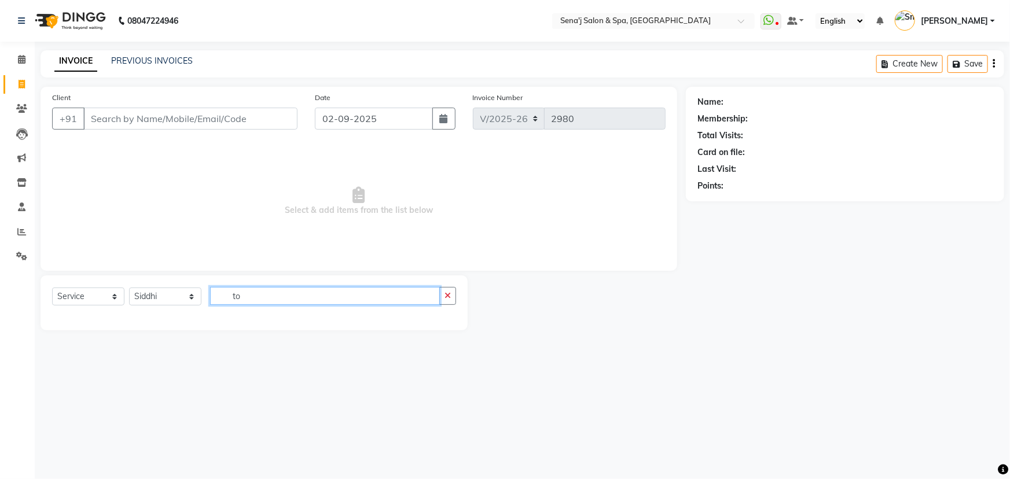
type input "t"
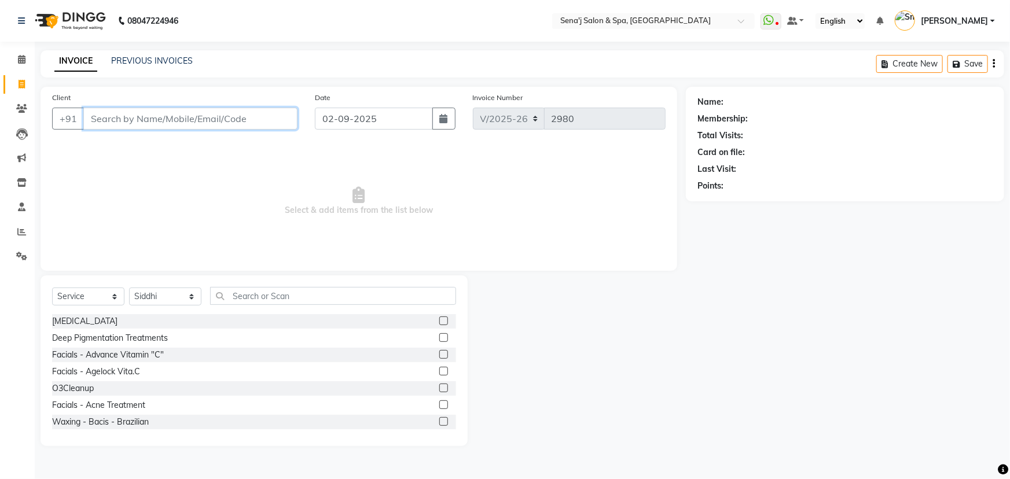
click at [181, 112] on input "Client" at bounding box center [190, 119] width 214 height 22
type input "9940452010"
click at [262, 121] on span "Add Client" at bounding box center [268, 119] width 46 height 12
select select "22"
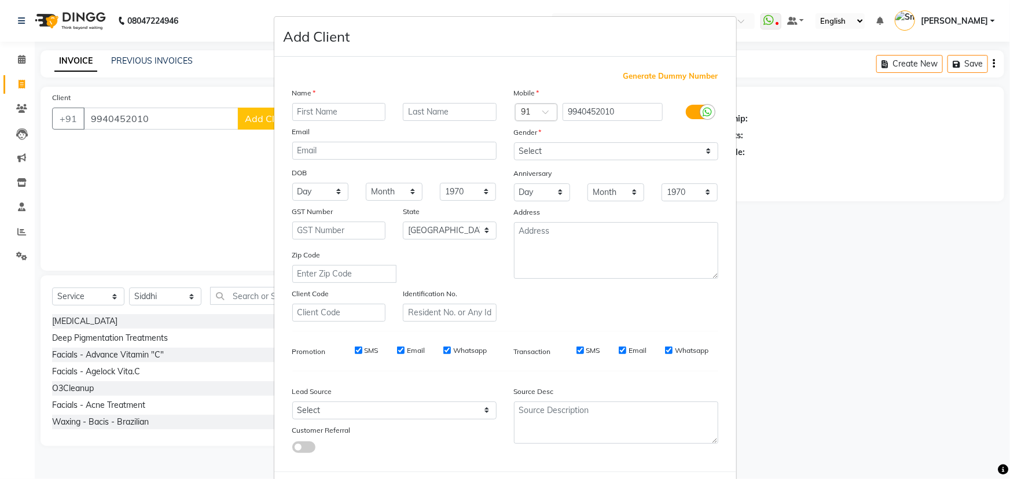
click at [301, 108] on input "text" at bounding box center [339, 112] width 94 height 18
type input "[PERSON_NAME]"
click at [586, 152] on select "Select Male Female Other Prefer Not To Say" at bounding box center [616, 151] width 204 height 18
select select "female"
click at [514, 142] on select "Select Male Female Other Prefer Not To Say" at bounding box center [616, 151] width 204 height 18
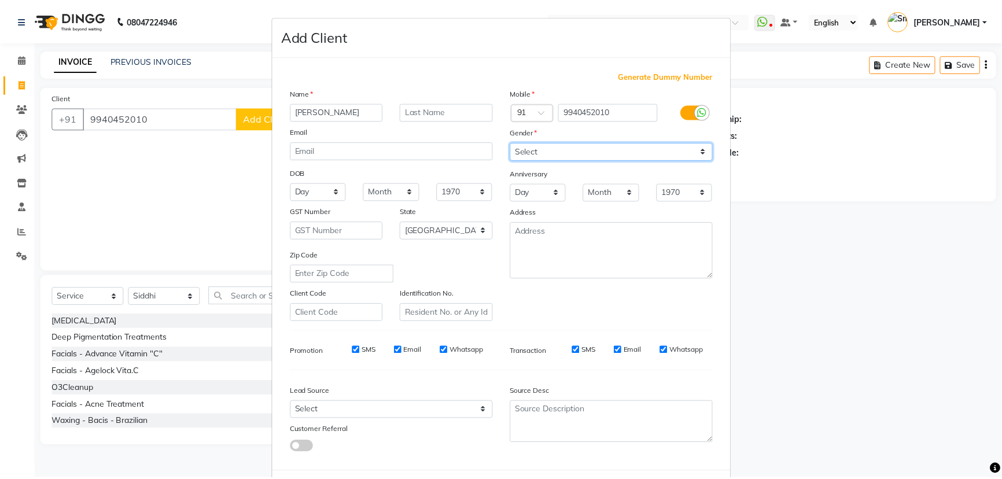
scroll to position [58, 0]
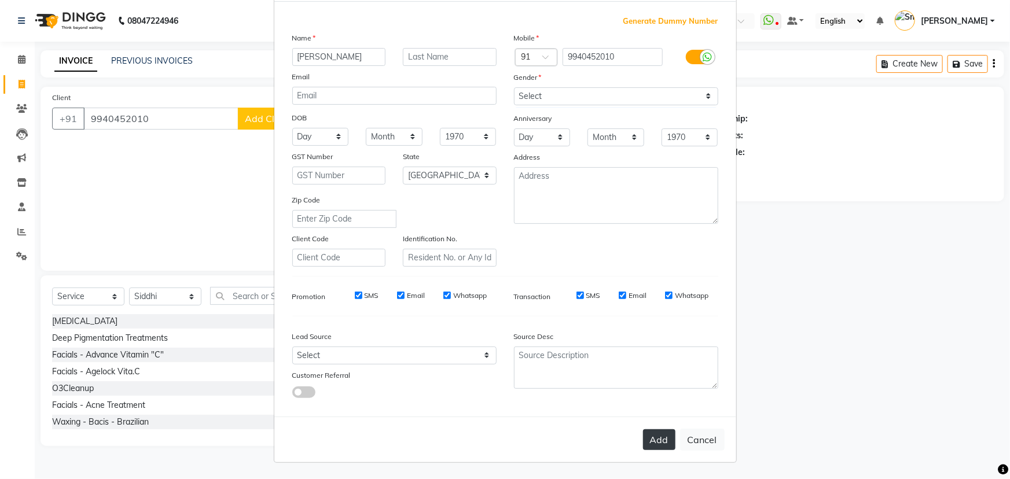
click at [651, 443] on button "Add" at bounding box center [659, 439] width 32 height 21
select select
select select "null"
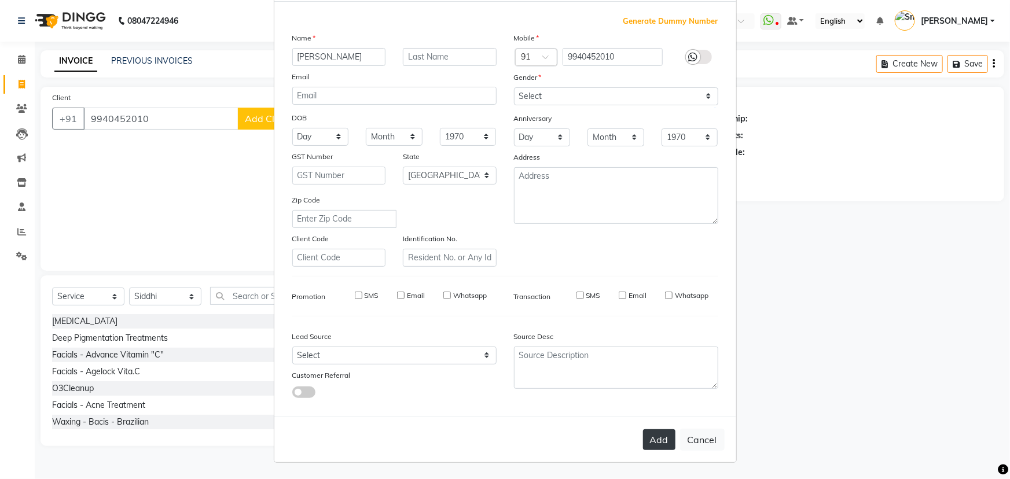
select select
checkbox input "false"
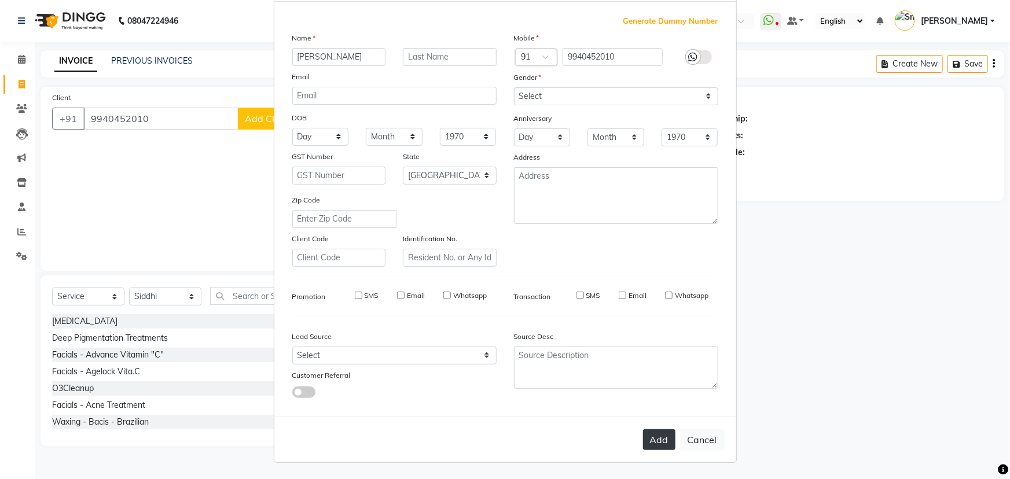
checkbox input "false"
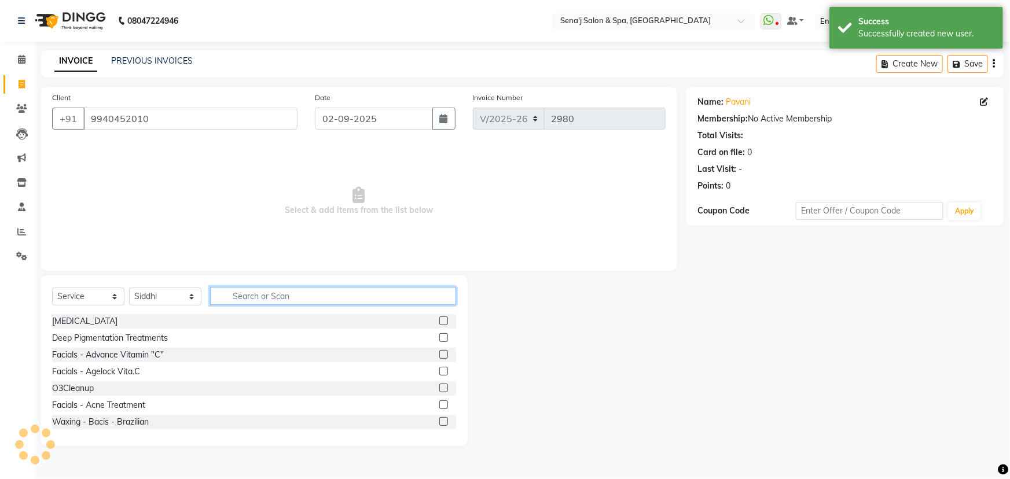
click at [234, 295] on input "text" at bounding box center [333, 296] width 246 height 18
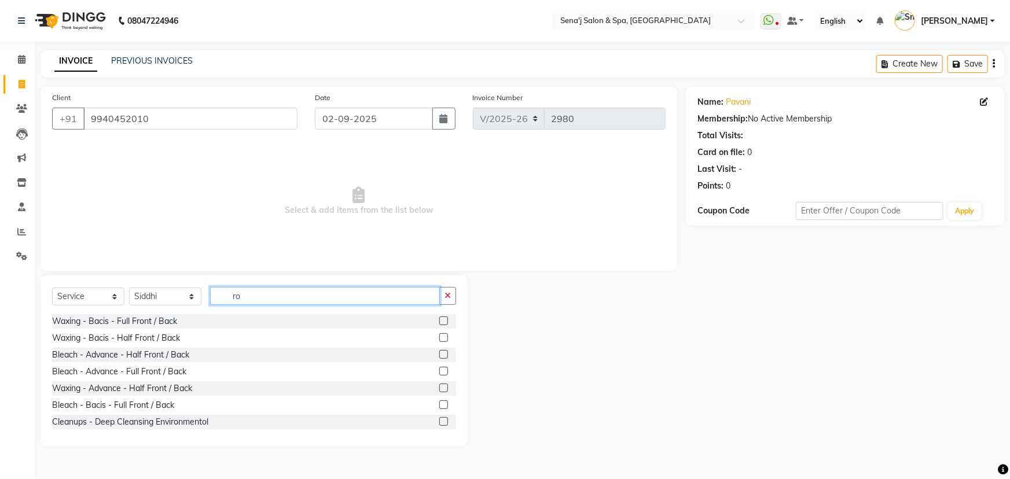
type input "r"
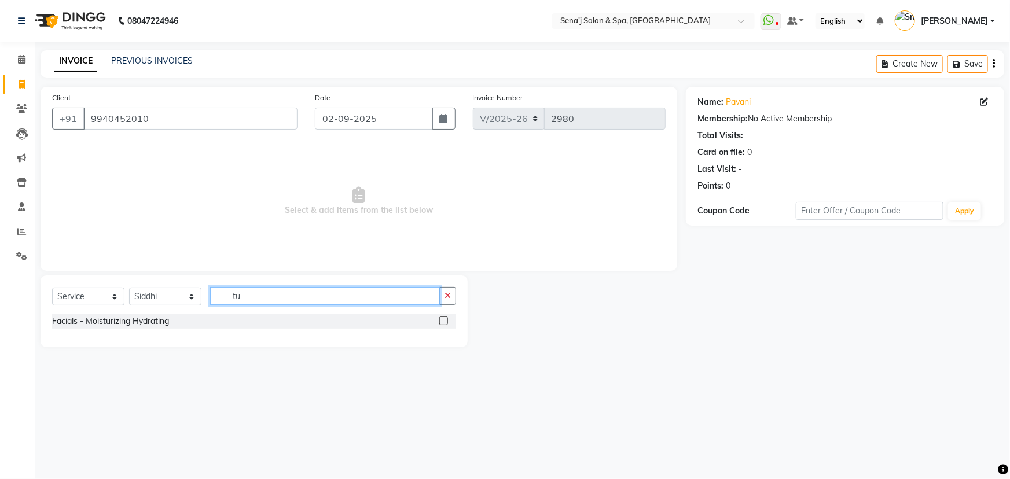
type input "t"
type input "1"
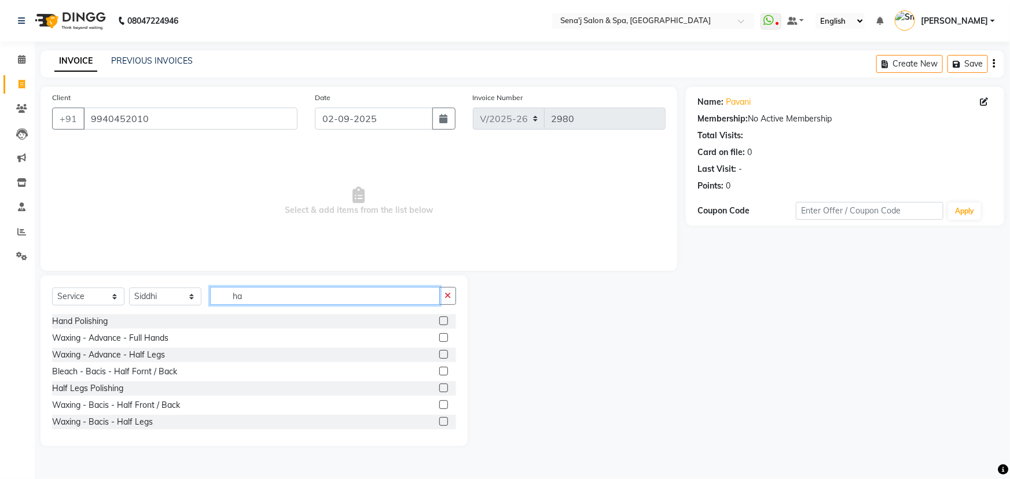
type input "h"
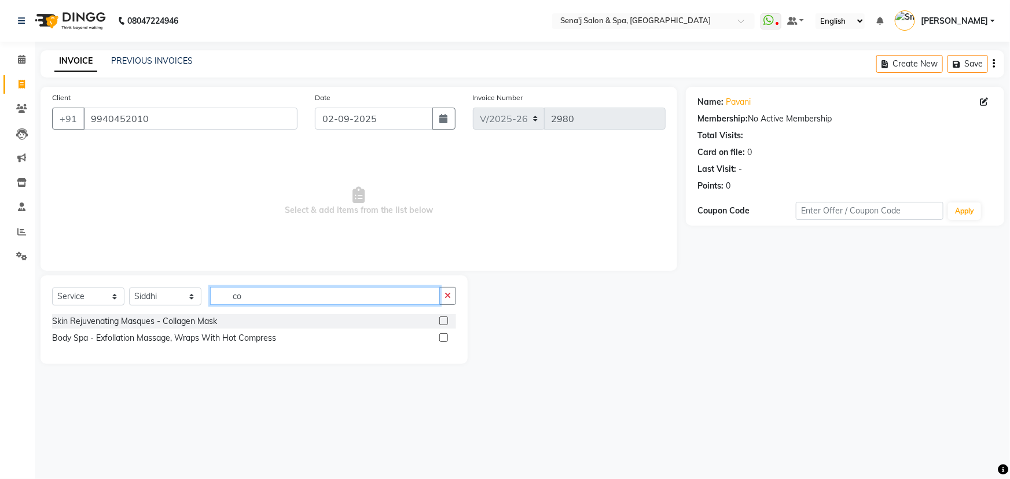
type input "c"
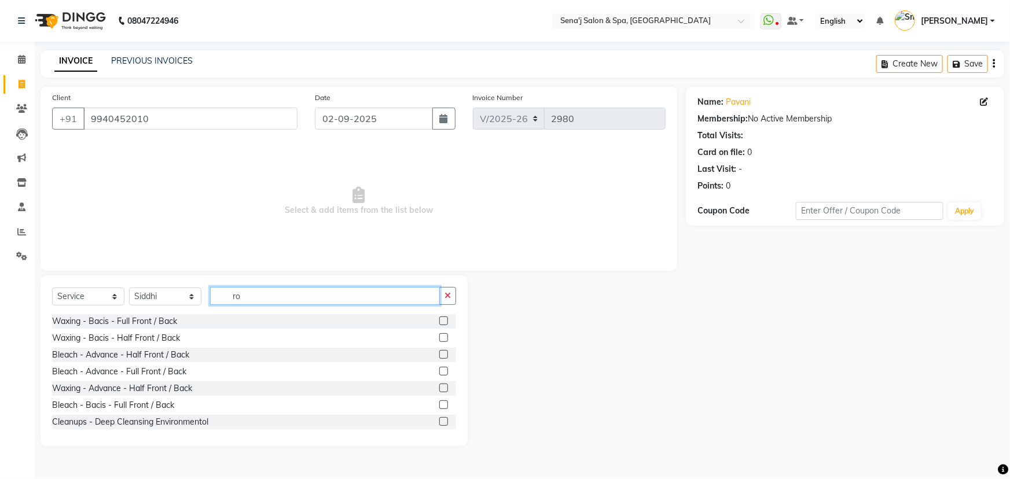
type input "r"
type input "i"
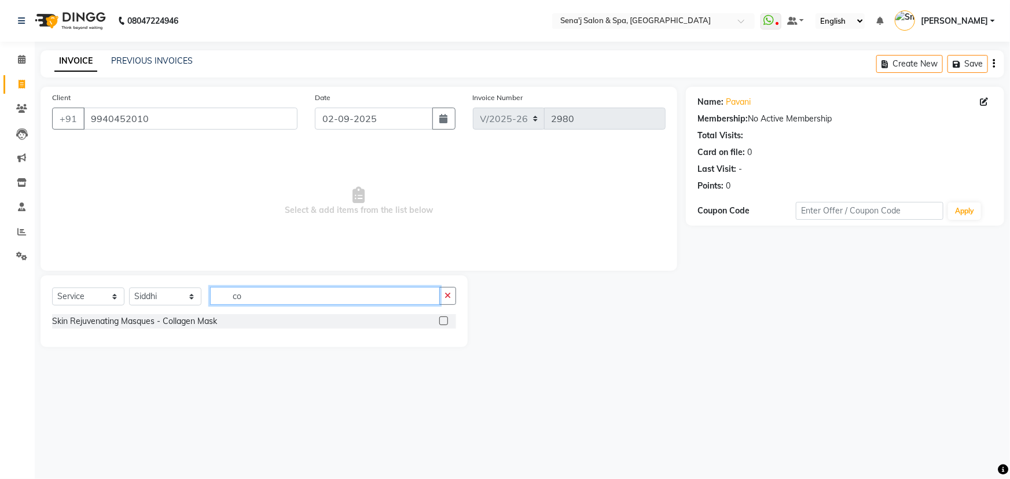
type input "c"
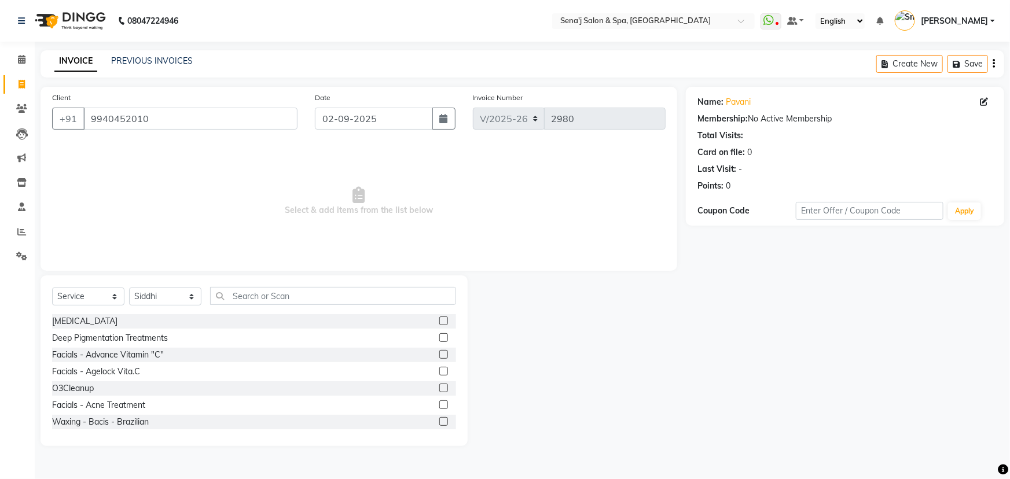
drag, startPoint x: 733, startPoint y: 219, endPoint x: 650, endPoint y: 307, distance: 121.6
click at [727, 229] on div "Name: Pavani Membership: No Active Membership Total Visits: Card on file: 0 Las…" at bounding box center [849, 266] width 327 height 359
drag, startPoint x: 163, startPoint y: 123, endPoint x: 75, endPoint y: 144, distance: 90.3
click at [75, 143] on div "Client +91 9940452010 Date 02-09-2025 Invoice Number V/2025 V/2025-26 2980 Sele…" at bounding box center [359, 179] width 637 height 184
drag, startPoint x: 91, startPoint y: 139, endPoint x: 76, endPoint y: 123, distance: 22.5
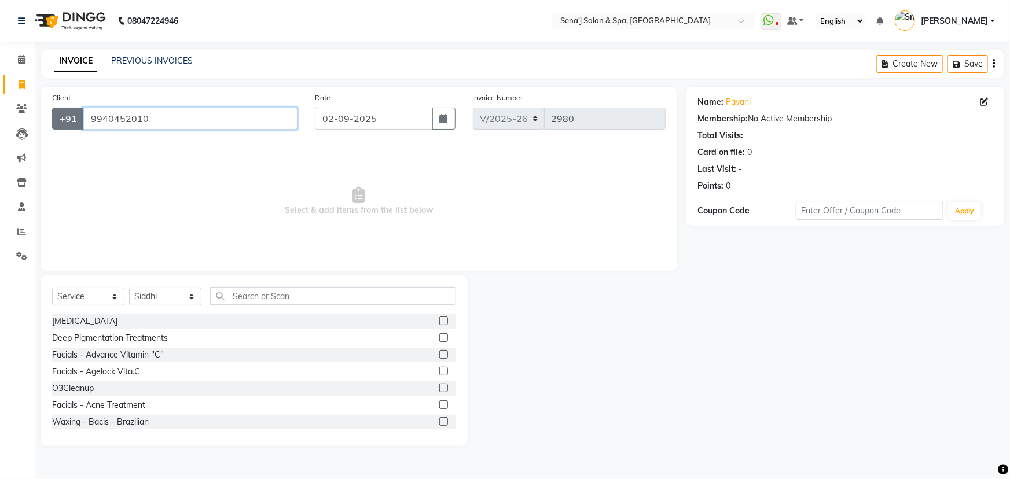
click at [76, 123] on div "+91 9940452010" at bounding box center [174, 119] width 245 height 22
click at [23, 58] on icon at bounding box center [22, 59] width 8 height 9
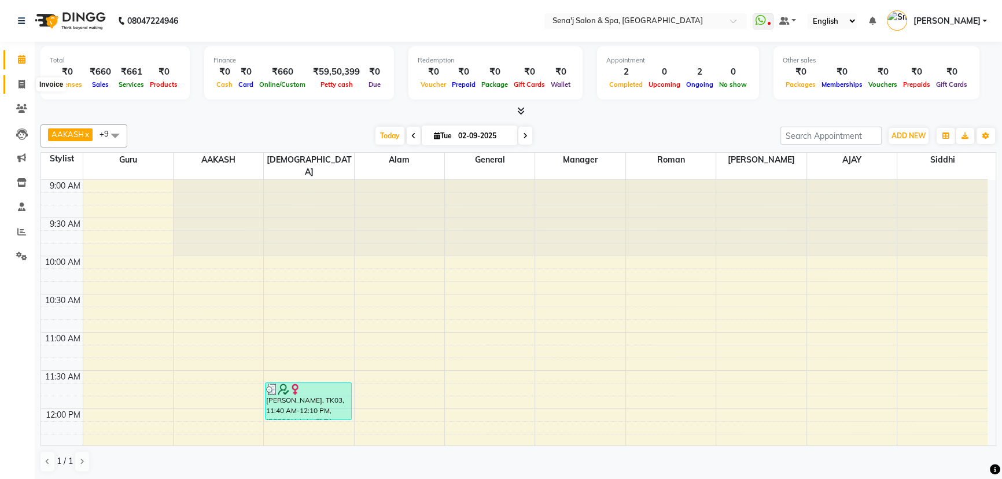
click at [20, 81] on icon at bounding box center [22, 84] width 6 height 9
select select "service"
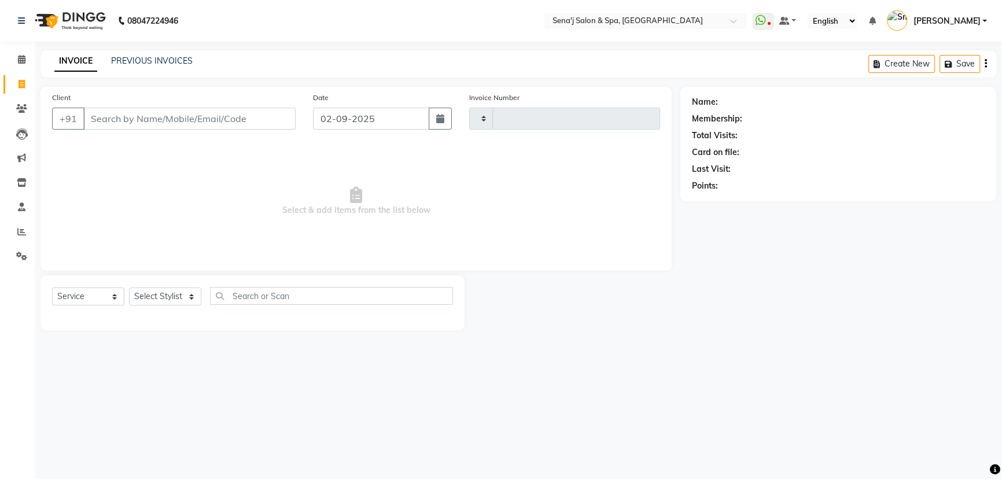
type input "2980"
select select "447"
type input "9940452010"
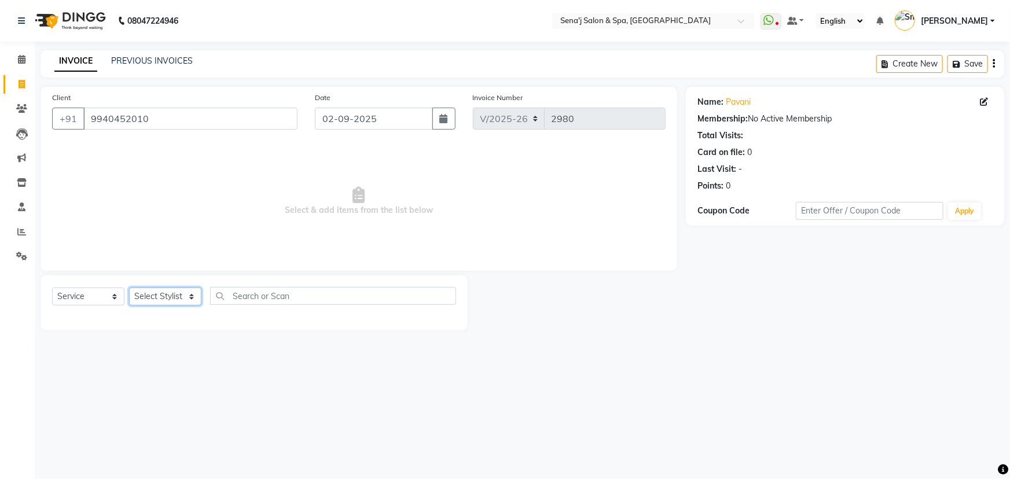
click at [147, 303] on select "Select Stylist [PERSON_NAME] [PERSON_NAME] [PERSON_NAME] [PERSON_NAME] General …" at bounding box center [165, 297] width 72 height 18
select select "11468"
click at [129, 288] on select "Select Stylist [PERSON_NAME] [PERSON_NAME] [PERSON_NAME] [PERSON_NAME] General …" at bounding box center [165, 297] width 72 height 18
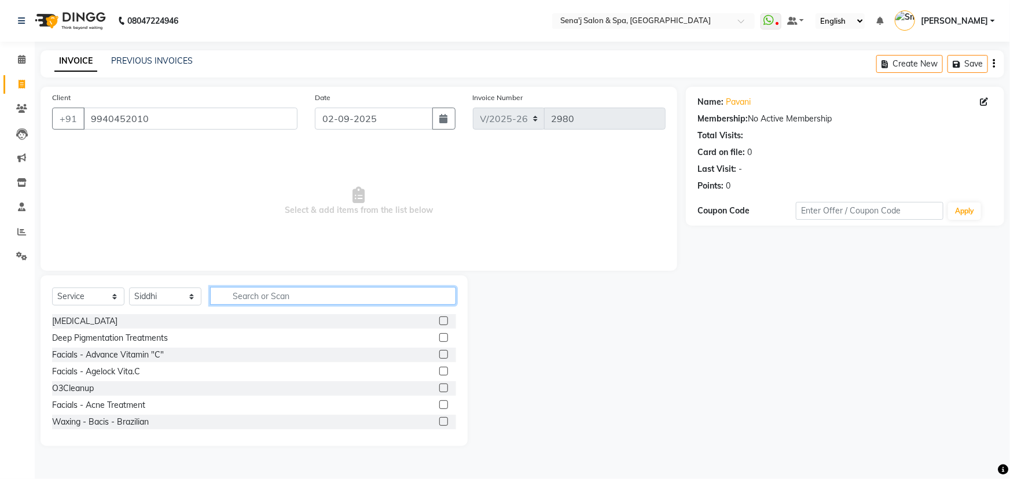
click at [271, 300] on input "text" at bounding box center [333, 296] width 246 height 18
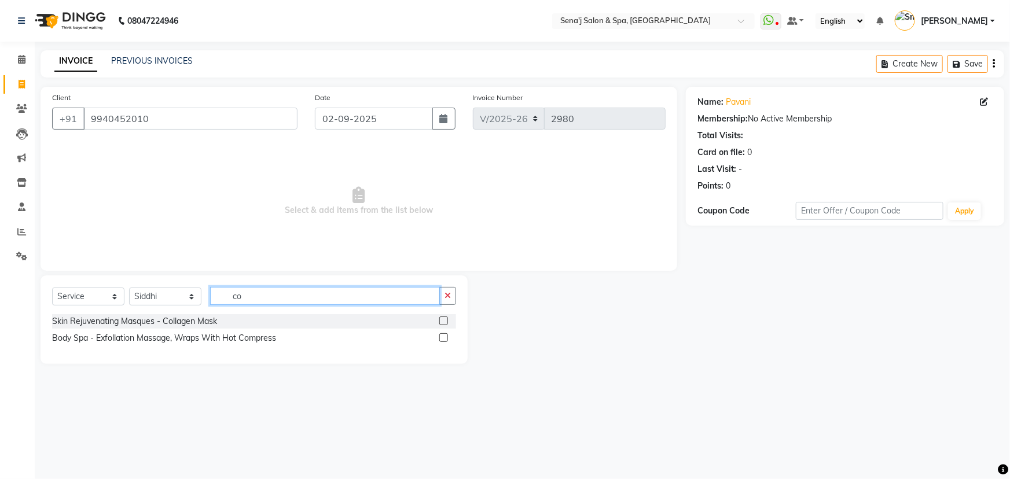
type input "c"
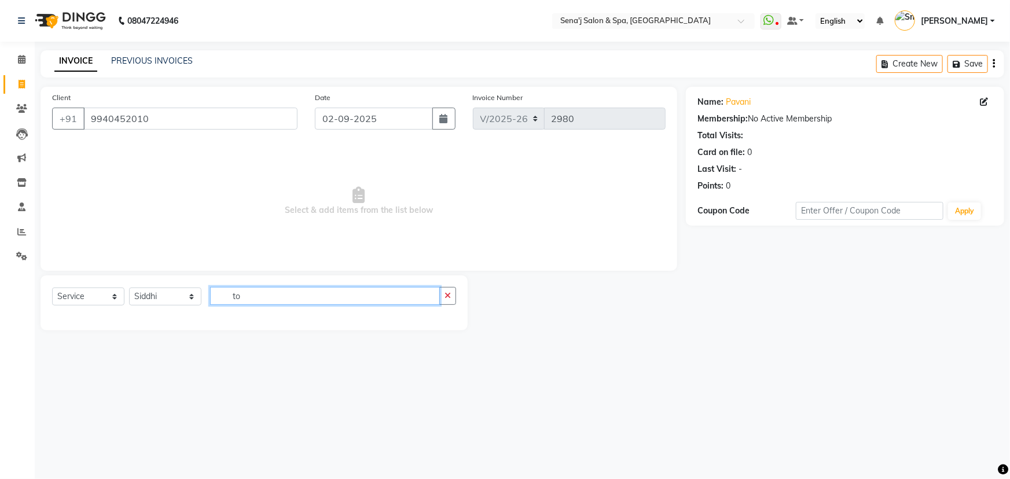
type input "t"
type input "g"
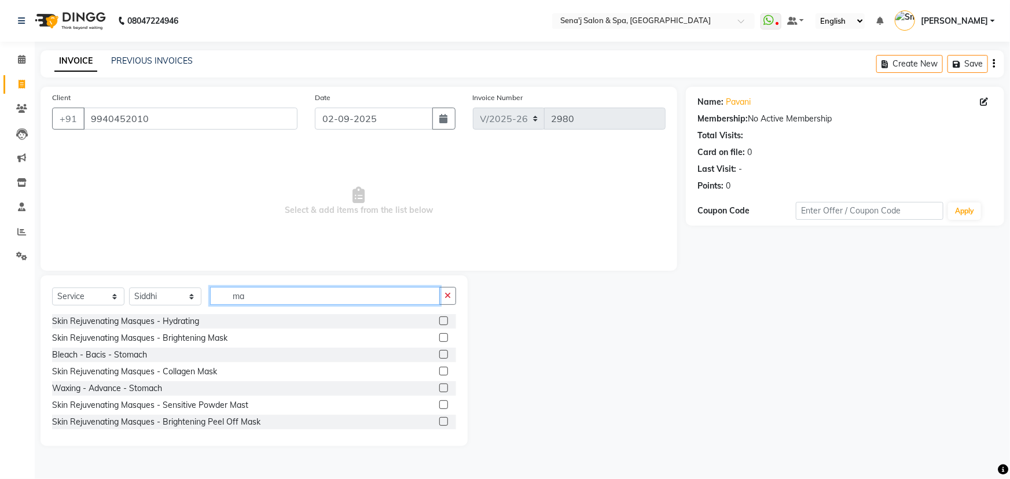
type input "m"
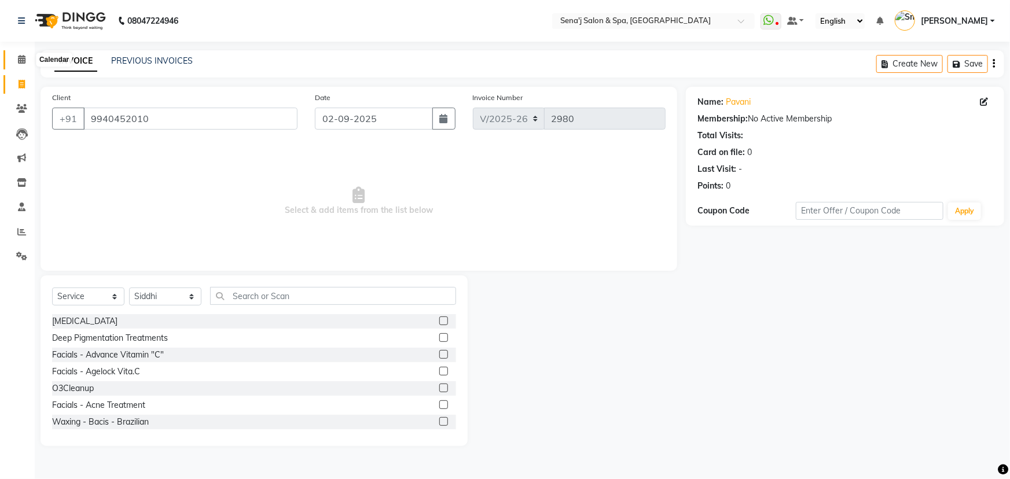
click at [22, 60] on icon at bounding box center [22, 59] width 8 height 9
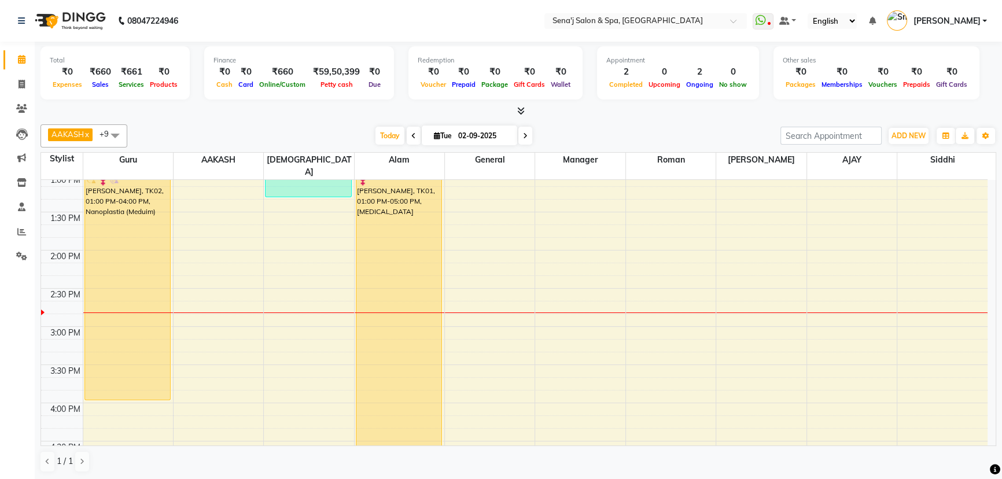
scroll to position [315, 0]
click at [899, 295] on div "9:00 AM 9:30 AM 10:00 AM 10:30 AM 11:00 AM 11:30 AM 12:00 PM 12:30 PM 1:00 PM 1…" at bounding box center [514, 437] width 947 height 1145
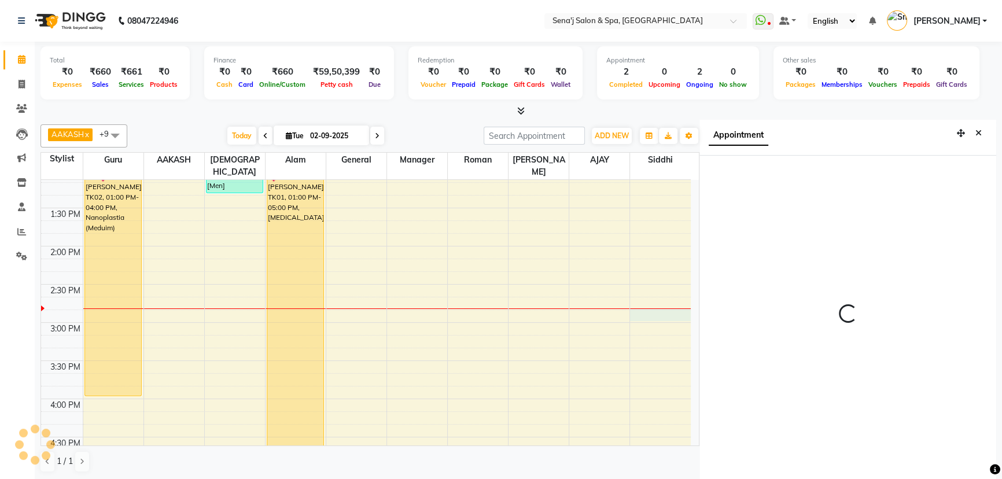
scroll to position [5, 0]
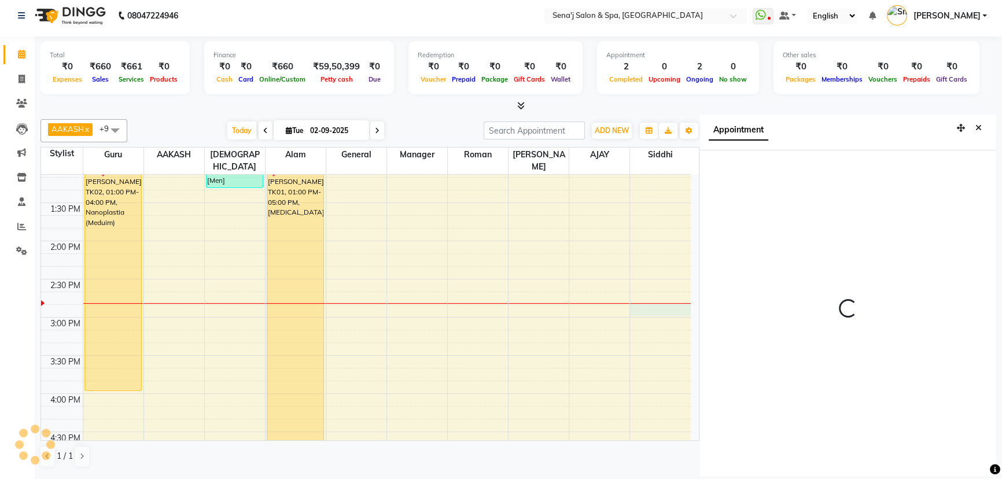
select select "885"
select select "11468"
select select "tentative"
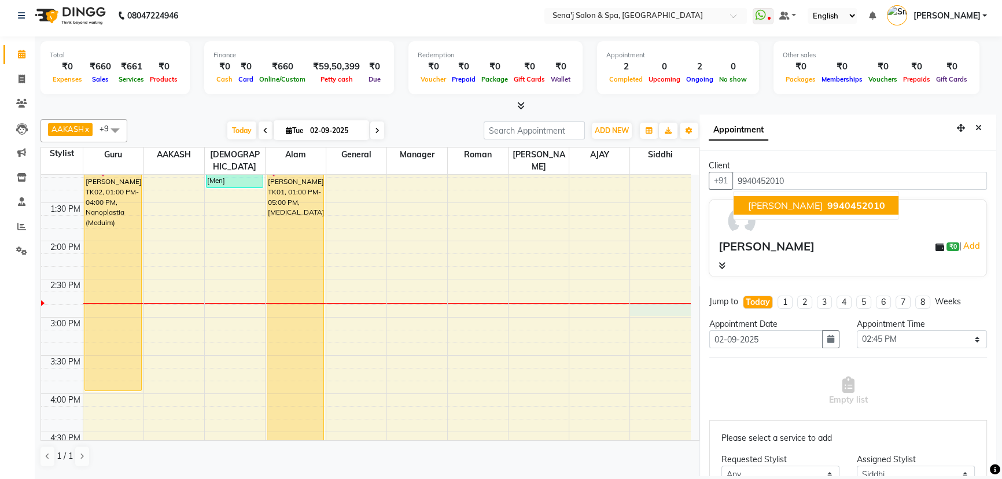
click at [776, 205] on span "[PERSON_NAME]" at bounding box center [785, 206] width 75 height 12
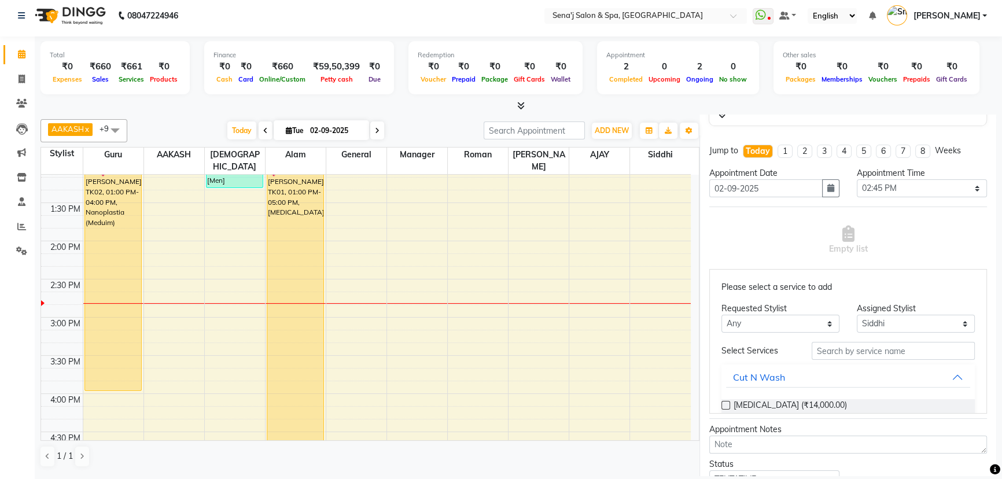
scroll to position [157, 0]
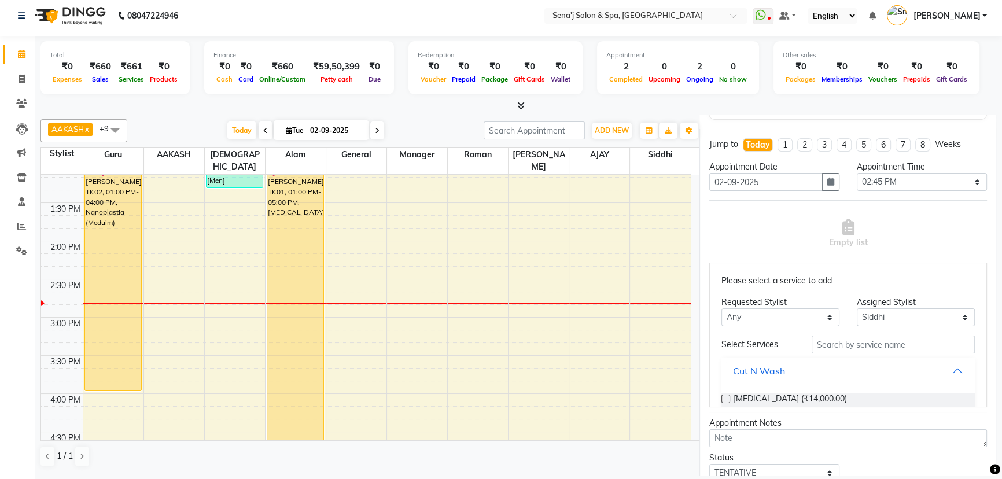
type input "9940452010"
click at [753, 310] on select "Any AAKASH Afzal AJAY Alam Ashu General Guru Manager Roman Ruchika Siddhi Snehal" at bounding box center [781, 317] width 118 height 18
select select "11468"
click at [722, 308] on select "Any AAKASH Afzal AJAY Alam Ashu General Guru Manager Roman Ruchika Siddhi Snehal" at bounding box center [781, 317] width 118 height 18
click at [823, 340] on input "text" at bounding box center [893, 345] width 163 height 18
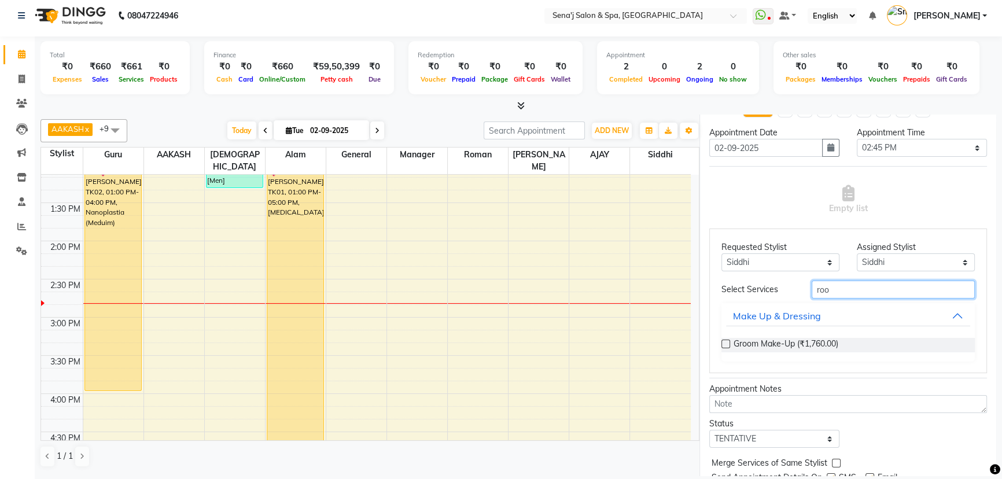
scroll to position [210, 0]
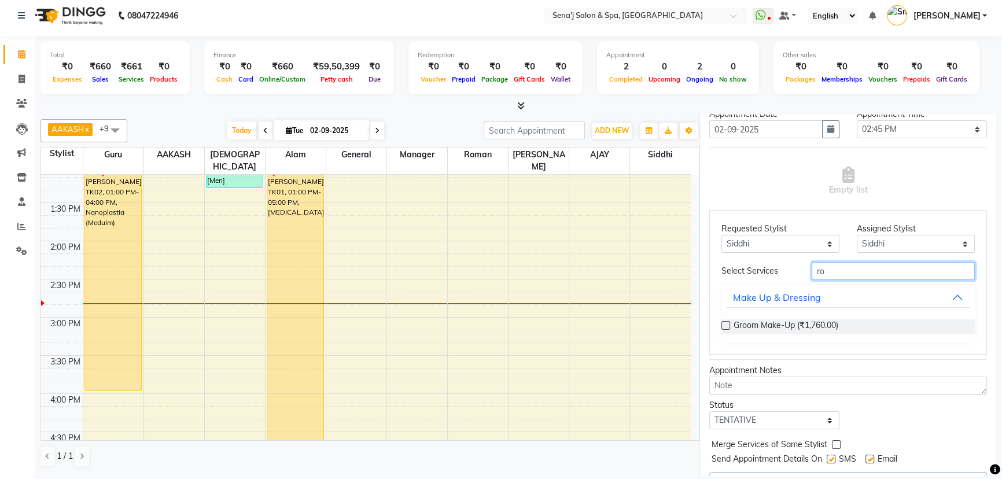
type input "r"
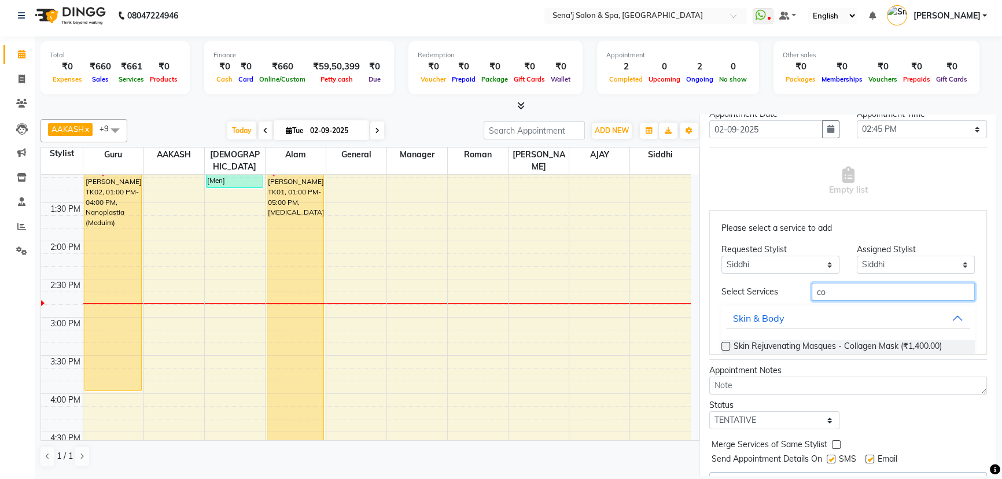
type input "c"
type input "m"
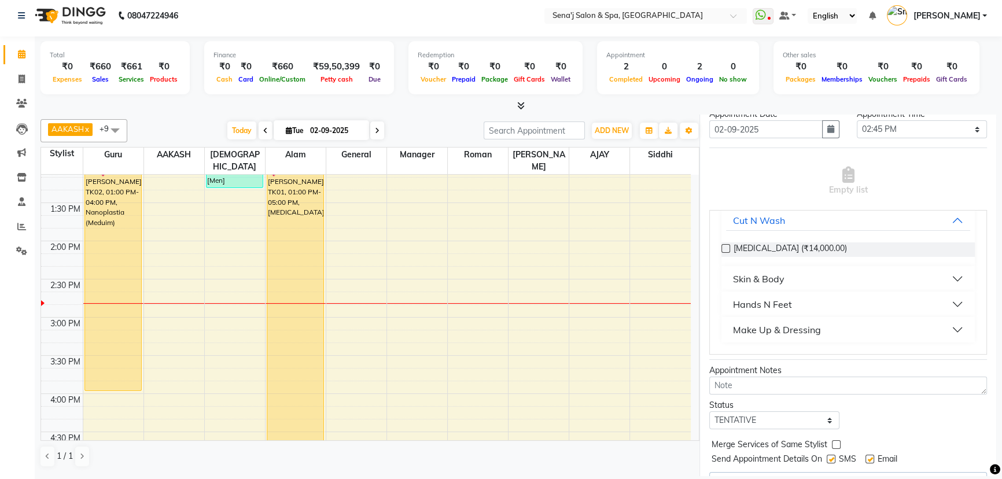
scroll to position [236, 0]
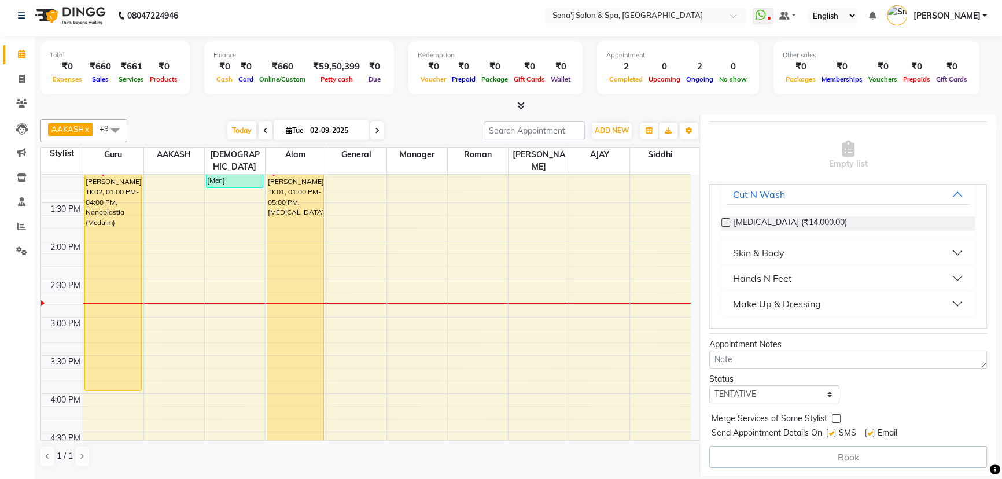
click at [799, 249] on button "Skin & Body" at bounding box center [848, 252] width 244 height 21
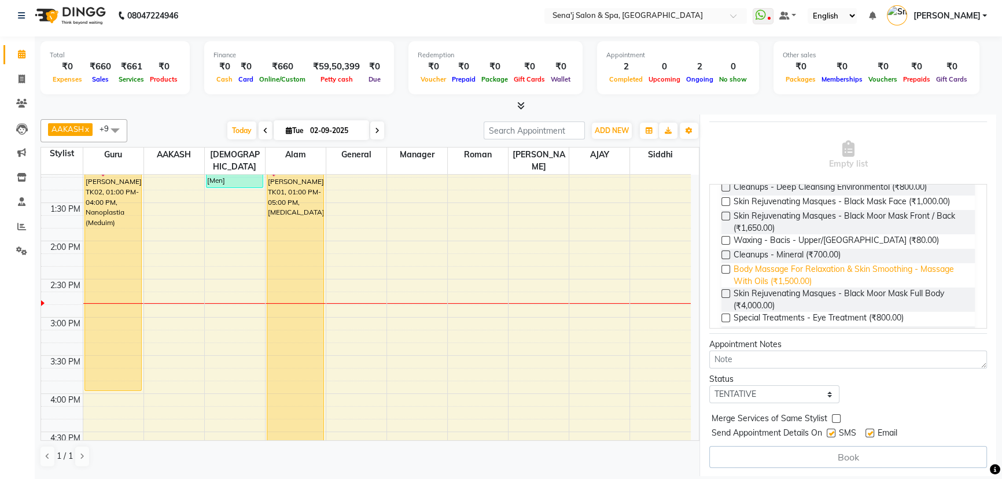
scroll to position [1589, 0]
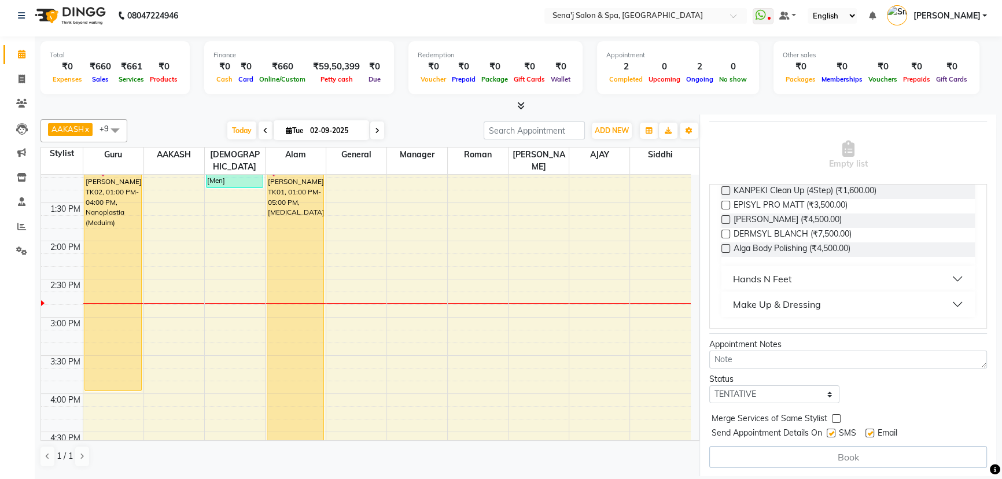
click at [804, 278] on button "Hands N Feet" at bounding box center [848, 279] width 244 height 21
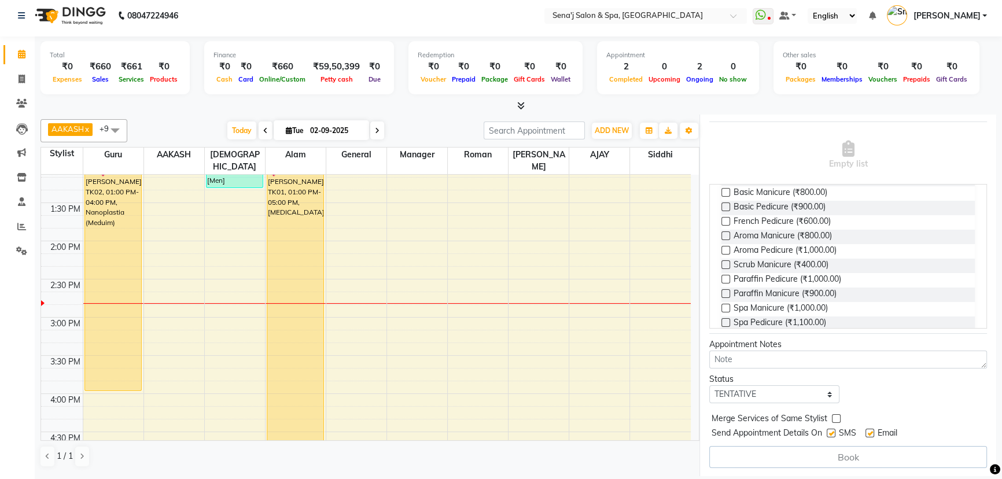
scroll to position [2042, 0]
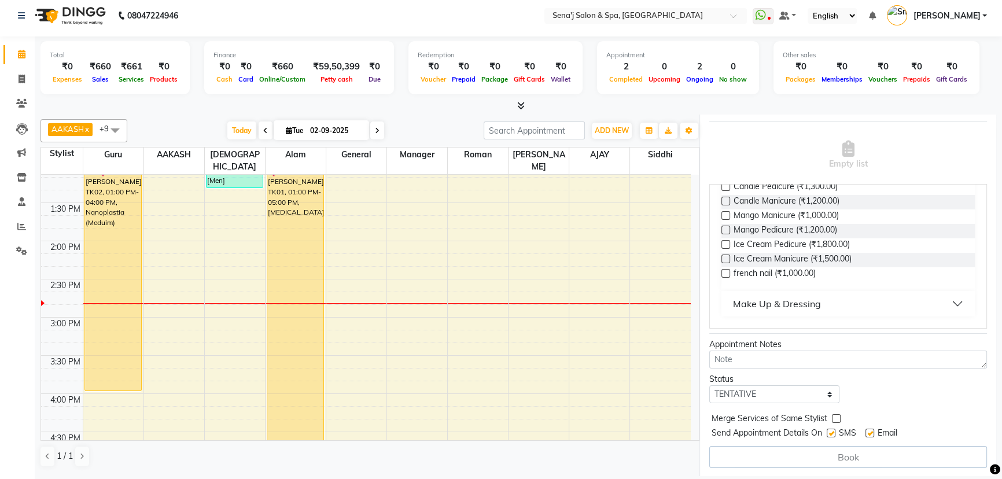
click at [778, 302] on div "Make Up & Dressing" at bounding box center [777, 304] width 88 height 14
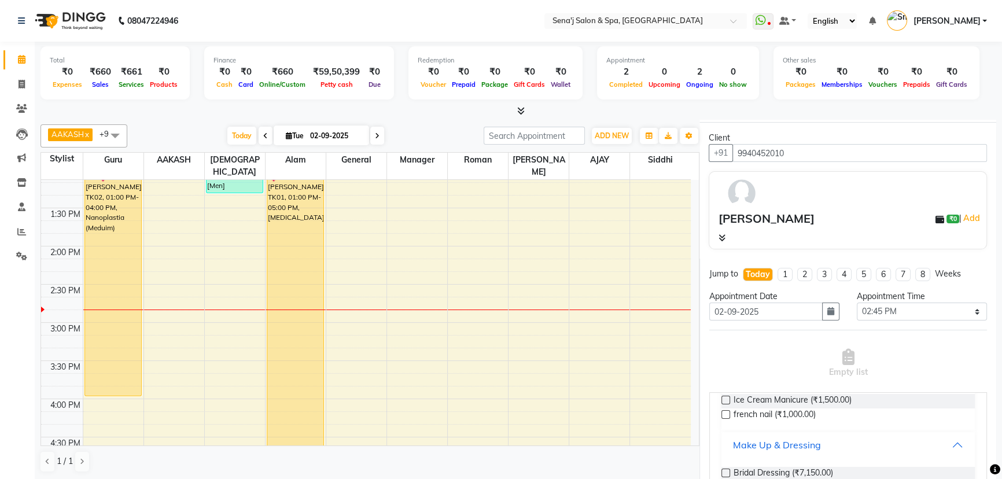
scroll to position [0, 0]
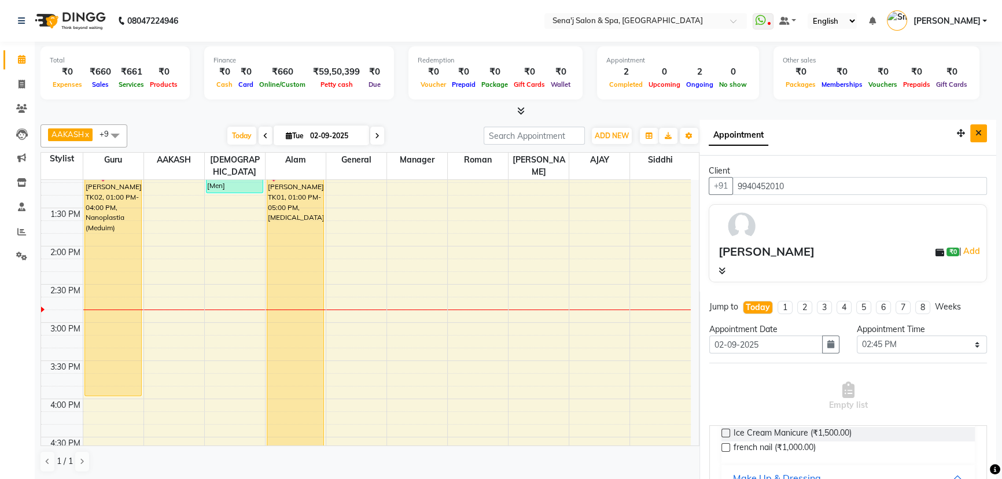
click at [976, 134] on icon "Close" at bounding box center [979, 133] width 6 height 8
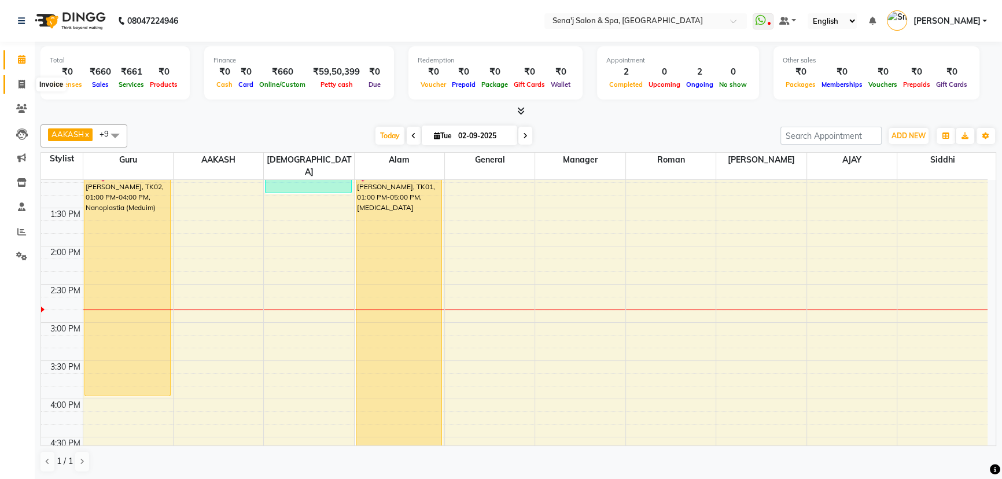
click at [20, 84] on icon at bounding box center [22, 84] width 6 height 9
select select "service"
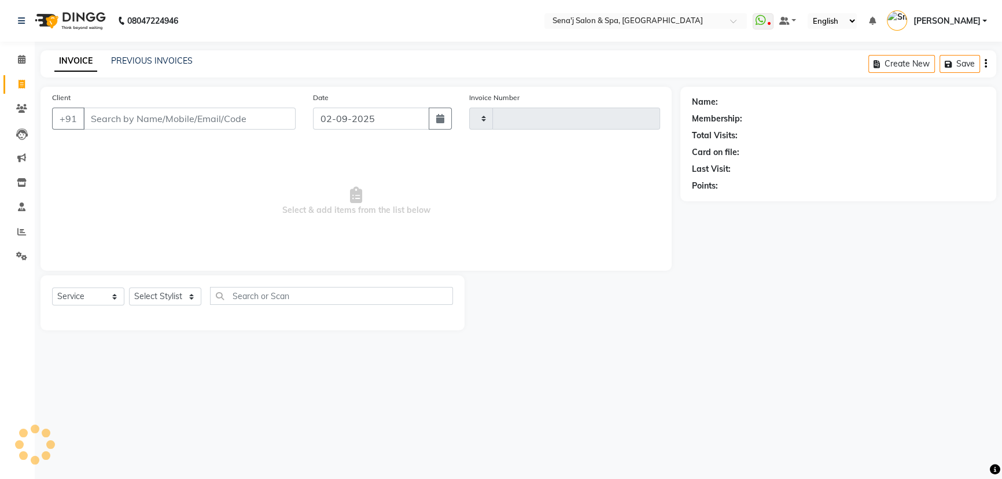
type input "2980"
select select "447"
type input "9940452010"
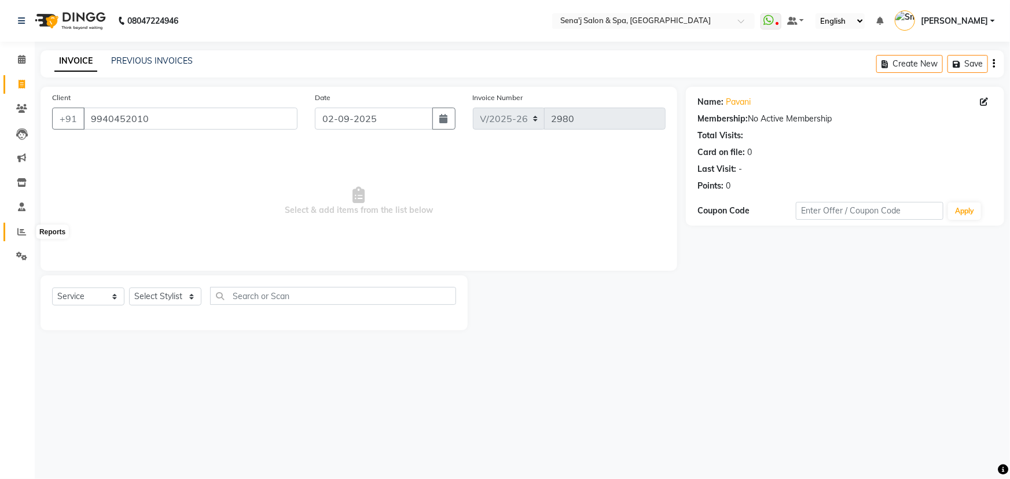
click at [17, 233] on icon at bounding box center [21, 231] width 9 height 9
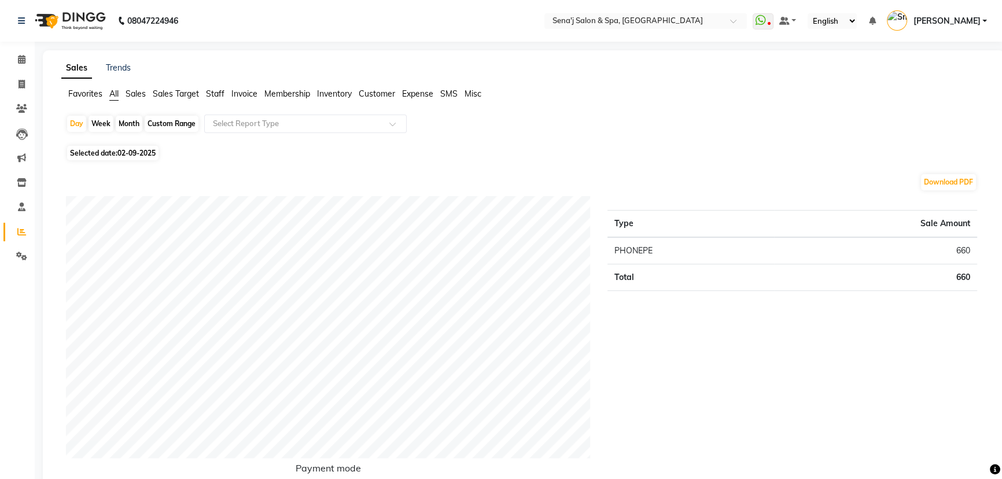
click at [130, 120] on div "Month" at bounding box center [129, 124] width 27 height 16
select select "9"
select select "2025"
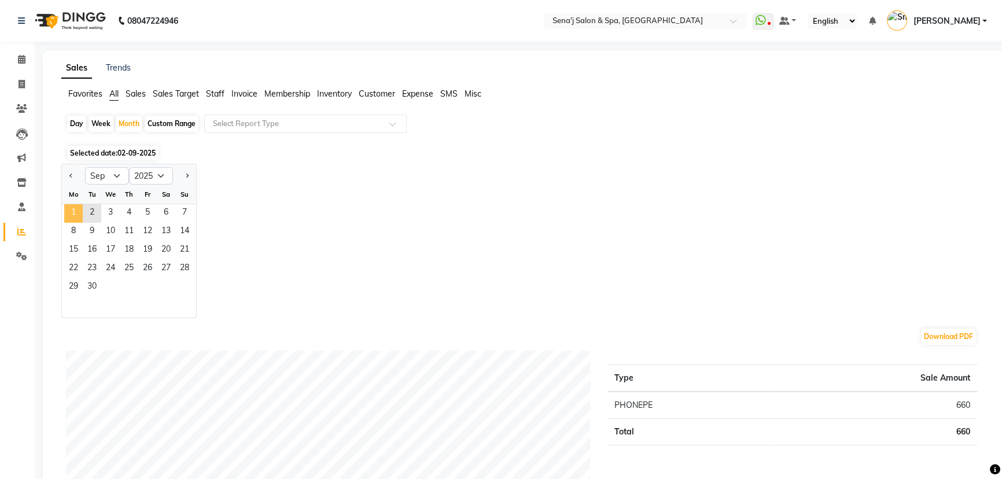
click at [69, 211] on span "1" at bounding box center [73, 213] width 19 height 19
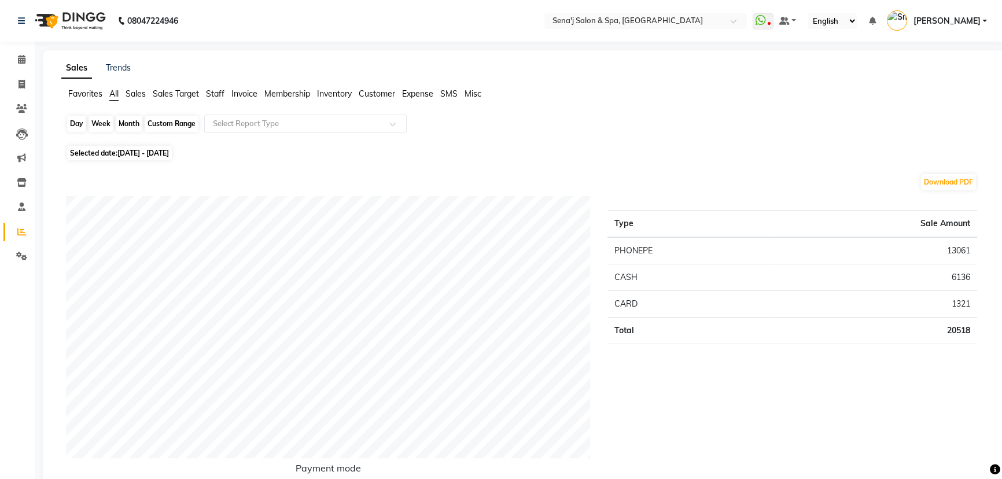
click at [124, 119] on div "Month" at bounding box center [129, 124] width 27 height 16
select select "9"
select select "2025"
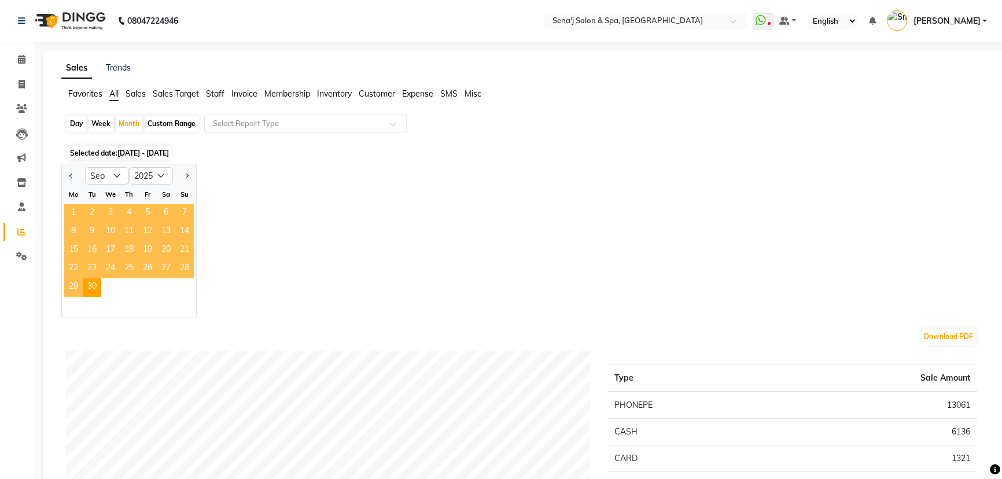
click at [72, 211] on span "1" at bounding box center [73, 213] width 19 height 19
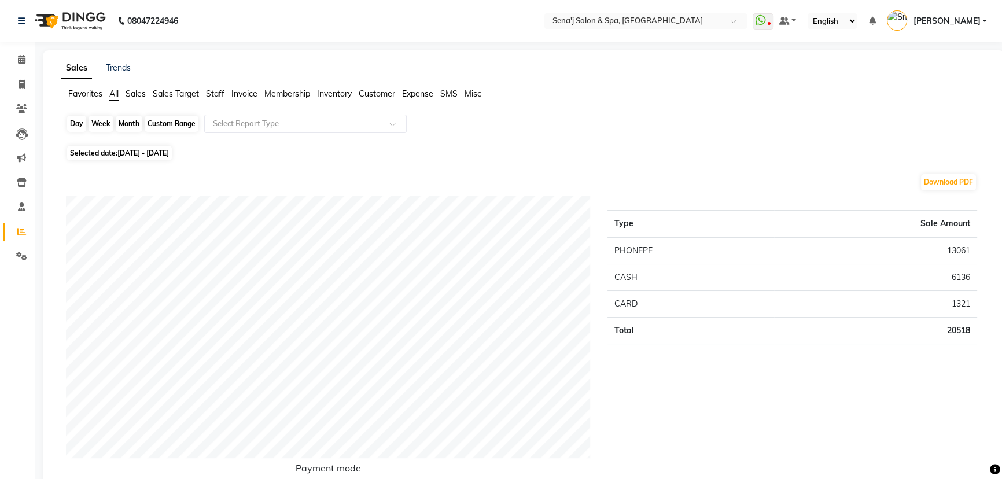
click at [133, 120] on div "Month" at bounding box center [129, 124] width 27 height 16
select select "9"
select select "2025"
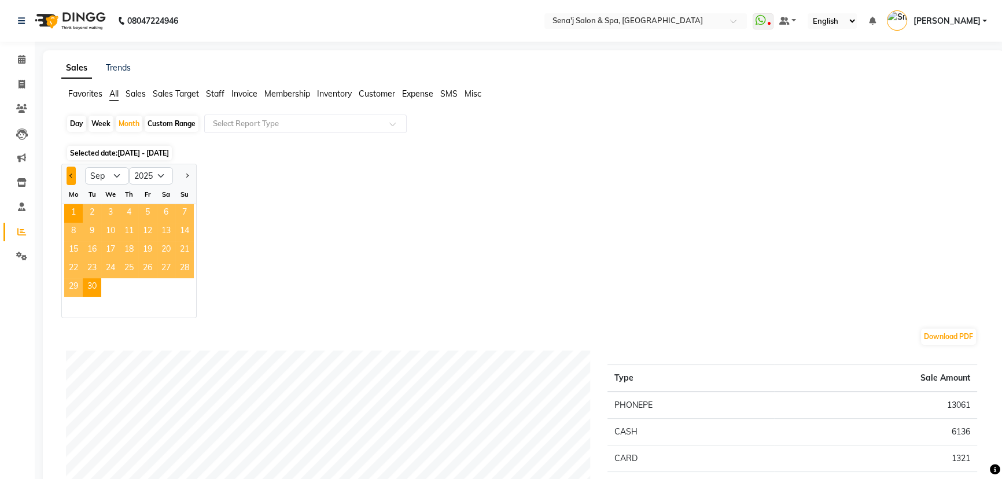
click at [67, 171] on button "Previous month" at bounding box center [71, 176] width 9 height 19
select select "8"
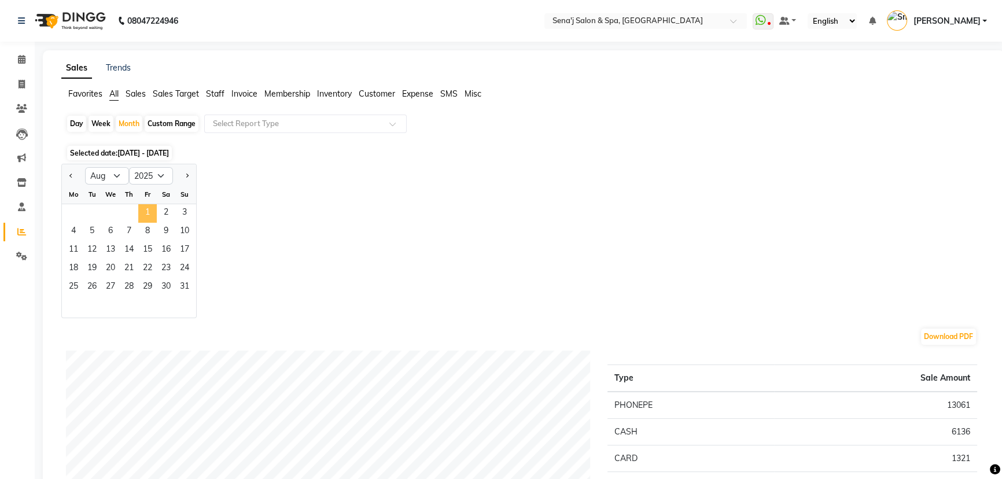
click at [144, 208] on span "1" at bounding box center [147, 213] width 19 height 19
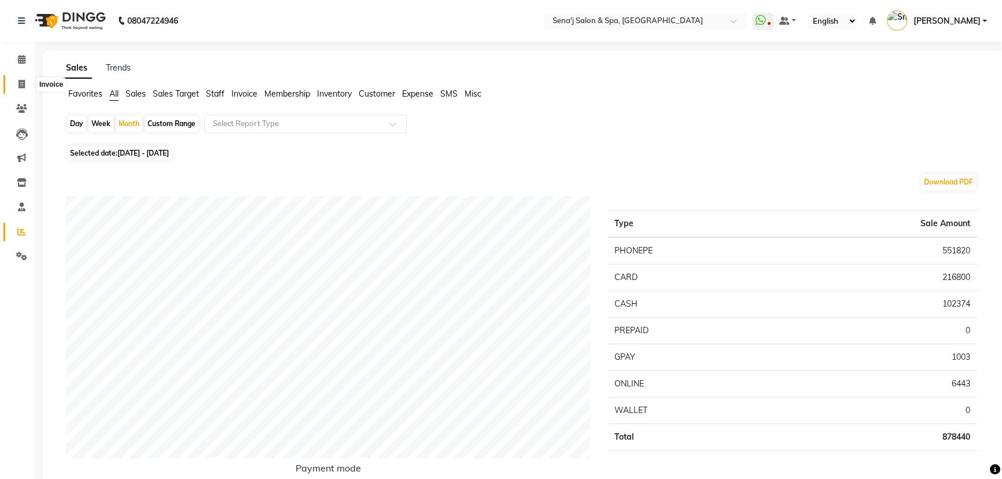
click at [16, 84] on span at bounding box center [22, 84] width 20 height 13
select select "447"
select select "service"
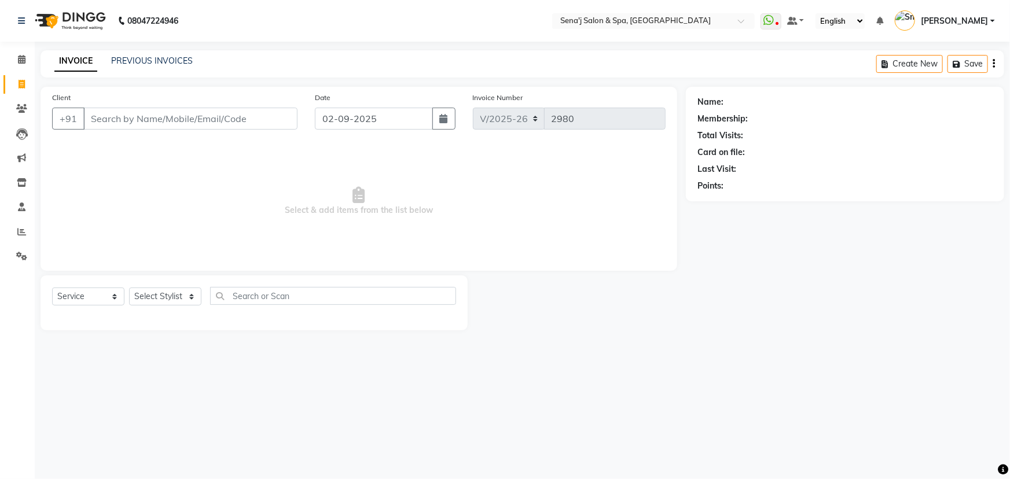
click at [156, 55] on div "PREVIOUS INVOICES" at bounding box center [152, 61] width 82 height 12
click at [155, 60] on link "PREVIOUS INVOICES" at bounding box center [152, 61] width 82 height 10
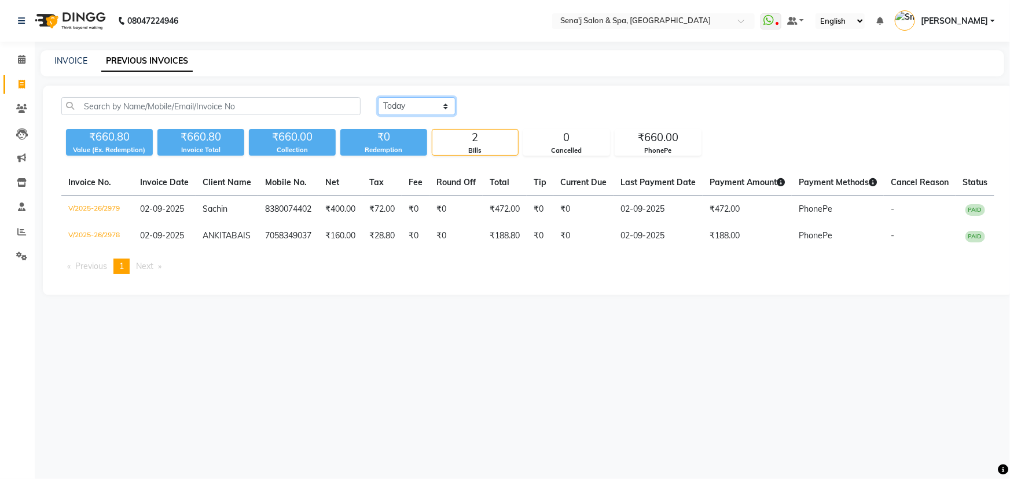
click at [415, 101] on select "[DATE] [DATE] Custom Range" at bounding box center [417, 106] width 78 height 18
click at [551, 100] on div "[DATE] [DATE] Custom Range" at bounding box center [686, 106] width 616 height 18
click at [68, 62] on link "INVOICE" at bounding box center [70, 61] width 33 height 10
select select "447"
select select "service"
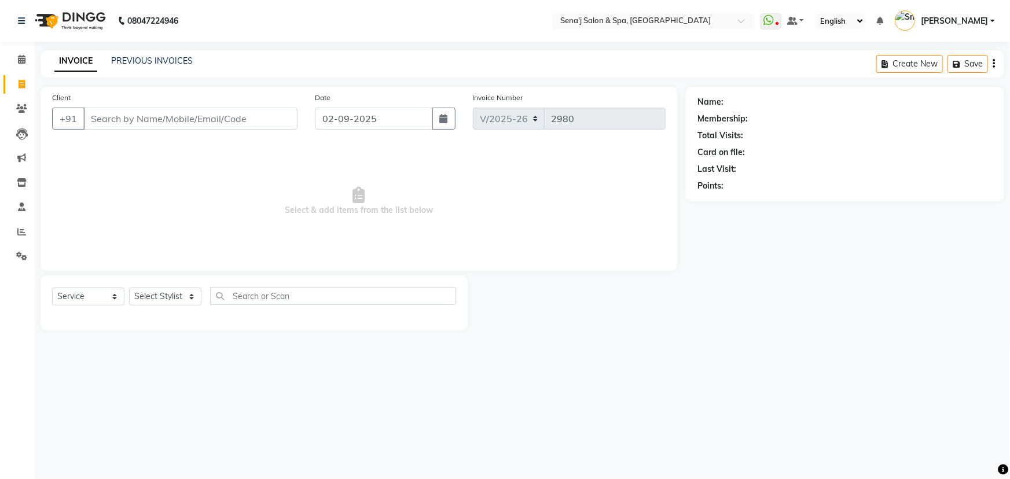
click at [129, 51] on div "INVOICE PREVIOUS INVOICES Create New Save" at bounding box center [523, 63] width 964 height 27
click at [166, 62] on link "PREVIOUS INVOICES" at bounding box center [152, 61] width 82 height 10
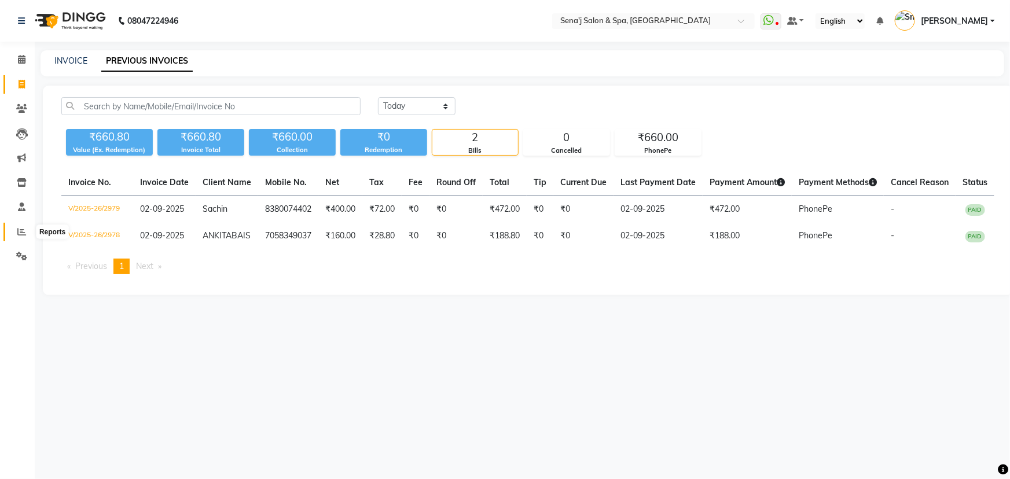
click at [24, 233] on icon at bounding box center [21, 231] width 9 height 9
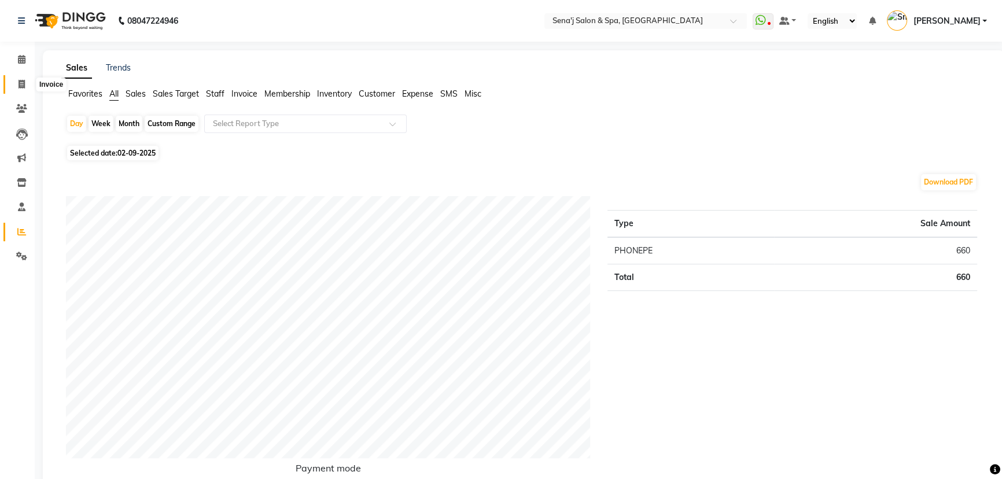
drag, startPoint x: 23, startPoint y: 82, endPoint x: 46, endPoint y: 76, distance: 24.0
click at [24, 82] on icon at bounding box center [22, 84] width 6 height 9
select select "447"
select select "service"
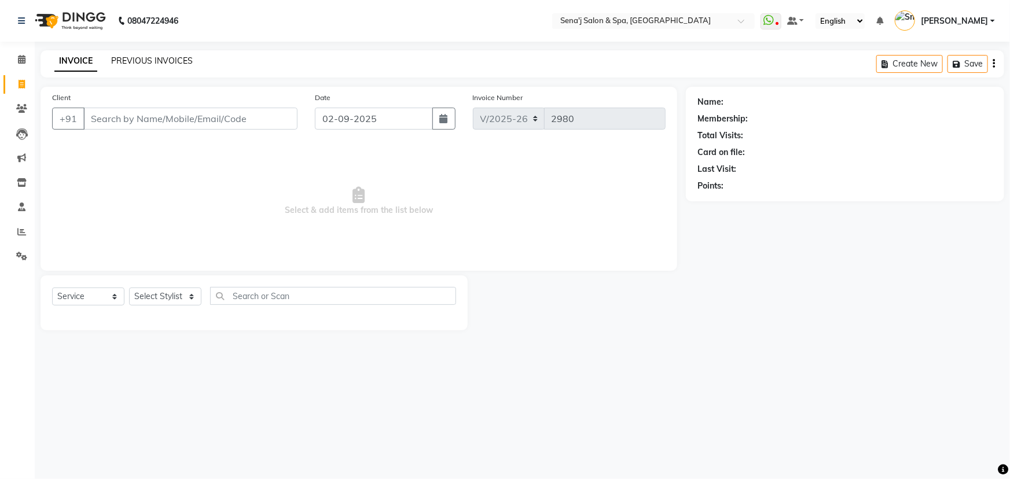
click at [170, 56] on link "PREVIOUS INVOICES" at bounding box center [152, 61] width 82 height 10
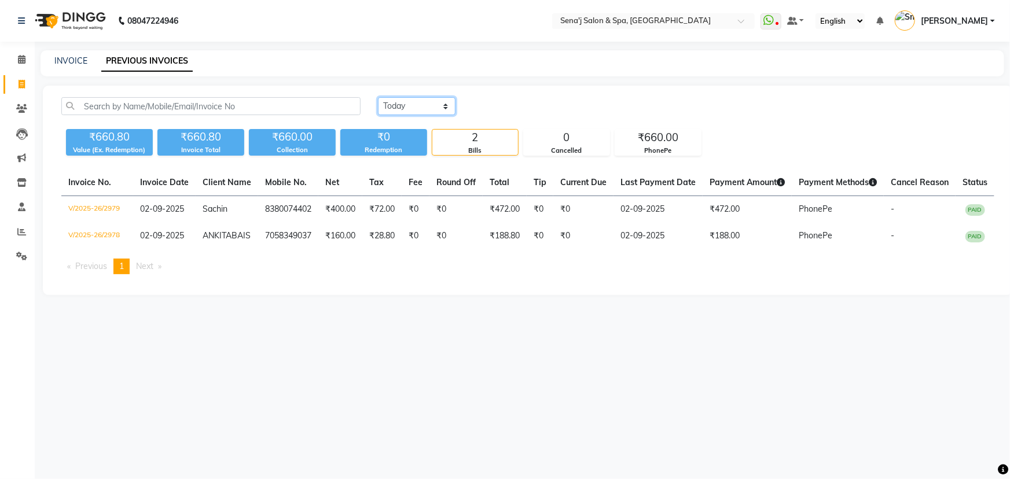
click at [411, 102] on select "[DATE] [DATE] Custom Range" at bounding box center [417, 106] width 78 height 18
select select "range"
click at [378, 97] on select "[DATE] [DATE] Custom Range" at bounding box center [417, 106] width 78 height 18
click at [501, 106] on input "02-09-2025" at bounding box center [510, 106] width 81 height 16
select select "9"
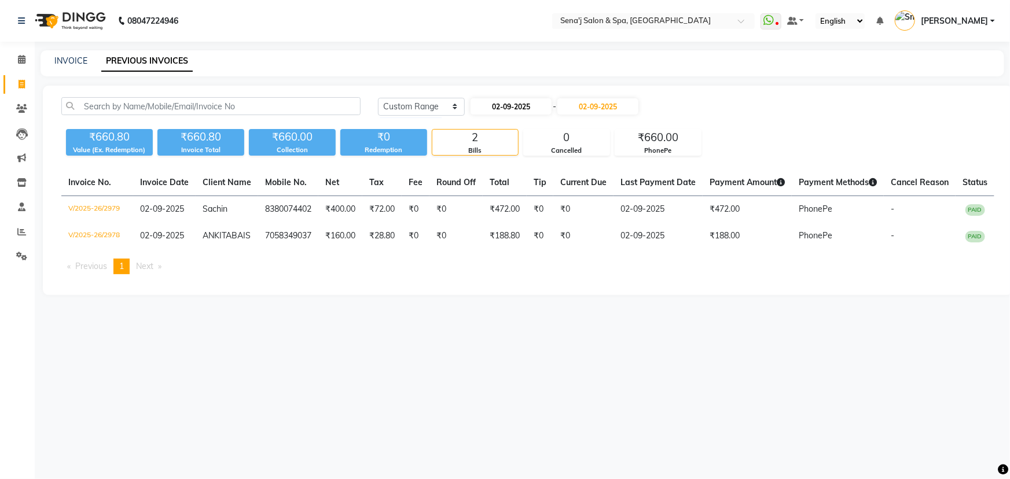
select select "2025"
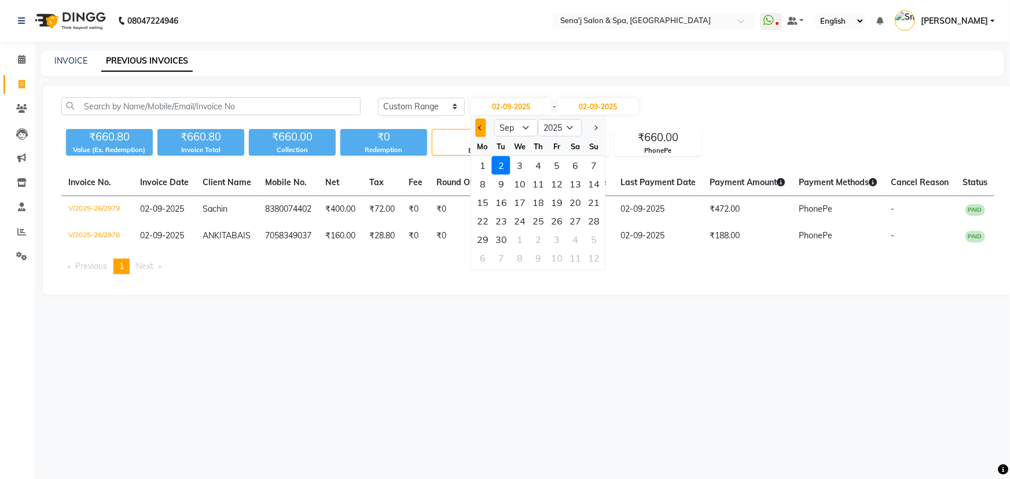
click at [480, 124] on button "Previous month" at bounding box center [481, 128] width 10 height 19
select select "8"
click at [556, 163] on div "1" at bounding box center [556, 165] width 19 height 19
type input "01-08-2025"
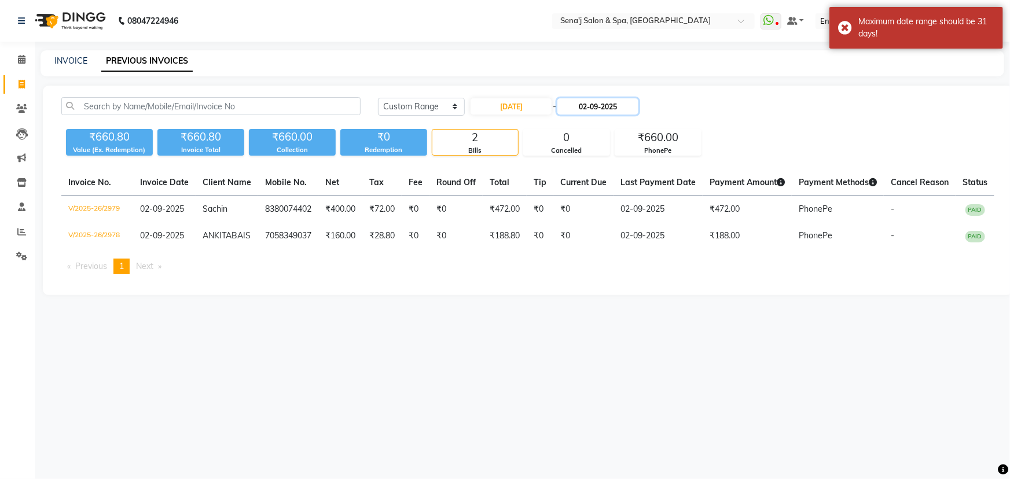
click at [583, 110] on input "02-09-2025" at bounding box center [597, 106] width 81 height 16
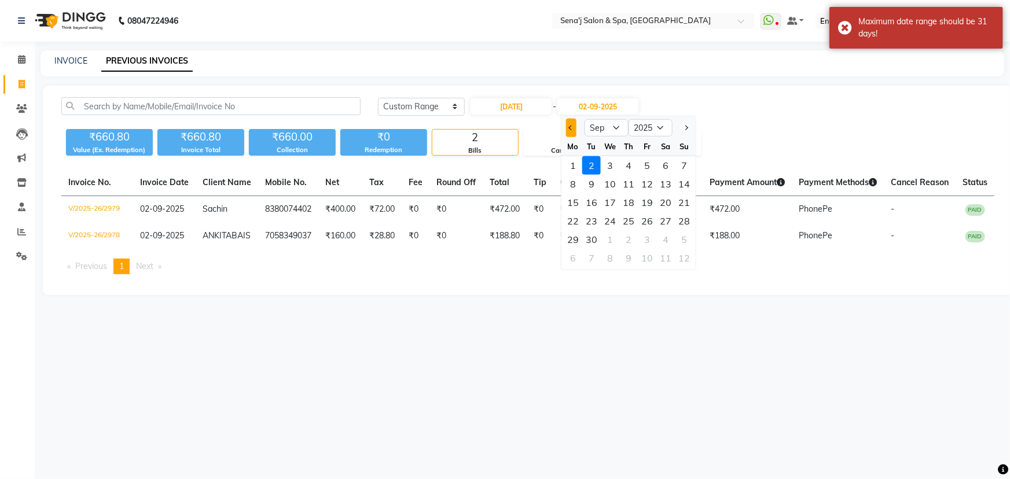
click at [571, 132] on button "Previous month" at bounding box center [571, 128] width 10 height 19
select select "8"
click at [686, 240] on div "31" at bounding box center [684, 239] width 19 height 19
type input "31-08-2025"
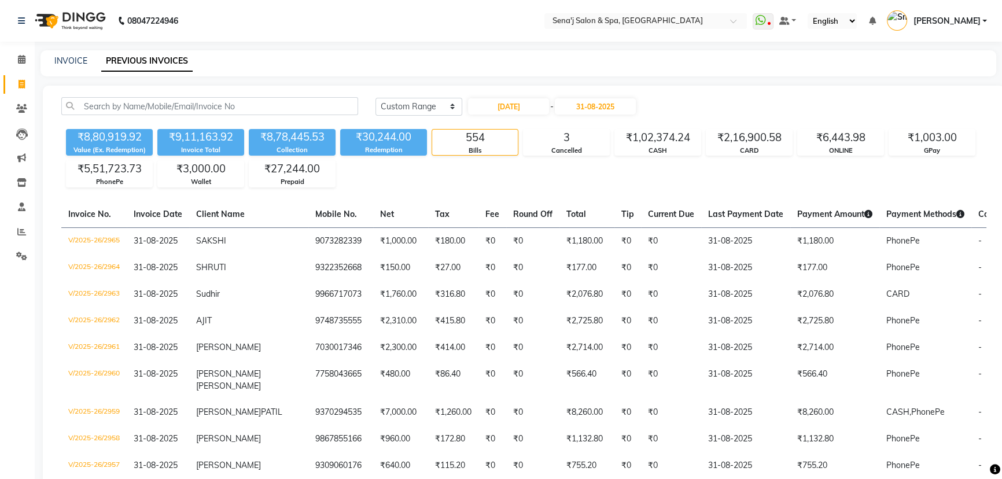
drag, startPoint x: 435, startPoint y: 206, endPoint x: 440, endPoint y: 203, distance: 6.0
click at [440, 203] on th "Tax" at bounding box center [453, 214] width 50 height 27
click at [515, 104] on input "01-08-2025" at bounding box center [508, 106] width 81 height 16
select select "8"
select select "2025"
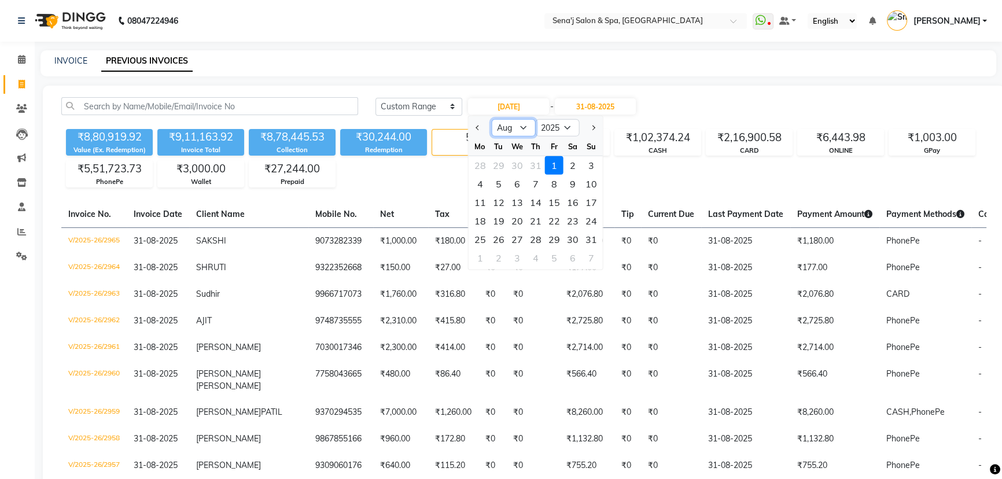
click at [524, 127] on select "Jan Feb Mar Apr May Jun Jul Aug Sep Oct Nov Dec" at bounding box center [514, 127] width 44 height 17
select select "7"
click at [492, 119] on select "Jan Feb Mar Apr May Jun Jul Aug Sep Oct Nov Dec" at bounding box center [514, 127] width 44 height 17
click at [609, 105] on input "31-08-2025" at bounding box center [595, 106] width 81 height 16
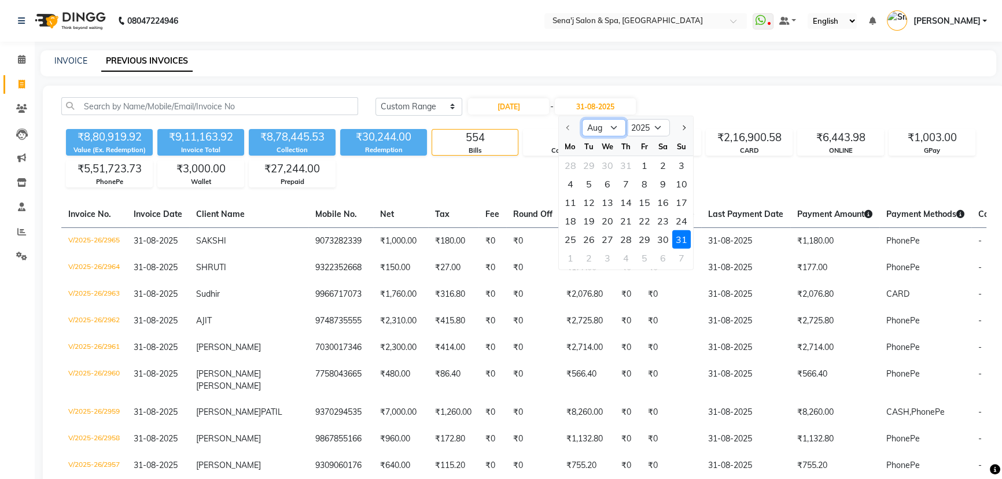
click at [613, 126] on select "Aug Sep Oct Nov Dec" at bounding box center [604, 127] width 44 height 17
click at [615, 127] on select "Aug Sep Oct Nov Dec" at bounding box center [604, 127] width 44 height 17
click at [614, 127] on select "Aug Sep Oct Nov Dec" at bounding box center [604, 127] width 44 height 17
click at [582, 119] on select "Aug Sep Oct Nov Dec" at bounding box center [604, 127] width 44 height 17
click at [567, 126] on div at bounding box center [570, 128] width 23 height 19
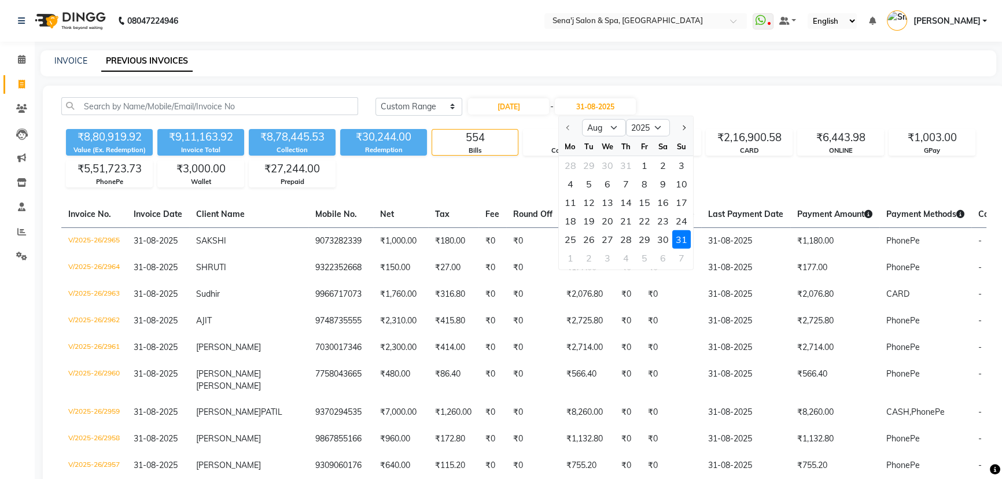
click at [567, 127] on div at bounding box center [570, 128] width 23 height 19
click at [811, 97] on div "Today Yesterday Custom Range 01-08-2025 - 31-08-2025 Aug Sep Oct Nov Dec 2025 2…" at bounding box center [681, 106] width 611 height 19
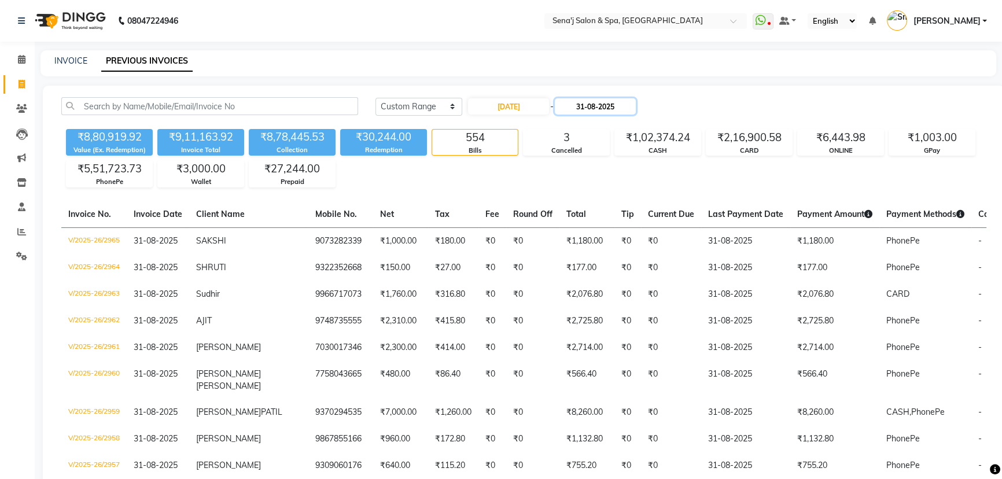
click at [582, 105] on input "31-08-2025" at bounding box center [595, 106] width 81 height 16
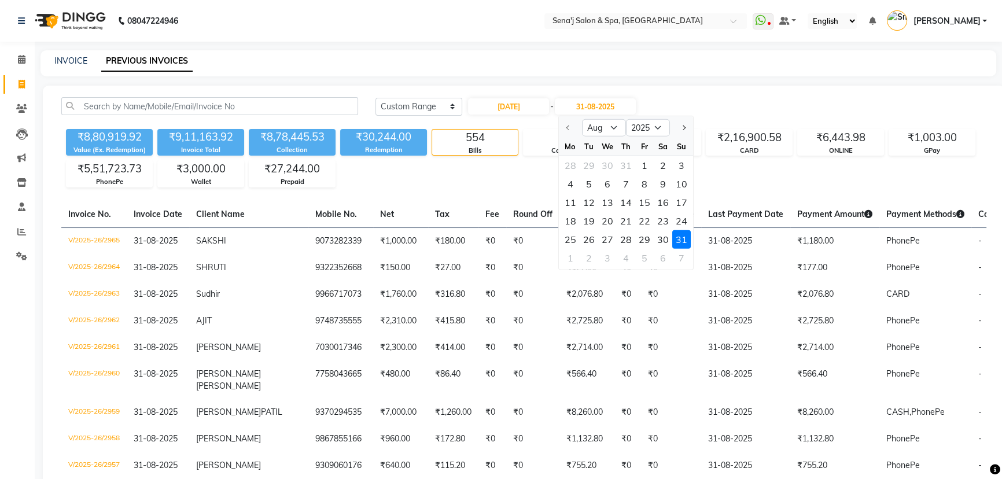
click at [567, 126] on div at bounding box center [570, 128] width 23 height 19
click at [615, 127] on select "Aug Sep Oct Nov Dec" at bounding box center [604, 127] width 44 height 17
click at [582, 119] on select "Aug Sep Oct Nov Dec" at bounding box center [604, 127] width 44 height 17
click at [612, 126] on select "Aug Sep Oct Nov Dec" at bounding box center [604, 127] width 44 height 17
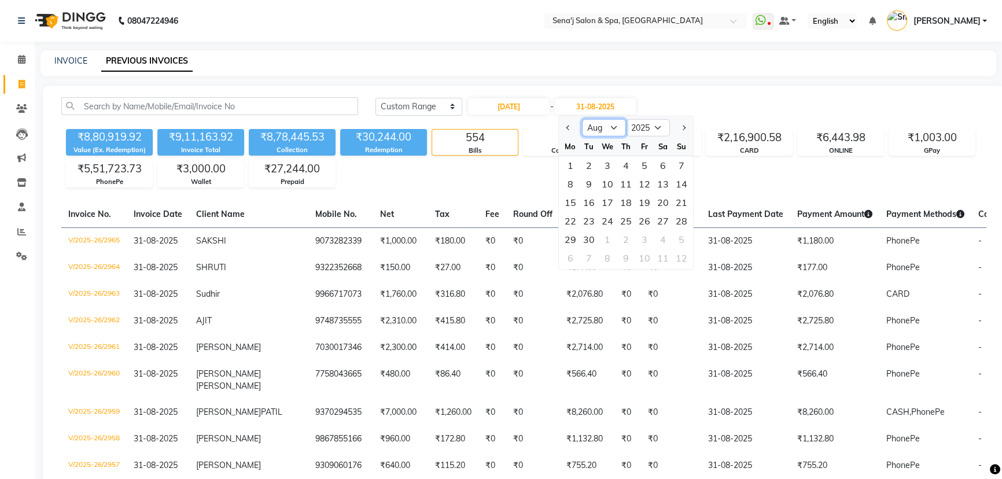
click at [582, 119] on select "Aug Sep Oct Nov Dec" at bounding box center [604, 127] width 44 height 17
click at [687, 127] on button "Next month" at bounding box center [684, 128] width 10 height 19
drag, startPoint x: 569, startPoint y: 126, endPoint x: 701, endPoint y: 127, distance: 131.4
click at [571, 126] on button "Previous month" at bounding box center [569, 128] width 10 height 19
select select "8"
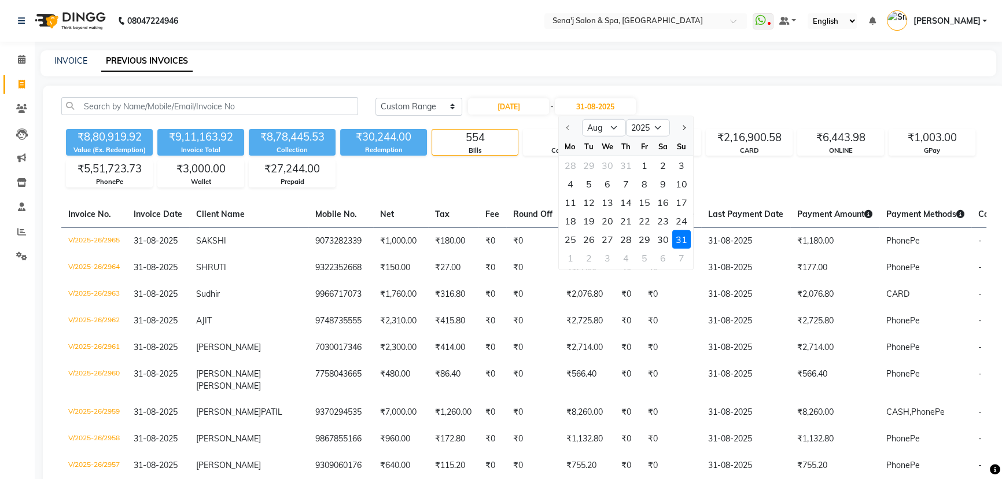
drag, startPoint x: 730, startPoint y: 117, endPoint x: 458, endPoint y: 63, distance: 277.4
click at [729, 117] on div "Today Yesterday Custom Range 01-08-2025 - 31-08-2025 Aug Sep Oct Nov Dec 2025 2…" at bounding box center [681, 110] width 628 height 27
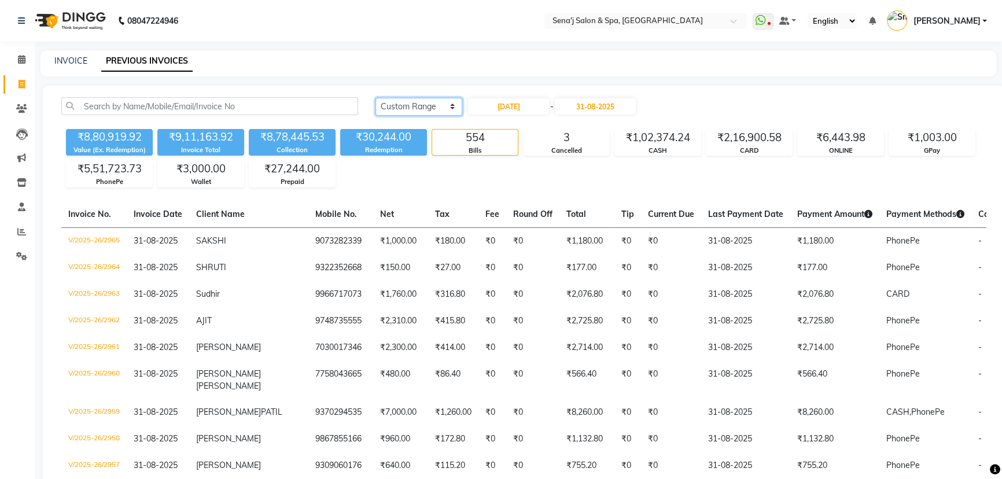
click at [444, 105] on select "[DATE] [DATE] Custom Range" at bounding box center [419, 107] width 87 height 18
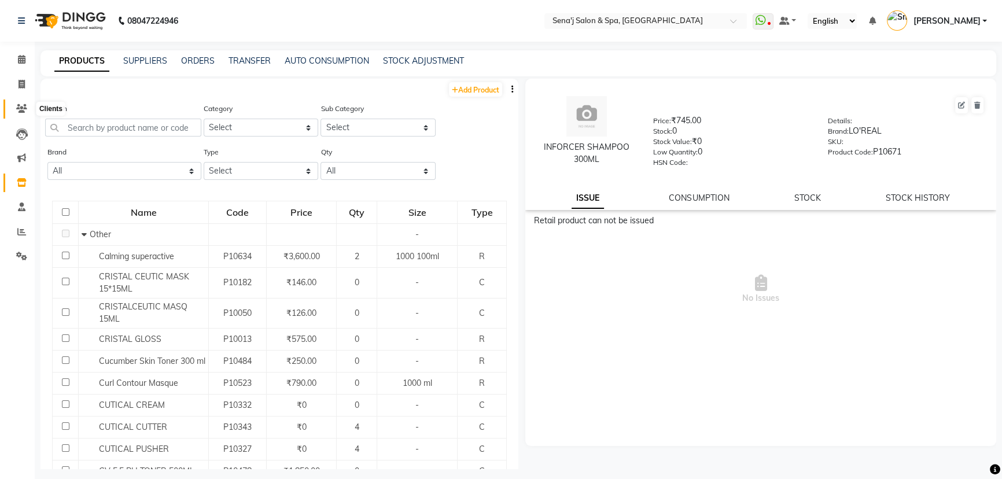
click at [16, 102] on span at bounding box center [22, 108] width 20 height 13
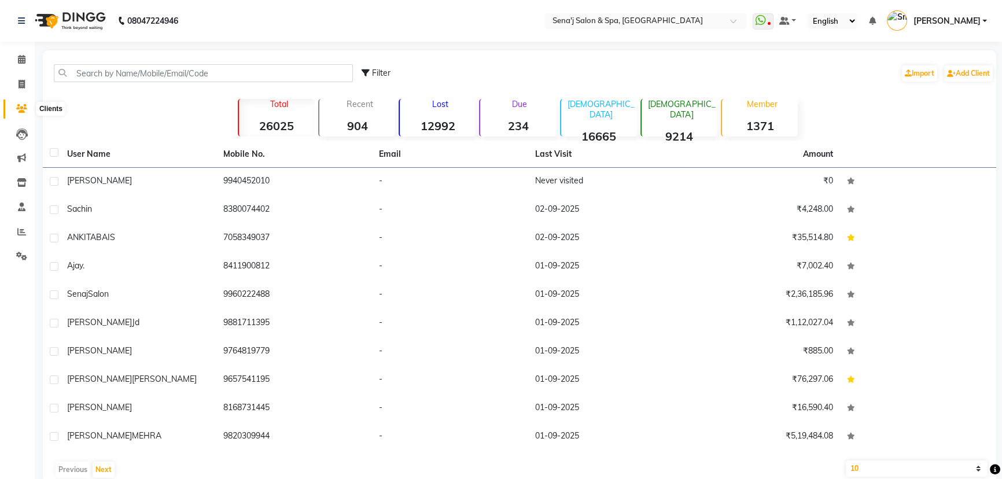
click at [24, 105] on icon at bounding box center [21, 108] width 11 height 9
click at [22, 80] on icon at bounding box center [22, 84] width 6 height 9
select select "service"
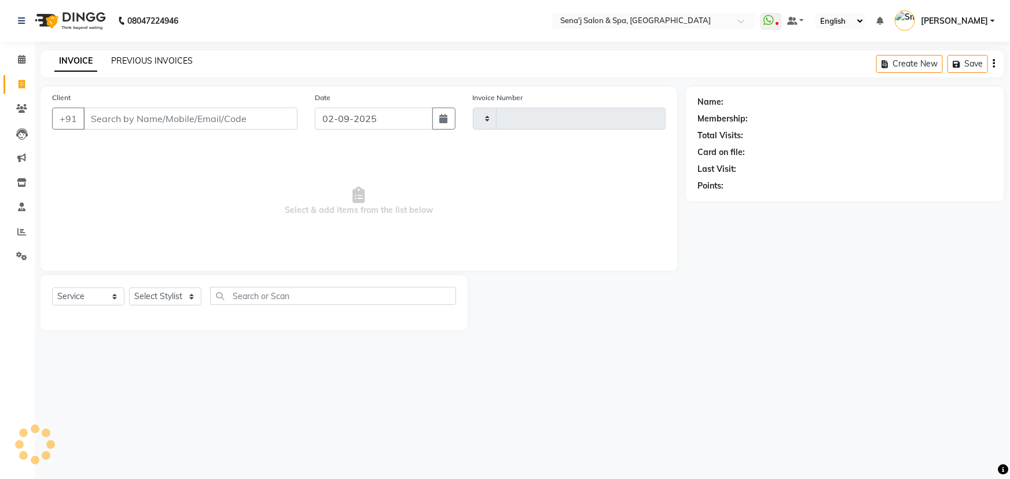
click at [176, 56] on link "PREVIOUS INVOICES" at bounding box center [152, 61] width 82 height 10
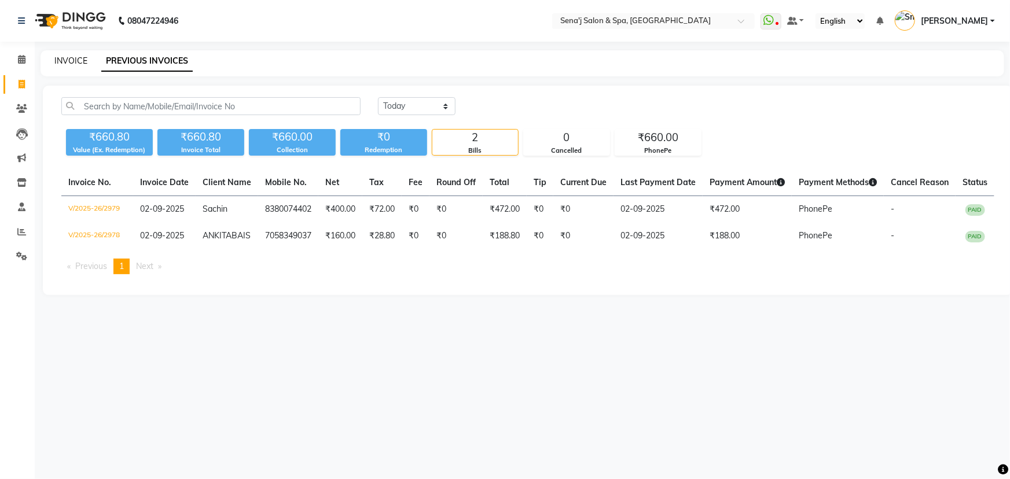
click at [73, 58] on link "INVOICE" at bounding box center [70, 61] width 33 height 10
select select "447"
select select "service"
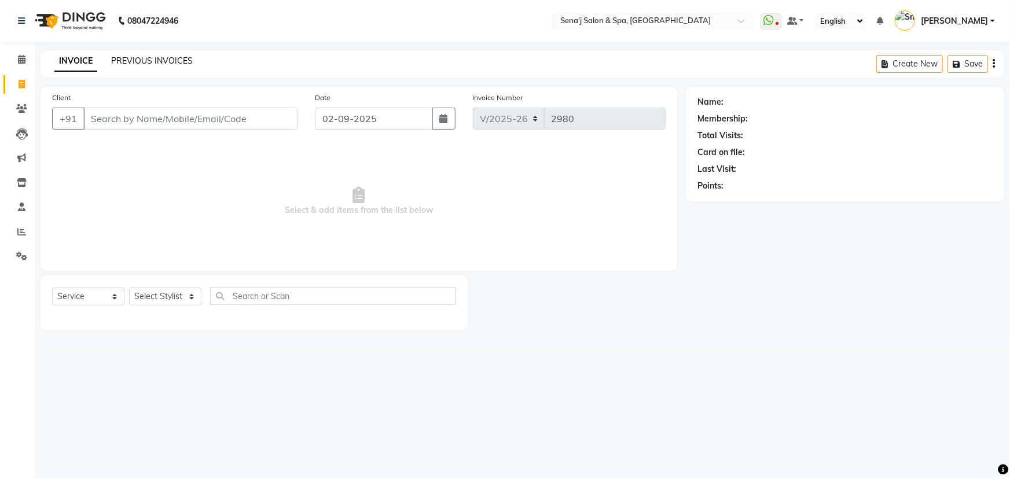
click at [183, 56] on link "PREVIOUS INVOICES" at bounding box center [152, 61] width 82 height 10
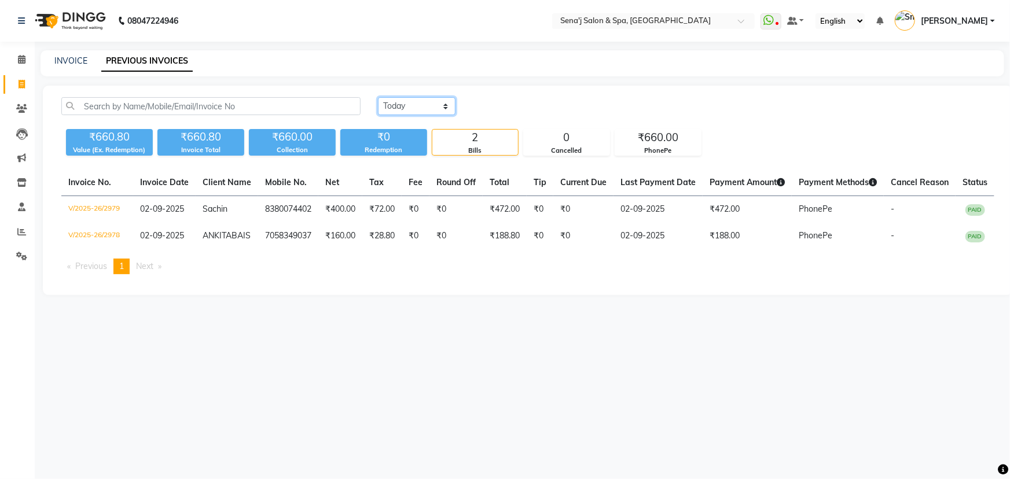
click at [413, 105] on select "[DATE] [DATE] Custom Range" at bounding box center [417, 106] width 78 height 18
select select "range"
click at [378, 97] on select "[DATE] [DATE] Custom Range" at bounding box center [417, 106] width 78 height 18
click at [512, 104] on input "02-09-2025" at bounding box center [510, 106] width 81 height 16
select select "9"
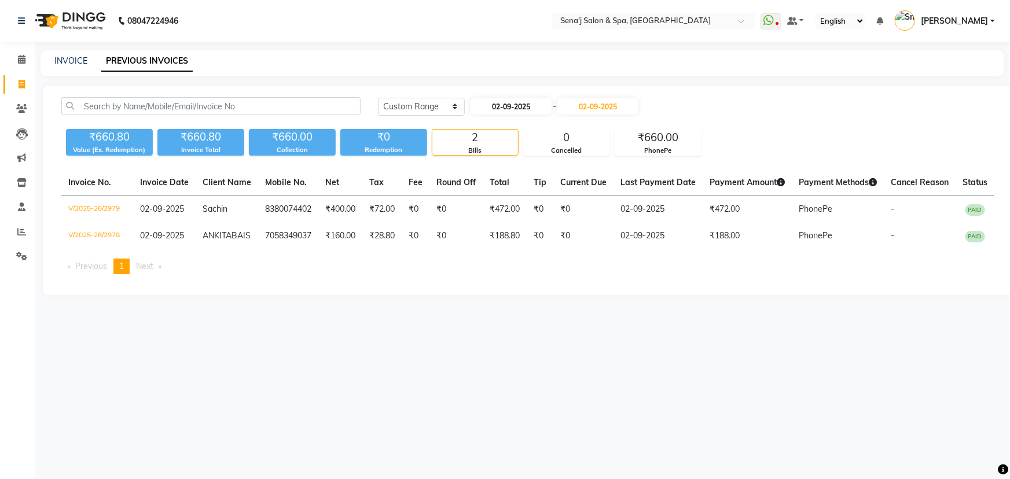
select select "2025"
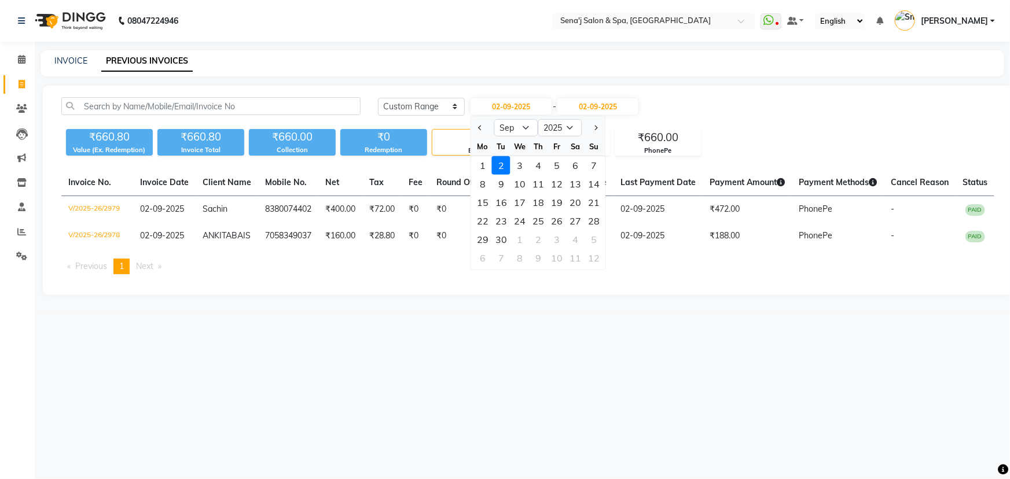
click at [475, 122] on div at bounding box center [482, 128] width 23 height 19
click at [480, 124] on button "Previous month" at bounding box center [481, 128] width 10 height 19
select select "7"
click at [503, 162] on div "1" at bounding box center [501, 165] width 19 height 19
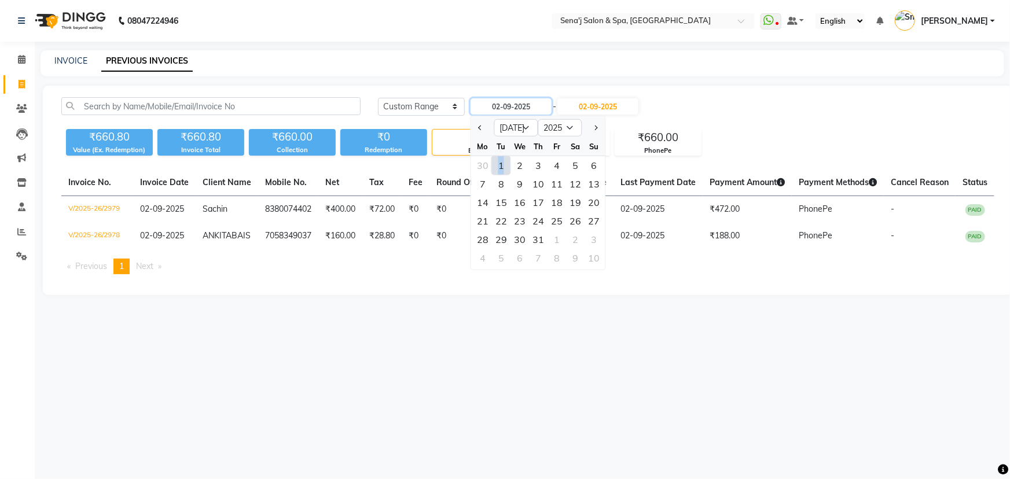
type input "[DATE]"
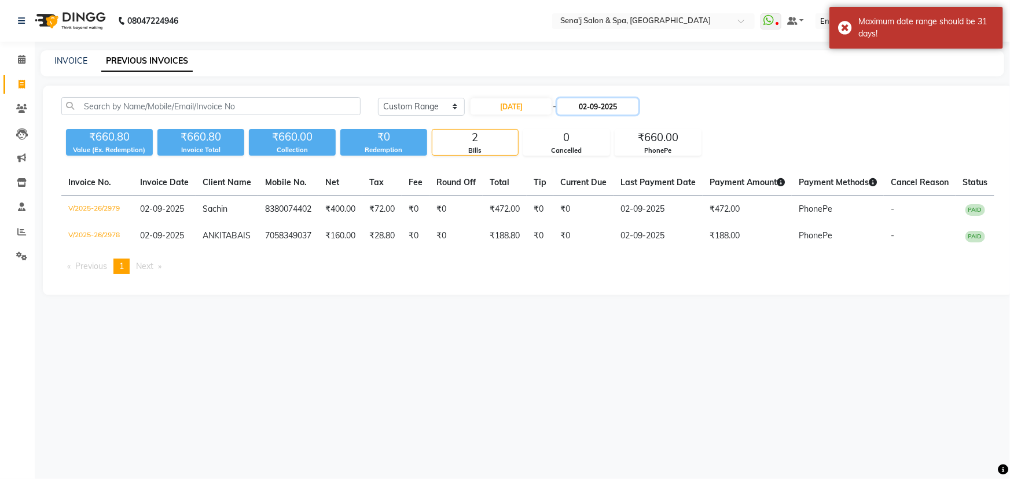
click at [586, 101] on input "02-09-2025" at bounding box center [597, 106] width 81 height 16
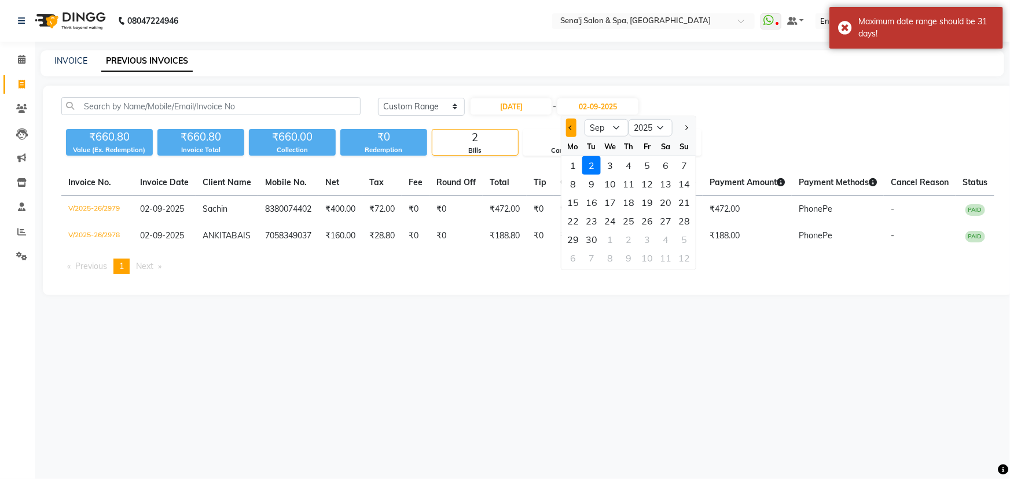
click at [573, 127] on span "Previous month" at bounding box center [571, 128] width 5 height 5
select select "7"
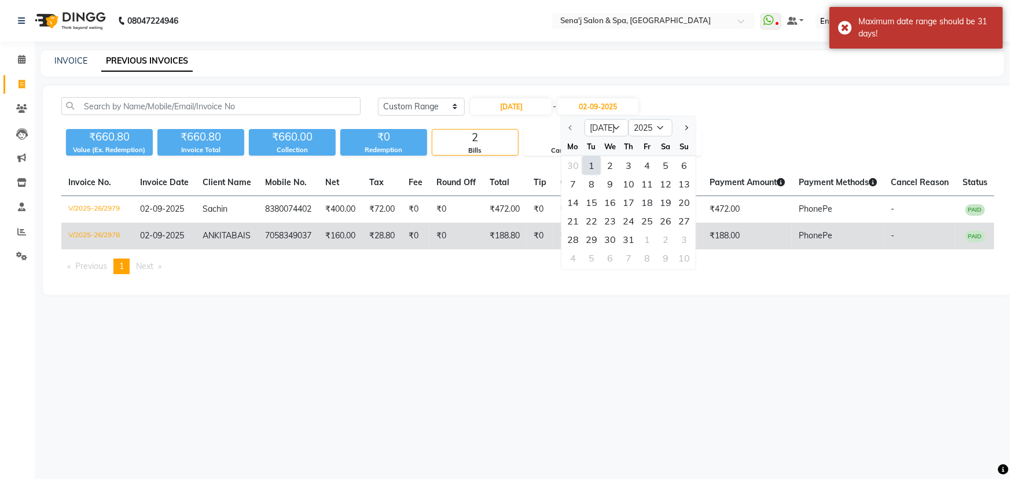
click at [629, 232] on div "31" at bounding box center [628, 239] width 19 height 19
type input "[DATE]"
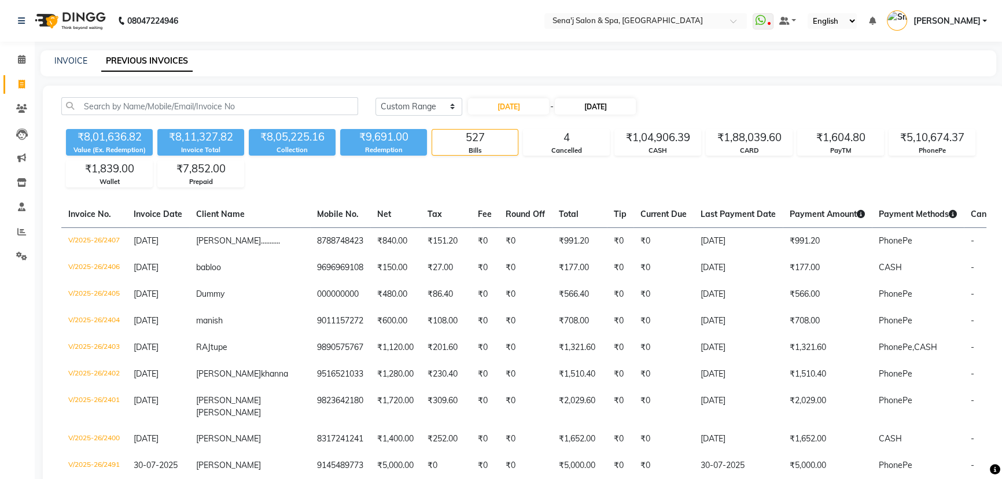
drag, startPoint x: 708, startPoint y: 99, endPoint x: 587, endPoint y: 100, distance: 121.0
click at [706, 100] on div "[DATE] [DATE] Custom Range [DATE] - [DATE]" at bounding box center [681, 106] width 611 height 19
click at [490, 108] on input "[DATE]" at bounding box center [508, 106] width 81 height 16
select select "7"
select select "2025"
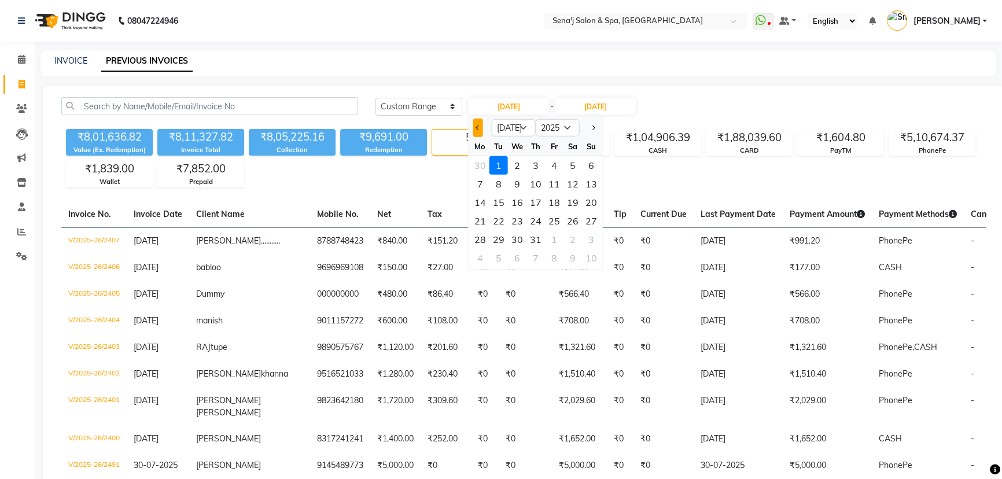
click at [475, 126] on button "Previous month" at bounding box center [478, 128] width 10 height 19
click at [595, 127] on button "Next month" at bounding box center [593, 128] width 10 height 19
select select "6"
click at [589, 164] on div "1" at bounding box center [591, 165] width 19 height 19
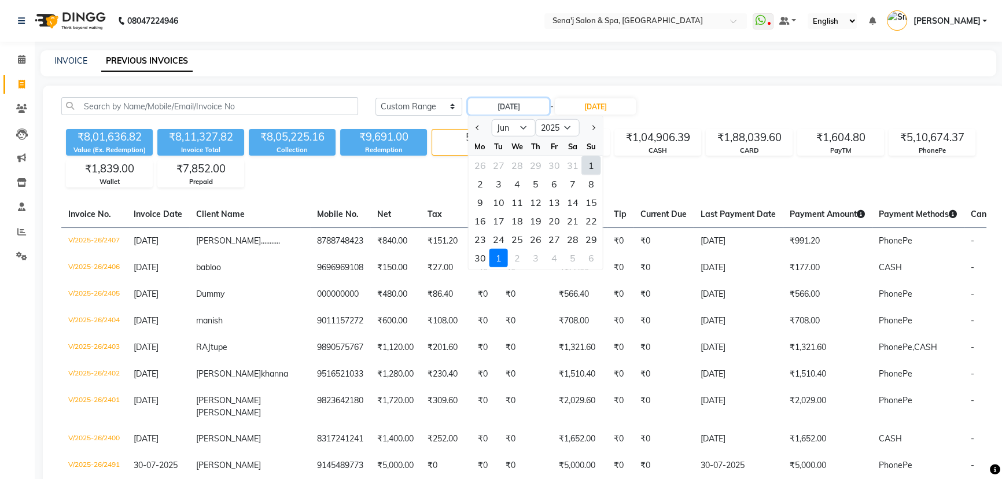
type input "[DATE]"
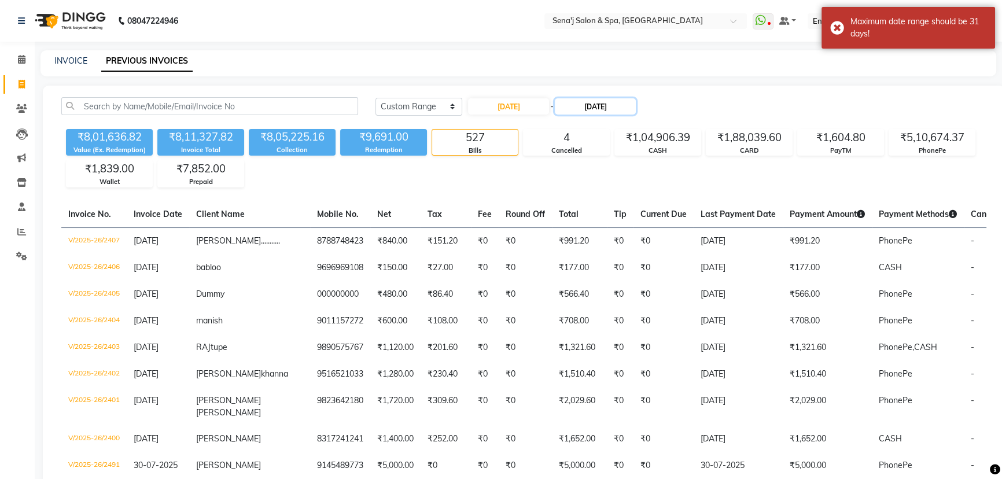
drag, startPoint x: 595, startPoint y: 104, endPoint x: 584, endPoint y: 113, distance: 14.8
click at [595, 104] on input "[DATE]" at bounding box center [595, 106] width 81 height 16
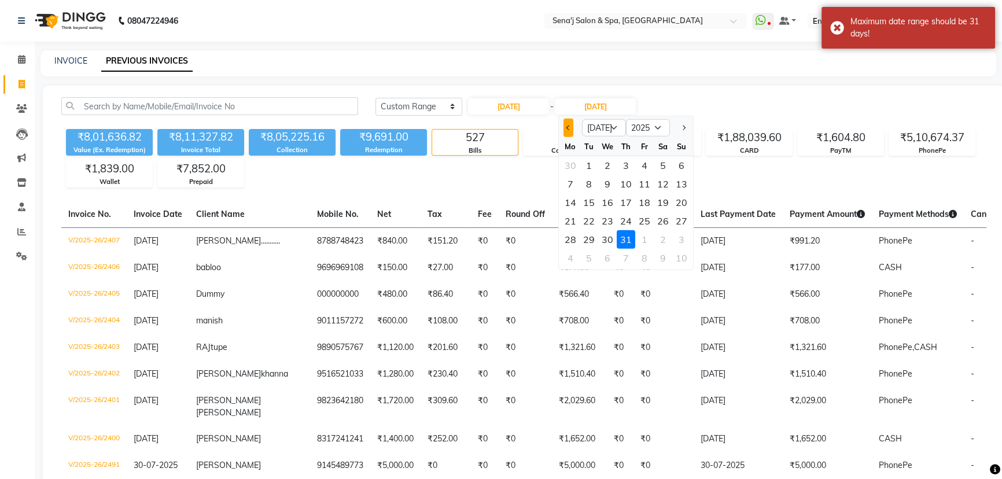
click at [564, 125] on button "Previous month" at bounding box center [569, 128] width 10 height 19
select select "6"
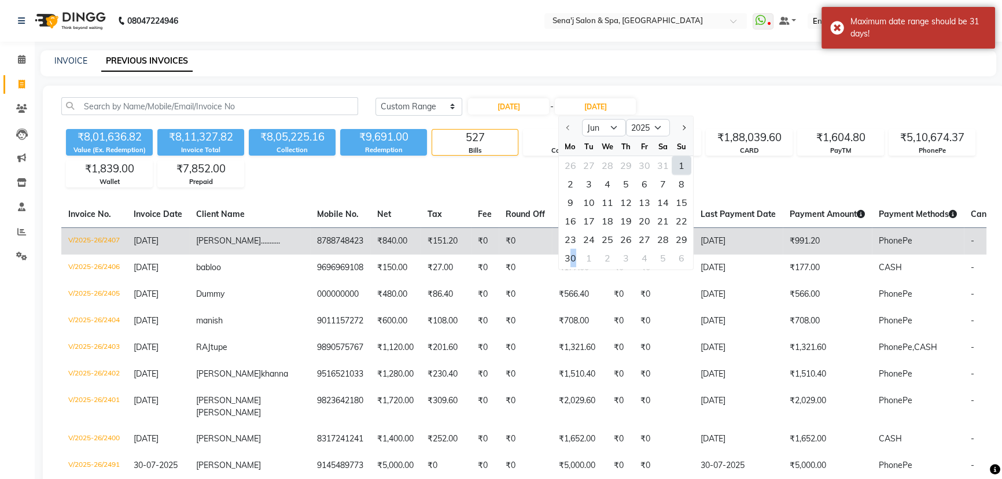
drag, startPoint x: 572, startPoint y: 256, endPoint x: 579, endPoint y: 250, distance: 9.0
click at [576, 255] on div "30" at bounding box center [570, 258] width 19 height 19
type input "[DATE]"
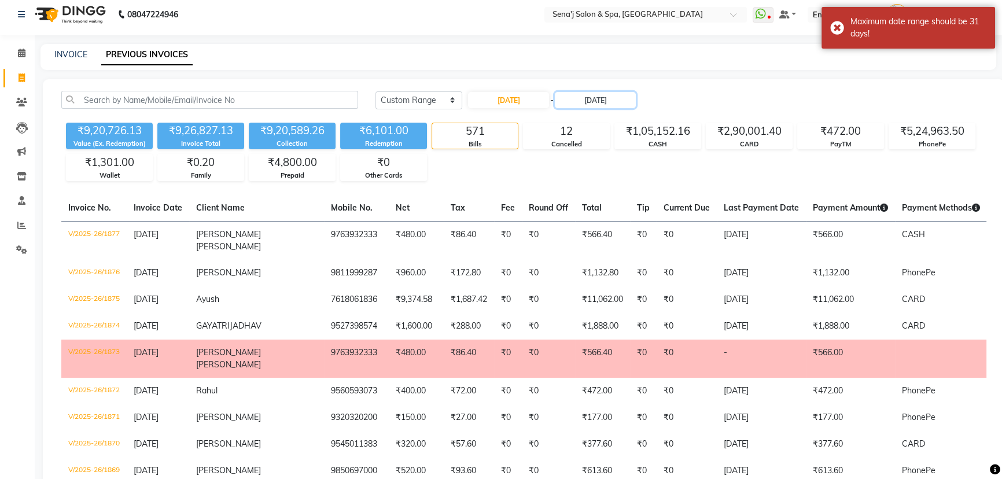
scroll to position [52, 0]
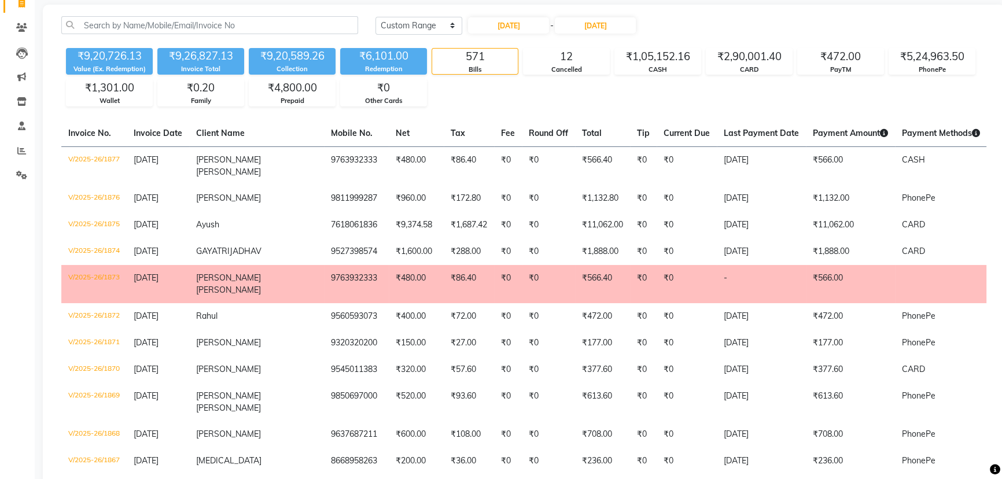
scroll to position [0, 0]
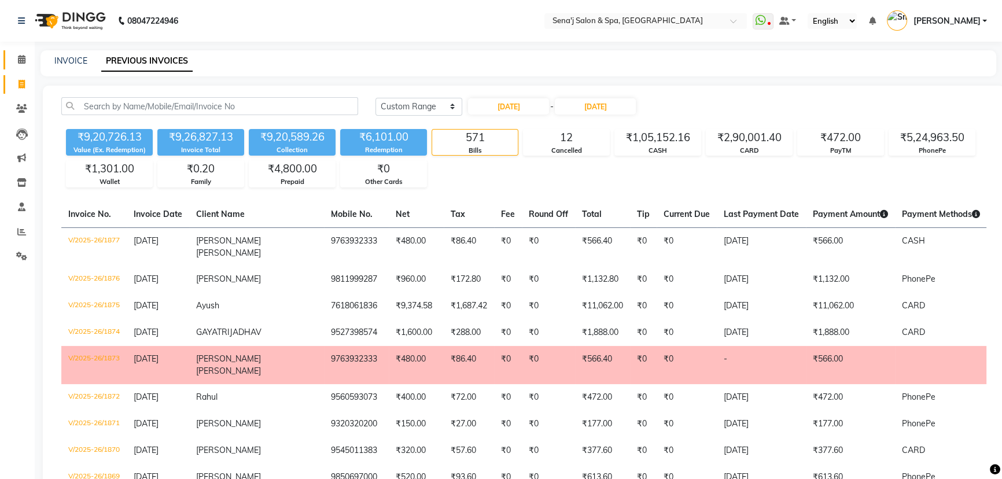
click at [14, 58] on span at bounding box center [22, 59] width 20 height 13
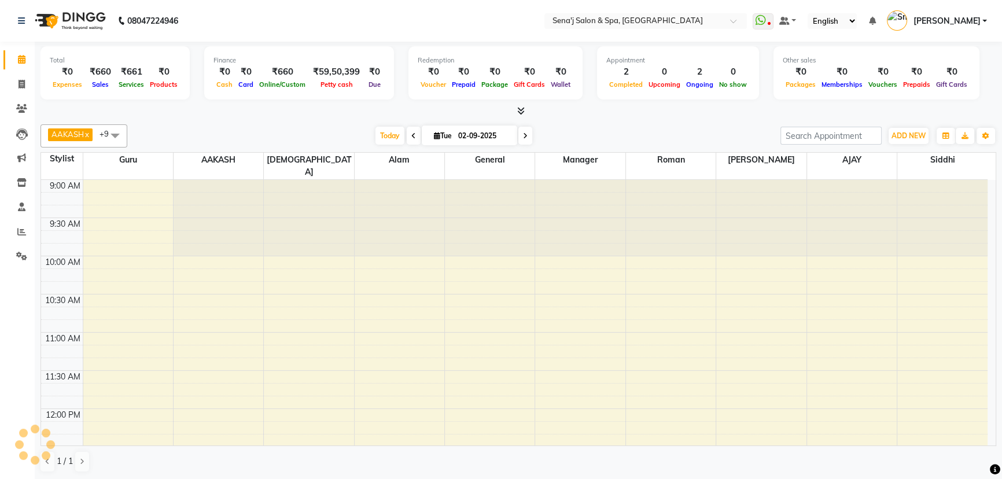
click at [17, 58] on span at bounding box center [22, 59] width 20 height 13
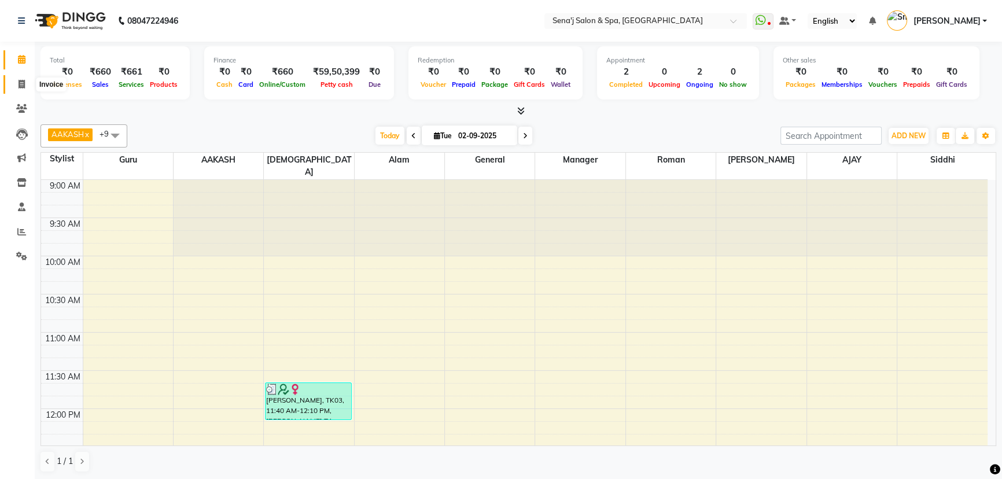
click at [19, 80] on icon at bounding box center [22, 84] width 6 height 9
select select "service"
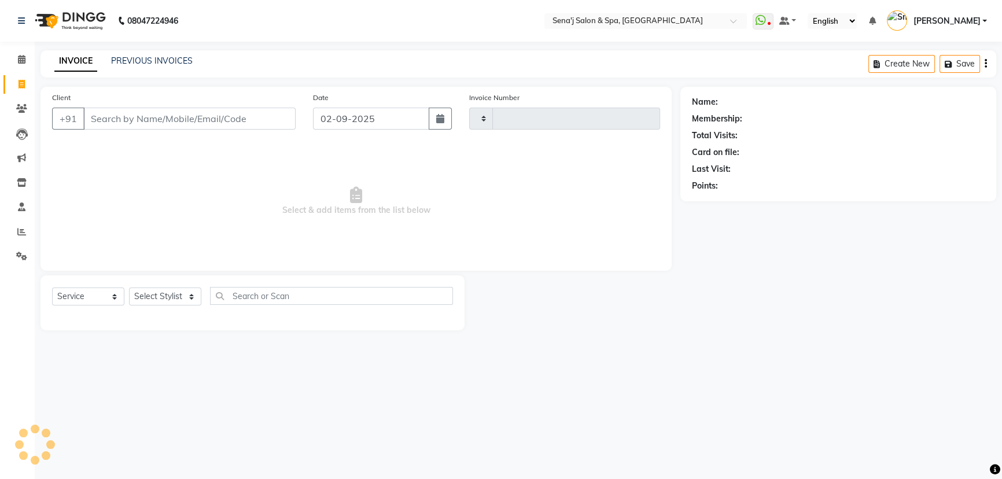
type input "2980"
select select "447"
click at [164, 302] on select "Select Stylist [PERSON_NAME] [PERSON_NAME] [PERSON_NAME] [PERSON_NAME] General …" at bounding box center [165, 297] width 72 height 18
select select "90502"
click at [129, 288] on select "Select Stylist [PERSON_NAME] [PERSON_NAME] [PERSON_NAME] [PERSON_NAME] General …" at bounding box center [165, 297] width 72 height 18
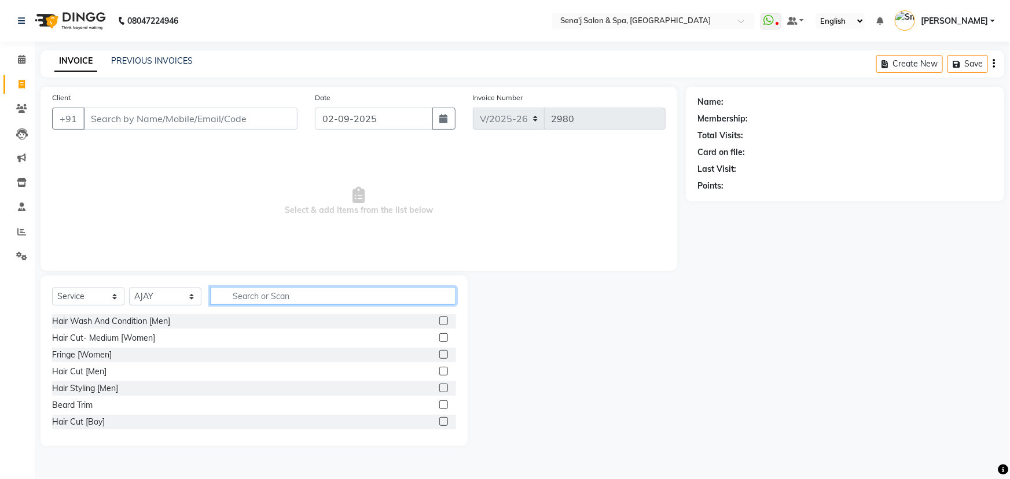
click at [249, 297] on input "text" at bounding box center [333, 296] width 246 height 18
click at [87, 405] on div "Beard Trim" at bounding box center [72, 405] width 41 height 12
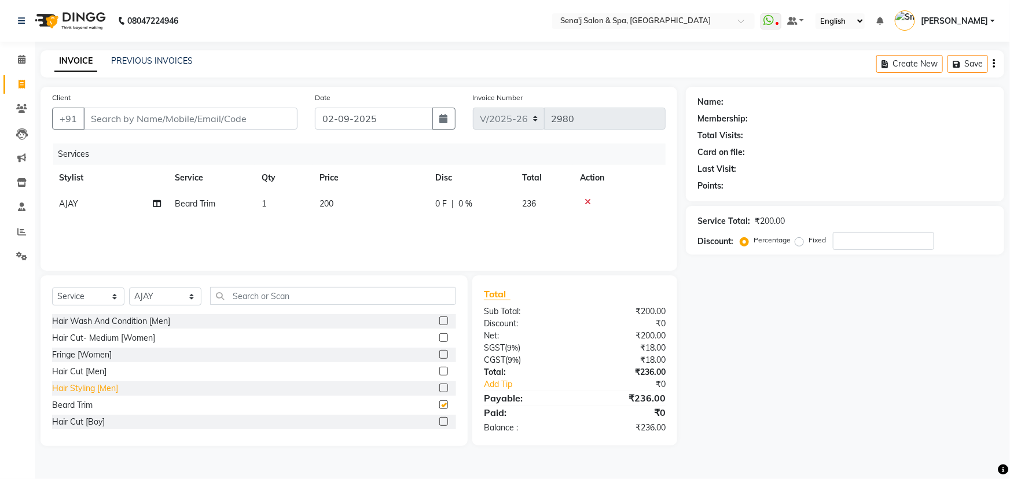
checkbox input "false"
click at [102, 370] on div "Hair Cut [Men]" at bounding box center [79, 372] width 54 height 12
checkbox input "false"
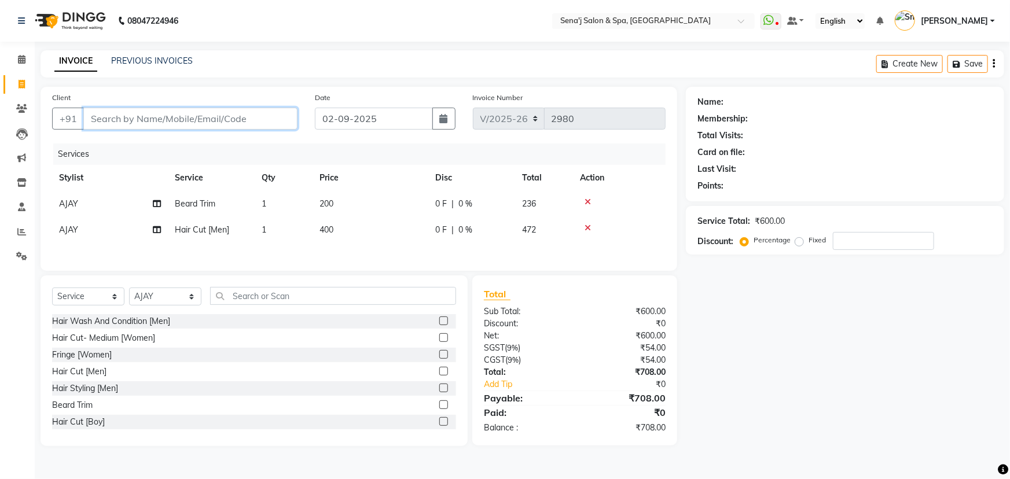
click at [118, 116] on input "Client" at bounding box center [190, 119] width 214 height 22
type input "9"
type input "0"
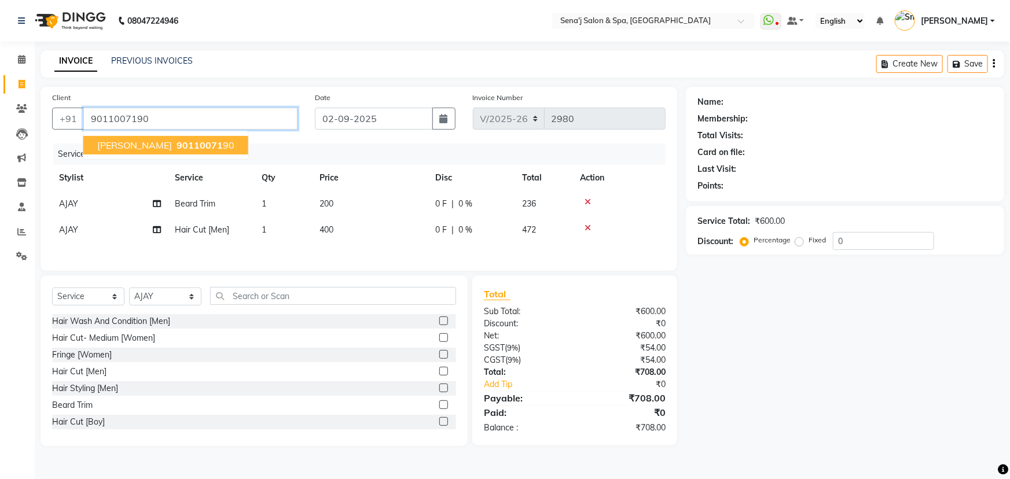
type input "9011007190"
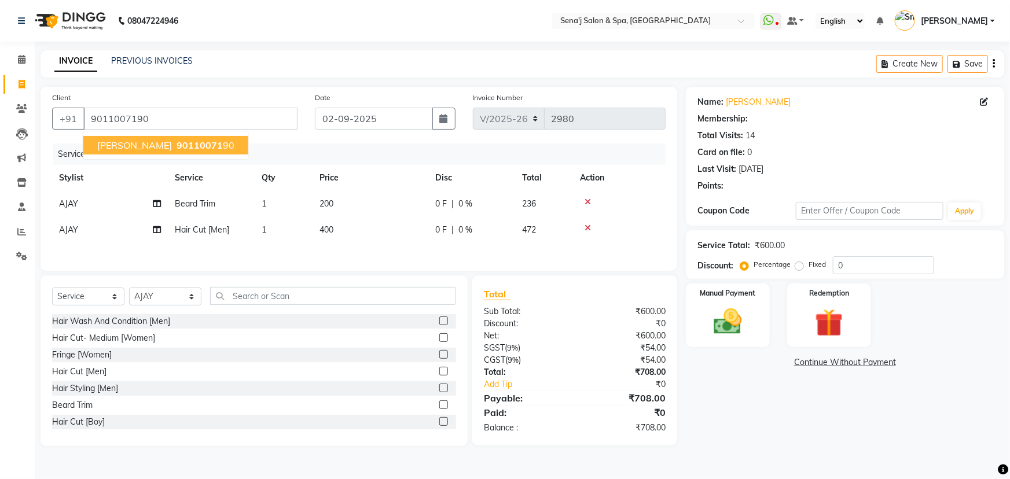
select select "1: Object"
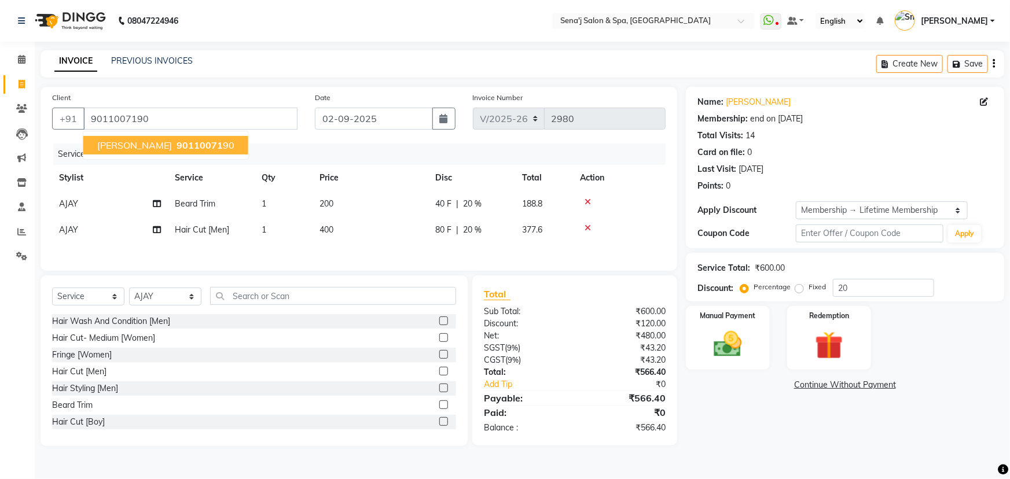
click at [191, 144] on span "90110071" at bounding box center [200, 145] width 46 height 12
type input "0"
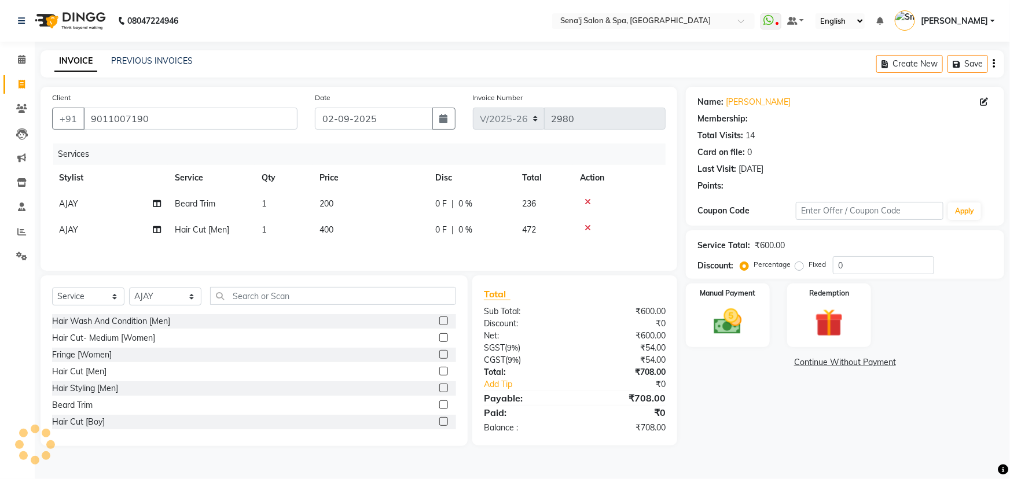
select select "1: Object"
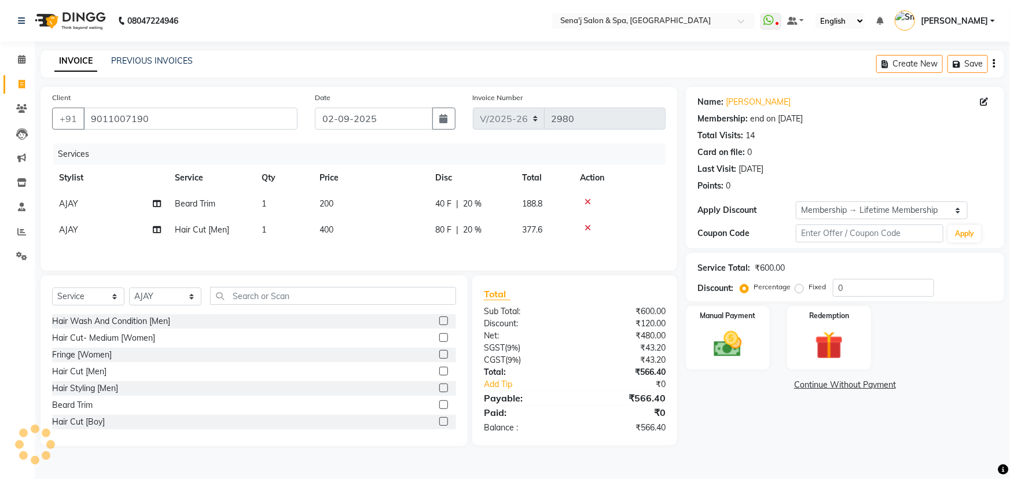
type input "20"
click at [738, 327] on div "Manual Payment" at bounding box center [727, 338] width 87 height 67
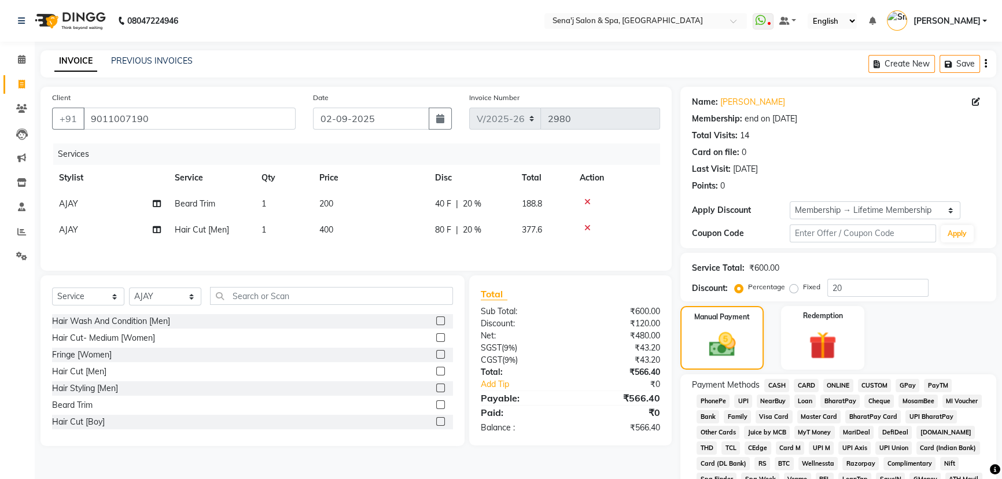
click at [720, 400] on span "PhonePe" at bounding box center [713, 401] width 33 height 13
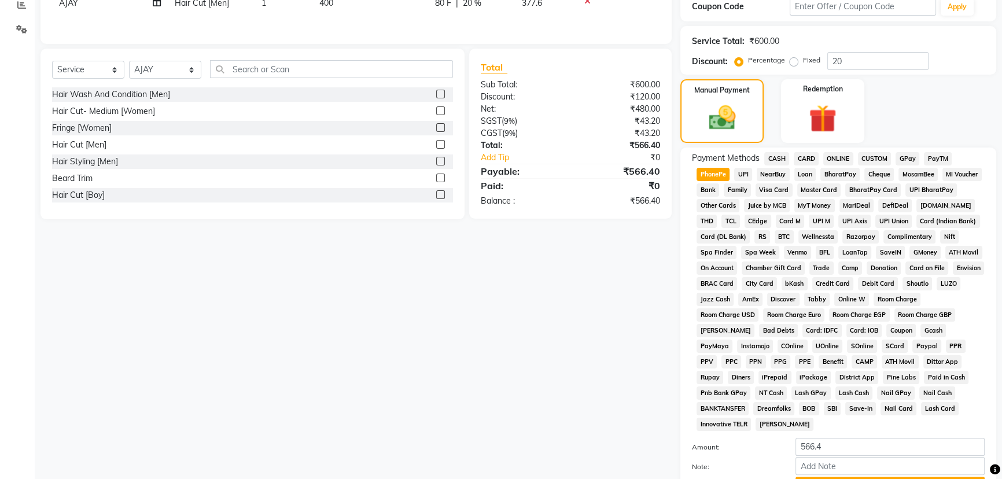
scroll to position [332, 0]
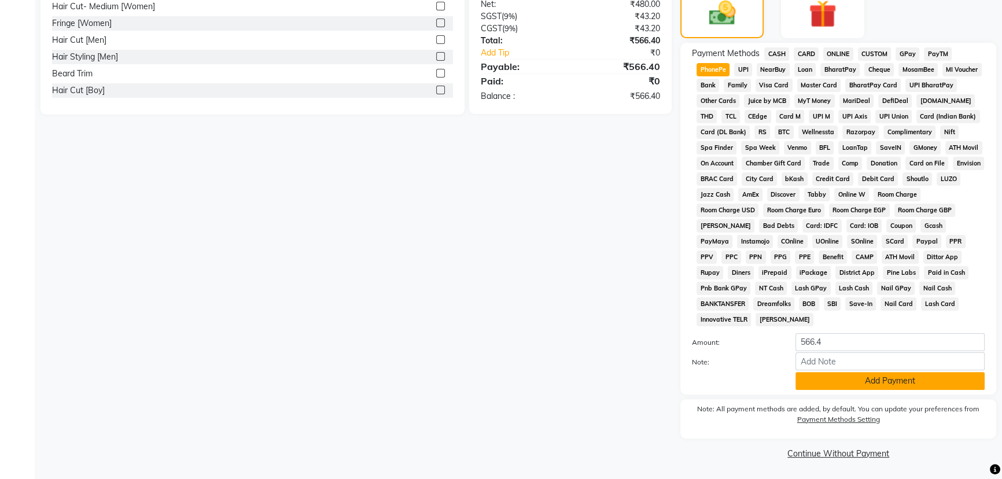
click at [884, 382] on button "Add Payment" at bounding box center [890, 381] width 189 height 18
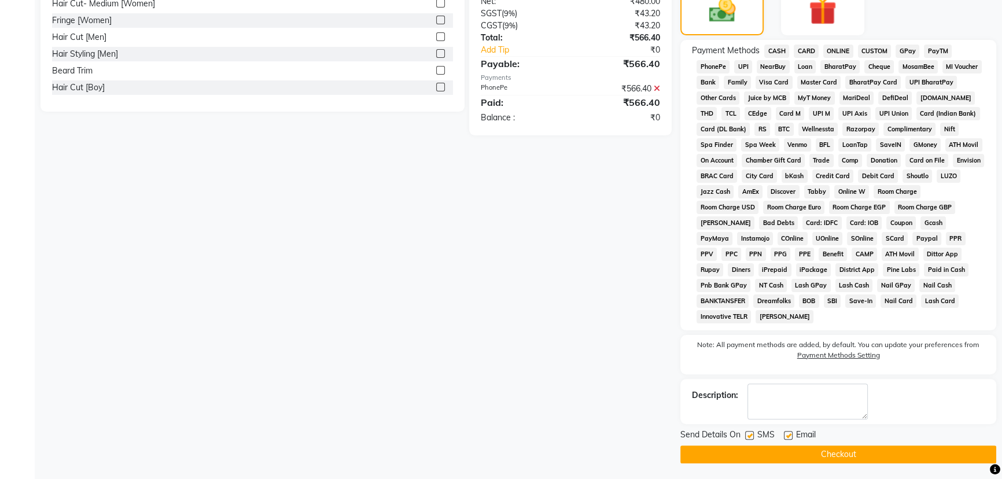
scroll to position [335, 0]
click at [828, 456] on button "Checkout" at bounding box center [839, 454] width 316 height 18
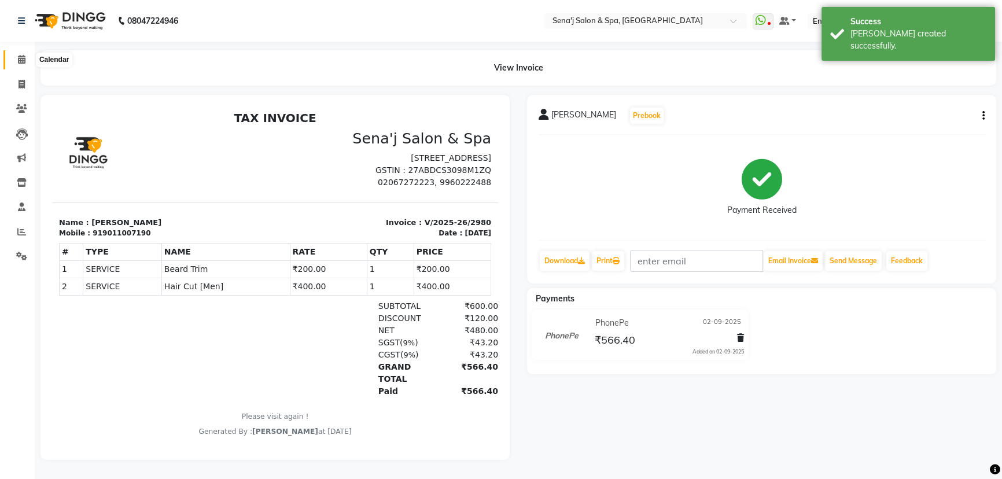
click at [19, 63] on icon at bounding box center [22, 59] width 8 height 9
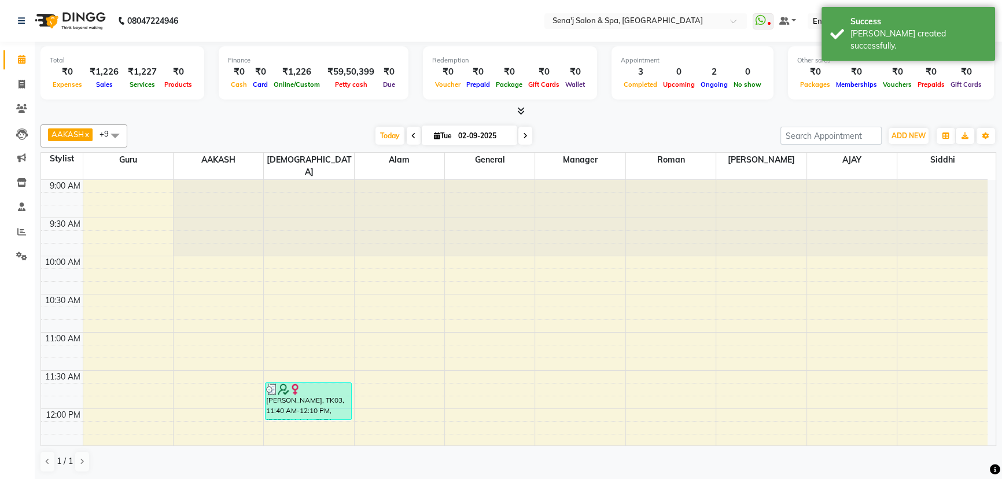
scroll to position [210, 0]
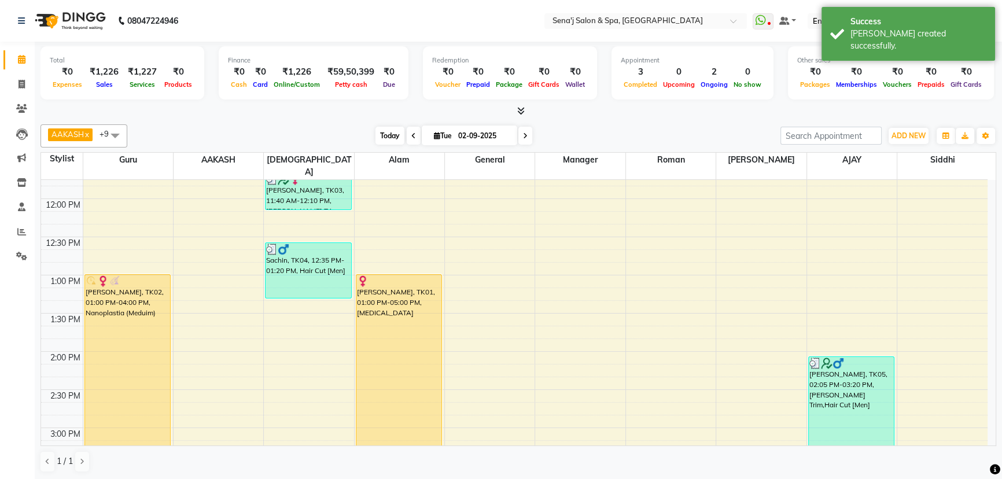
click at [383, 141] on span "Today" at bounding box center [390, 136] width 29 height 18
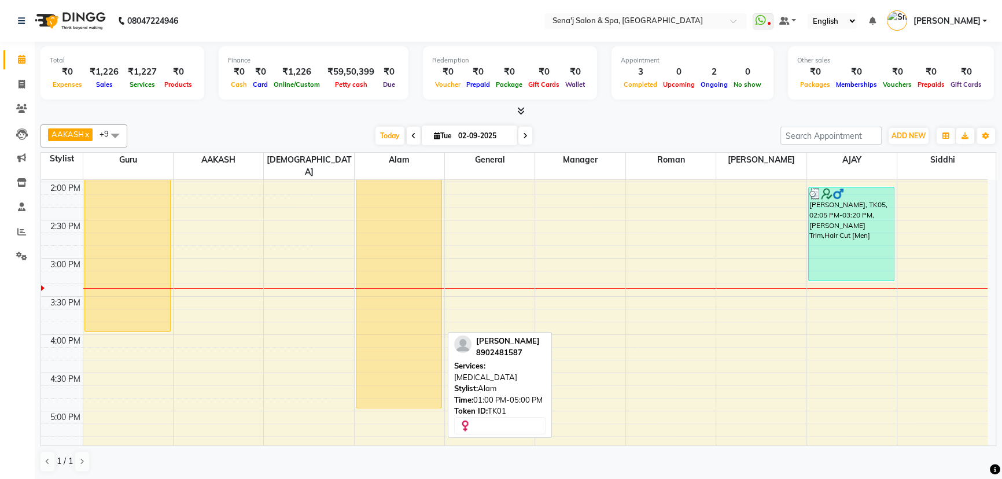
scroll to position [405, 0]
